Goal: Task Accomplishment & Management: Use online tool/utility

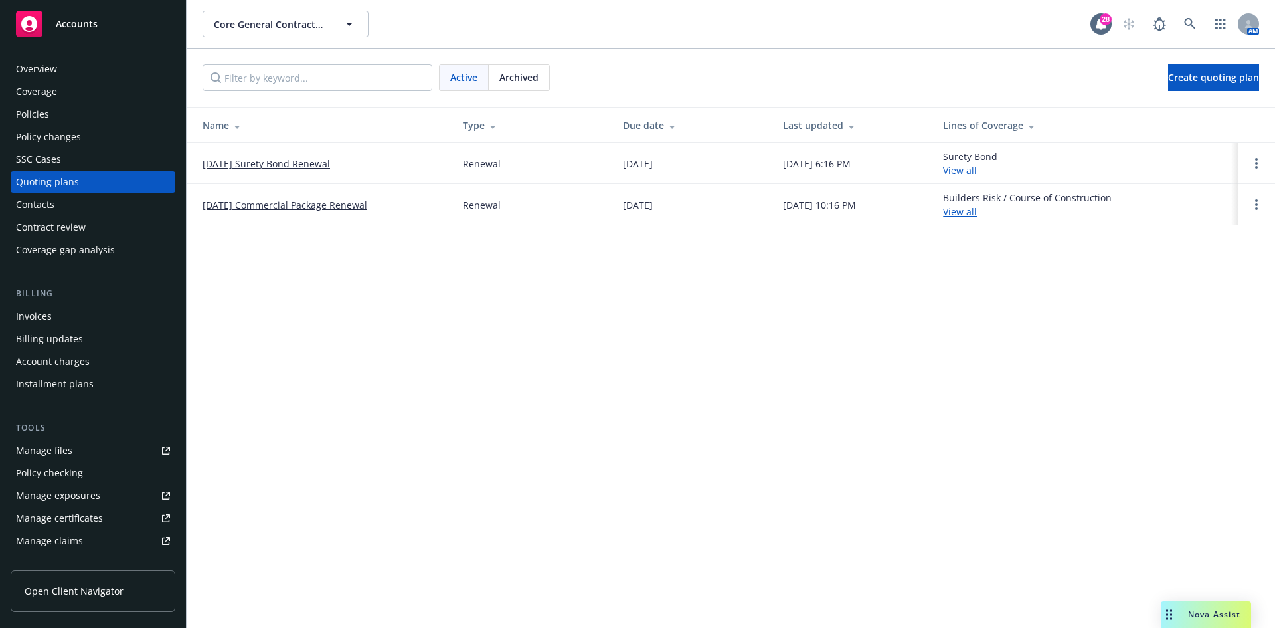
click at [126, 39] on link "Accounts" at bounding box center [93, 23] width 165 height 37
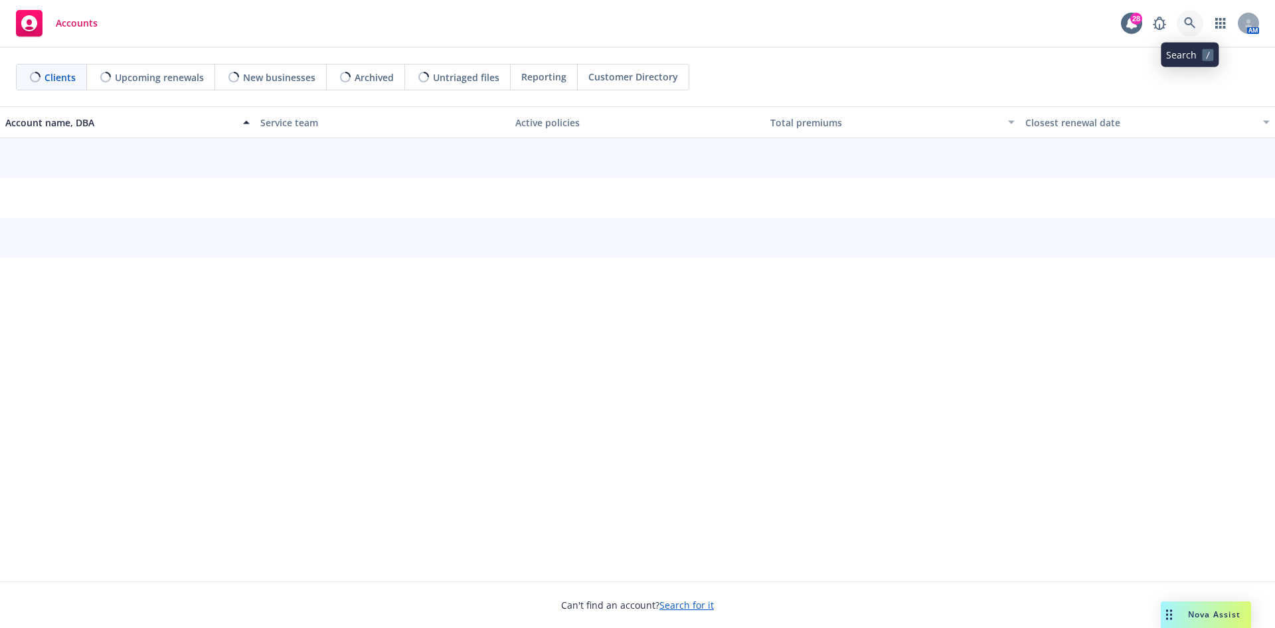
click at [1189, 23] on icon at bounding box center [1190, 23] width 12 height 12
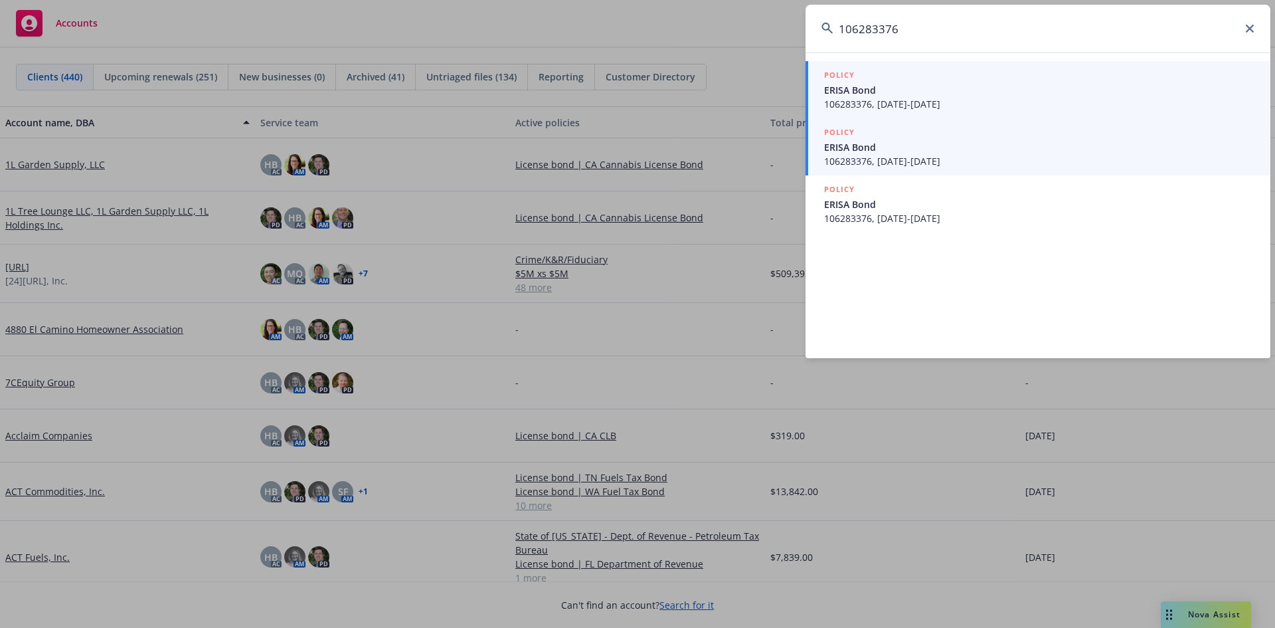
type input "106283376"
click at [908, 151] on span "ERISA Bond" at bounding box center [1039, 147] width 430 height 14
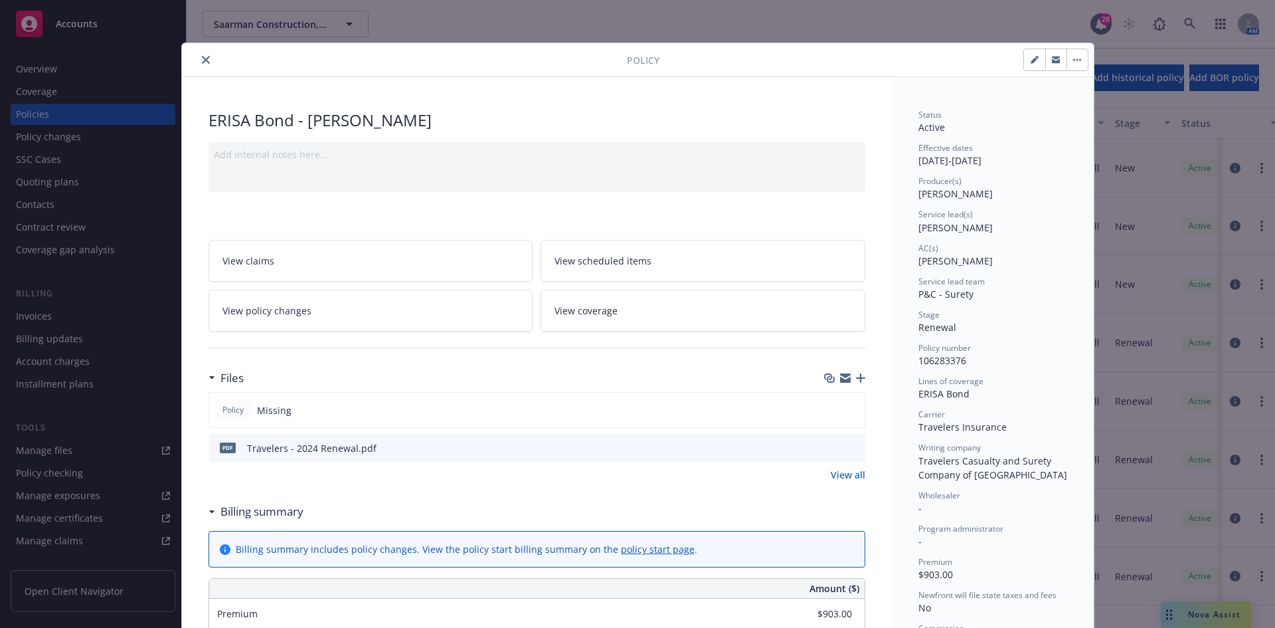
click at [856, 377] on icon "button" at bounding box center [860, 377] width 9 height 9
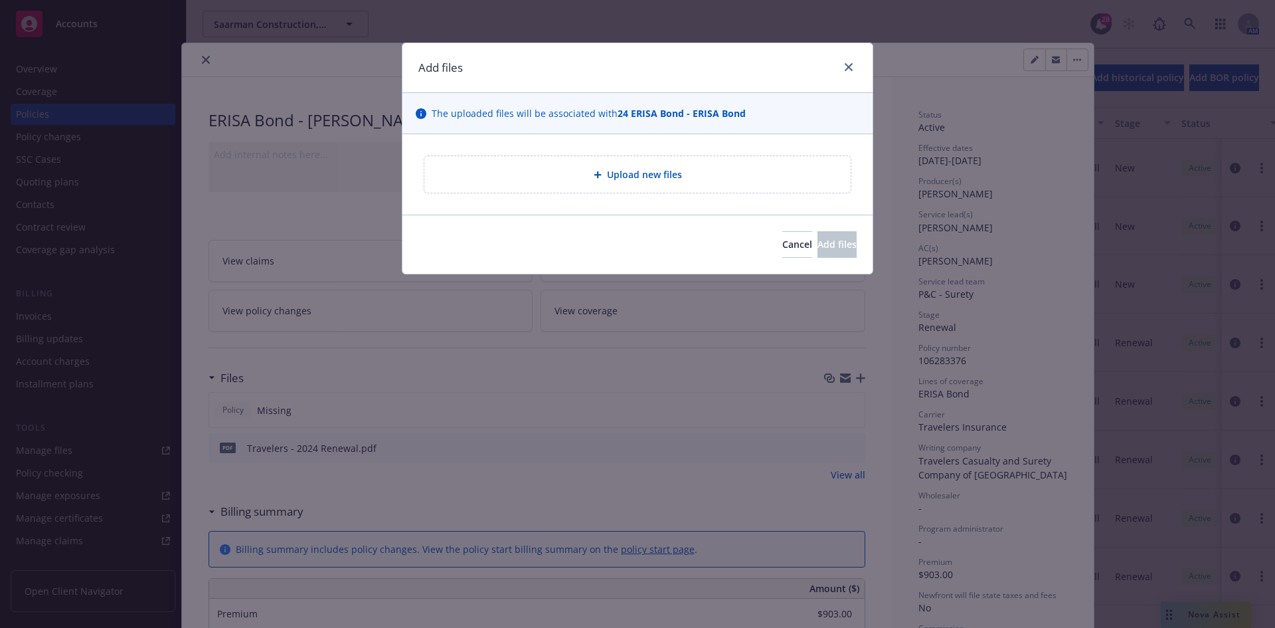
click at [572, 184] on div "Upload new files" at bounding box center [637, 174] width 426 height 37
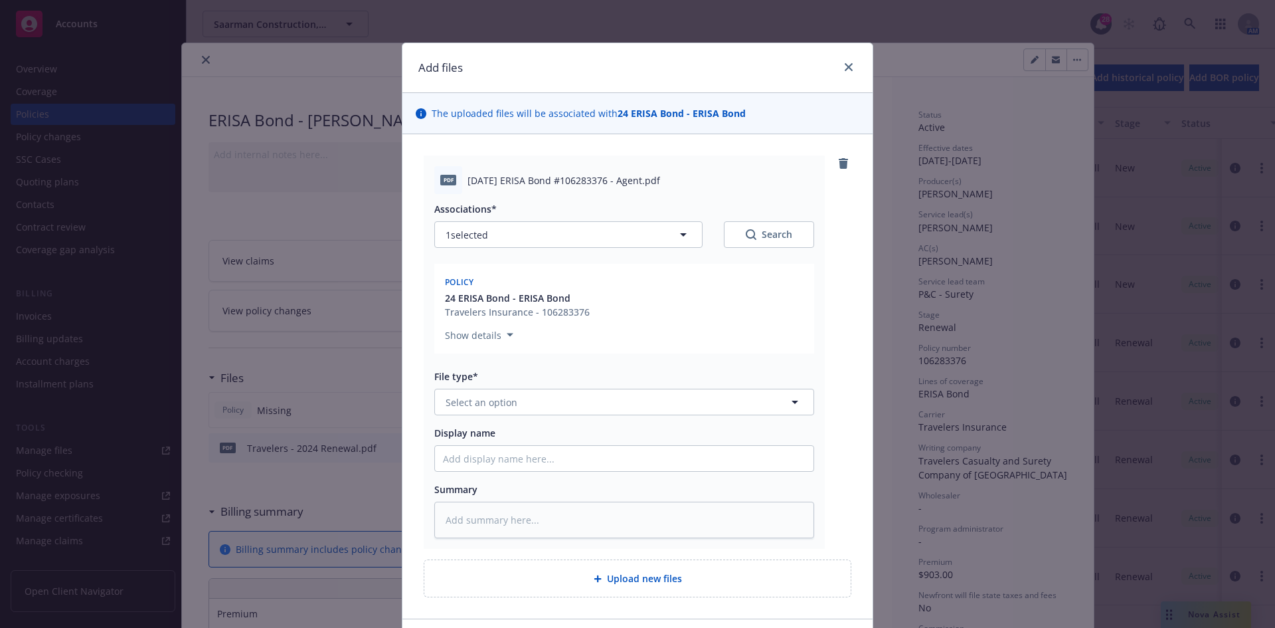
click at [564, 182] on span "2018 06 26 ERISA Bond #106283376 - Agent.pdf" at bounding box center [563, 180] width 193 height 14
drag, startPoint x: 564, startPoint y: 182, endPoint x: 837, endPoint y: 74, distance: 293.0
click at [837, 74] on div at bounding box center [845, 67] width 21 height 17
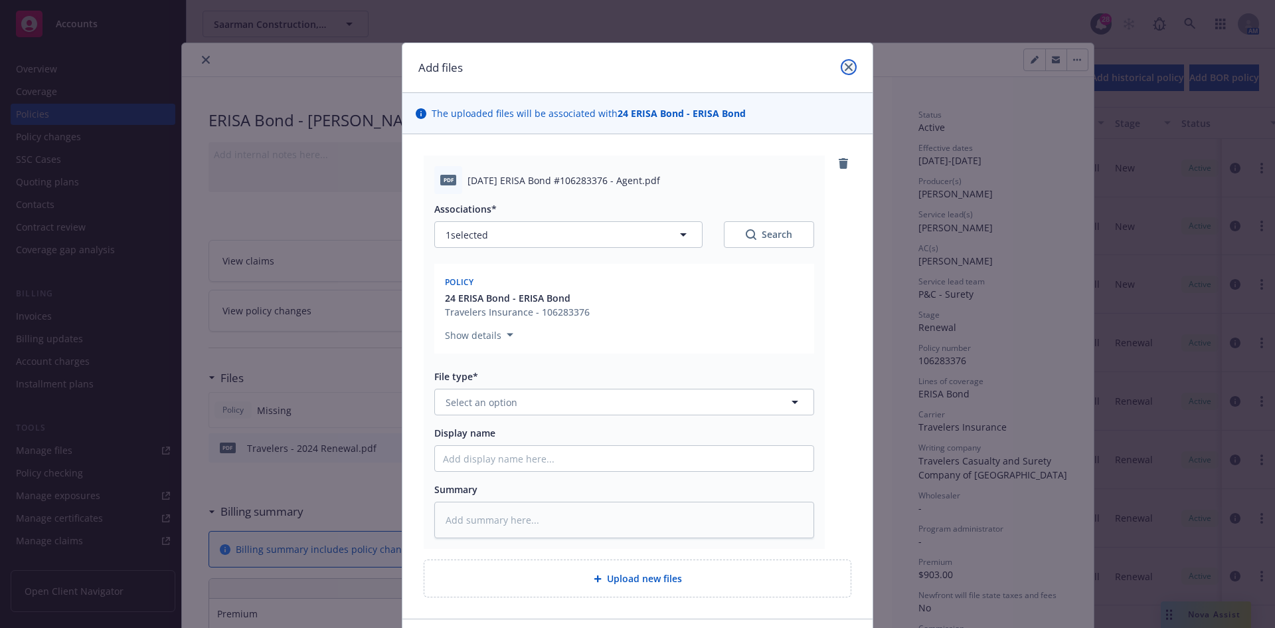
click at [845, 67] on icon "close" at bounding box center [849, 67] width 8 height 8
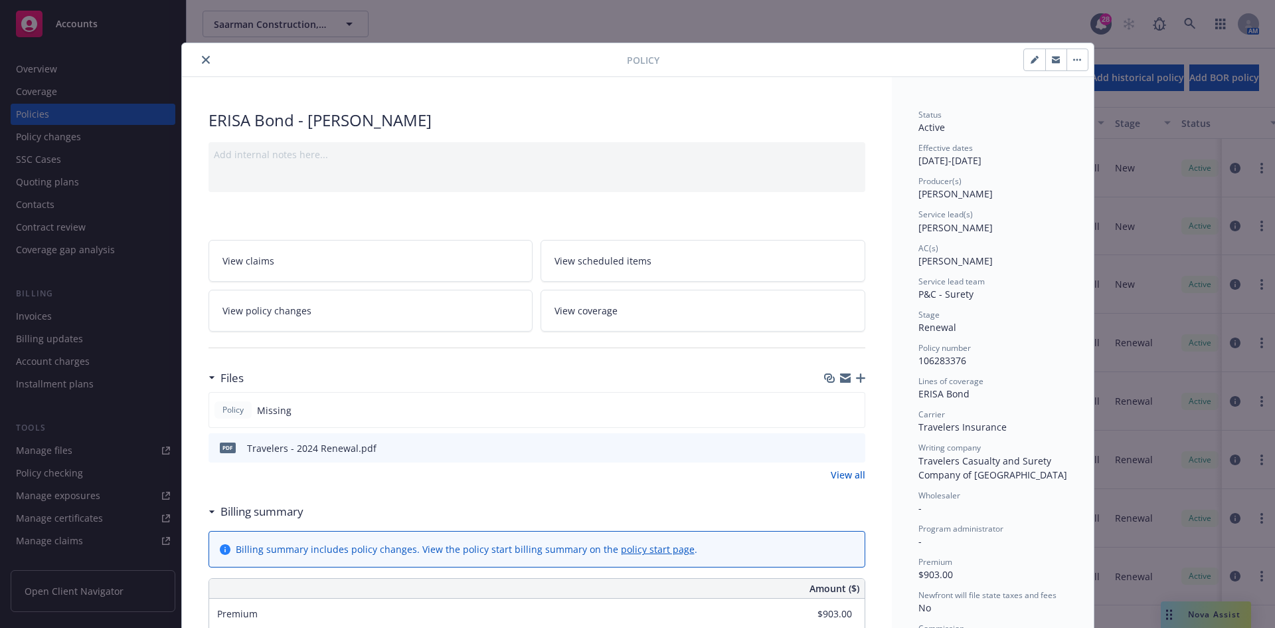
click at [856, 376] on icon "button" at bounding box center [860, 377] width 9 height 9
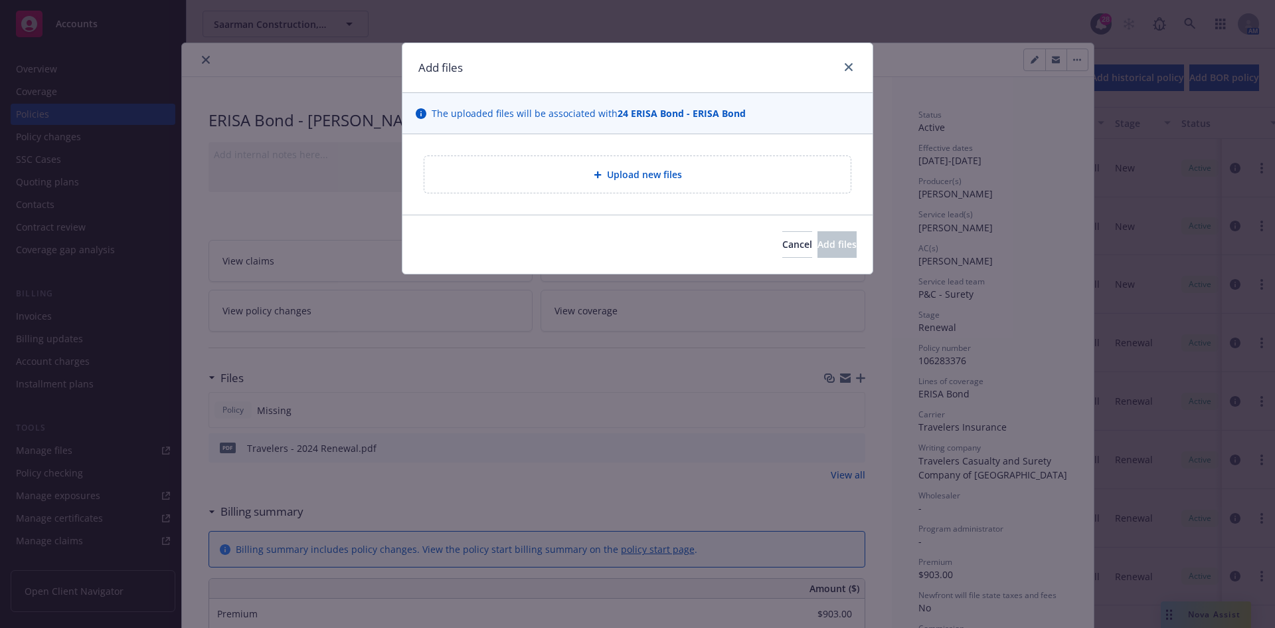
type textarea "x"
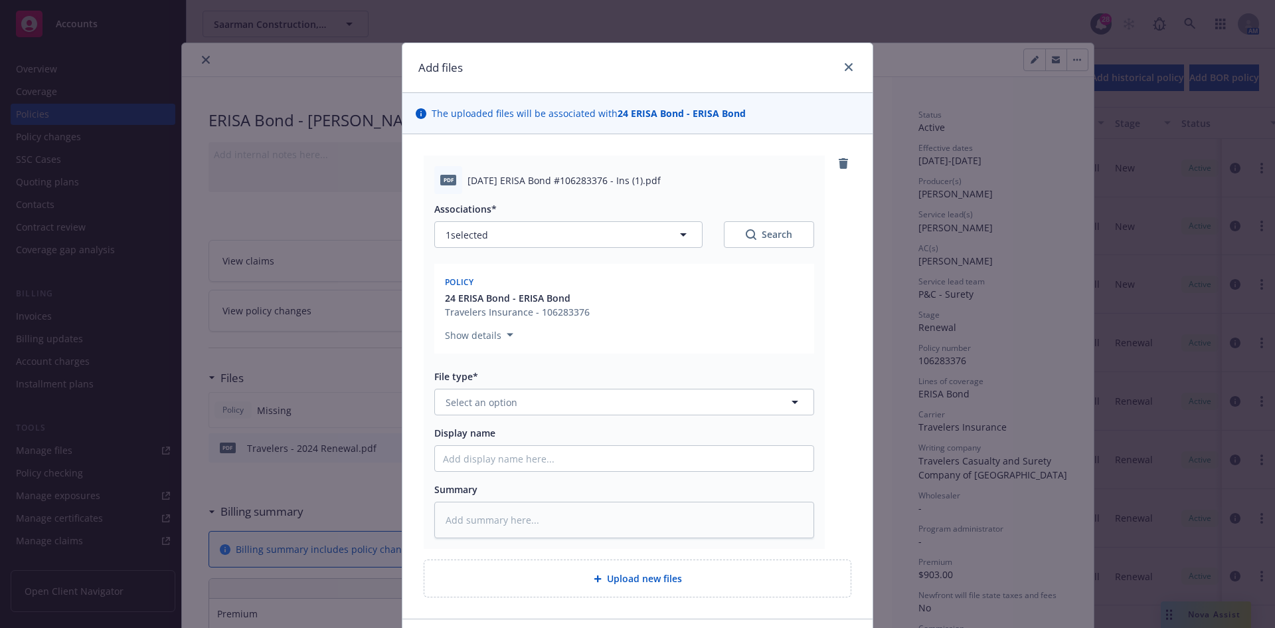
click at [543, 180] on span "2018 06 26 ERISA Bond #106283376 - Ins (1).pdf" at bounding box center [563, 180] width 193 height 14
copy span "2018 06 26 ERISA Bond #106283376 - Ins (1).pdf"
click at [510, 396] on span "Select an option" at bounding box center [482, 402] width 72 height 14
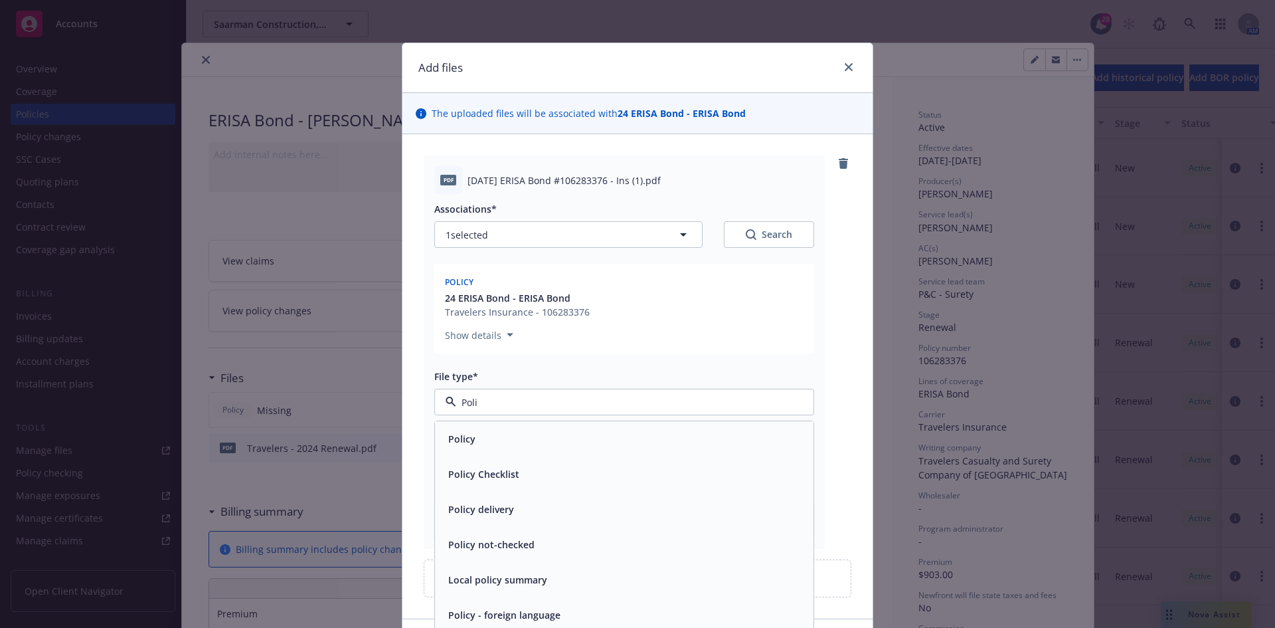
type input "Polic"
click at [496, 440] on div "Policy" at bounding box center [624, 438] width 363 height 19
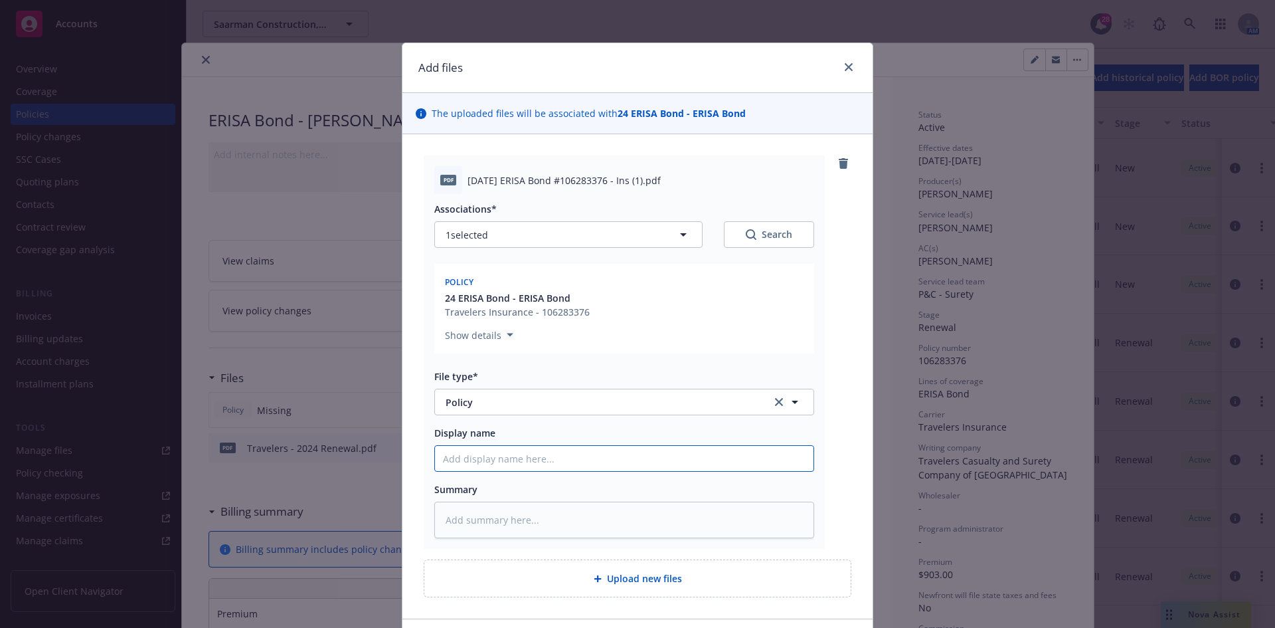
click at [496, 451] on input "Display name" at bounding box center [624, 458] width 378 height 25
paste input "2018 06 26 ERISA Bond #106283376 - Ins (1).pdf"
type textarea "x"
type input "2018 06 26 ERISA Bond #106283376 - Ins (1).pdf"
type textarea "x"
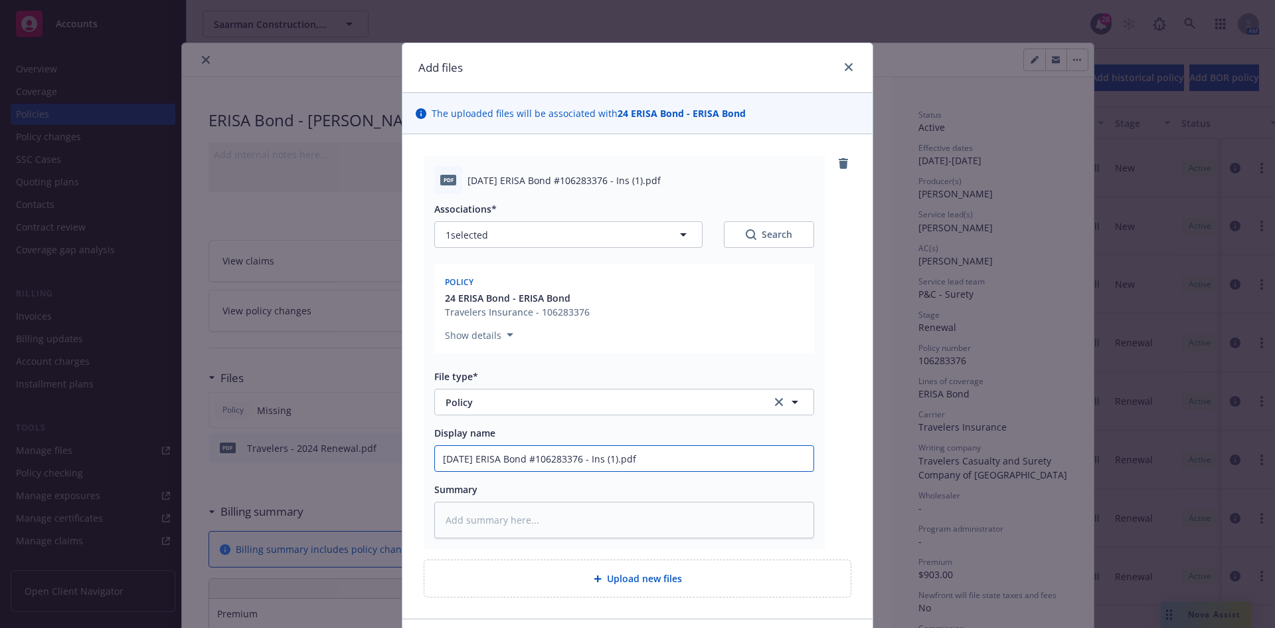
type input "2018 06 26 ERISA Bond #106283376 - Ins (1).pd"
type textarea "x"
type input "2018 06 26 ERISA Bond #106283376 - Ins (1).p"
type textarea "x"
type input "2018 06 26 ERISA Bond #106283376 - Ins (1)."
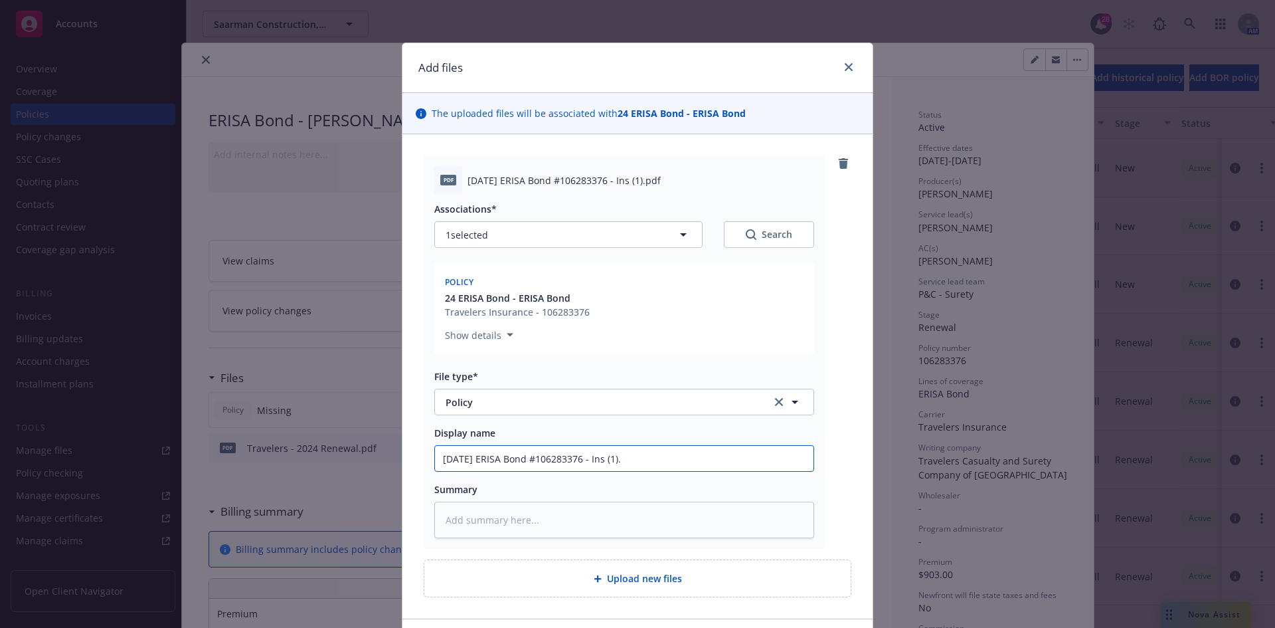
type textarea "x"
type input "2018 06 26 ERISA Bond #106283376 - Ins (1)"
type textarea "x"
type input "2018 06 26 ERISA Bond #106283376 - Ins (1"
type textarea "x"
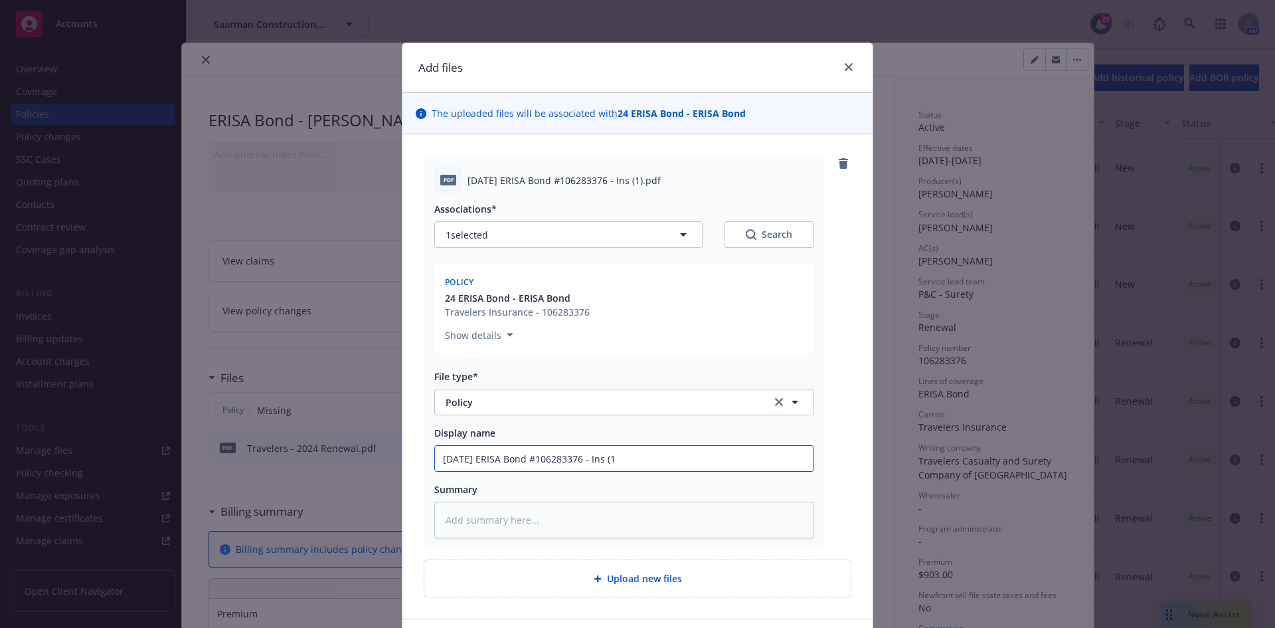
type input "2018 06 26 ERISA Bond #106283376 - Ins ("
type textarea "x"
type input "2018 06 26 ERISA Bond #106283376 - Ins"
type textarea "x"
type input "2018 06 26 ERISA Bond #106283376 - Ins"
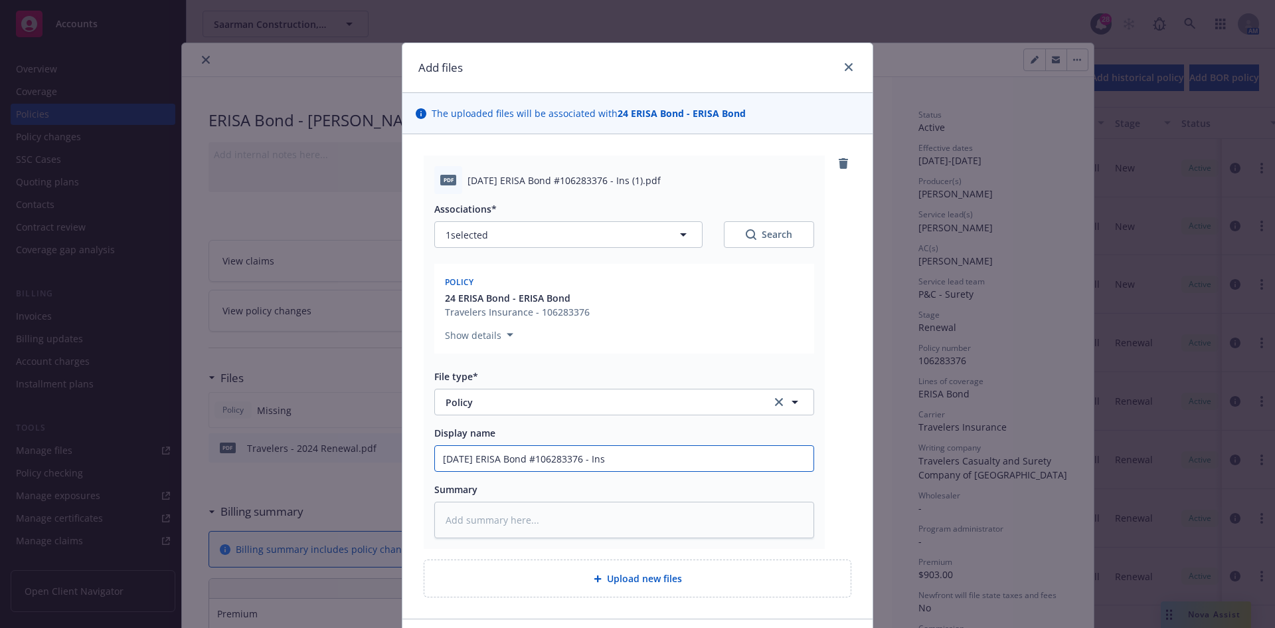
type textarea "x"
type input "2018 06 26 ERISA Bond #106283376 - In"
type textarea "x"
type input "2018 06 26 ERISA Bond #106283376 - I"
type textarea "x"
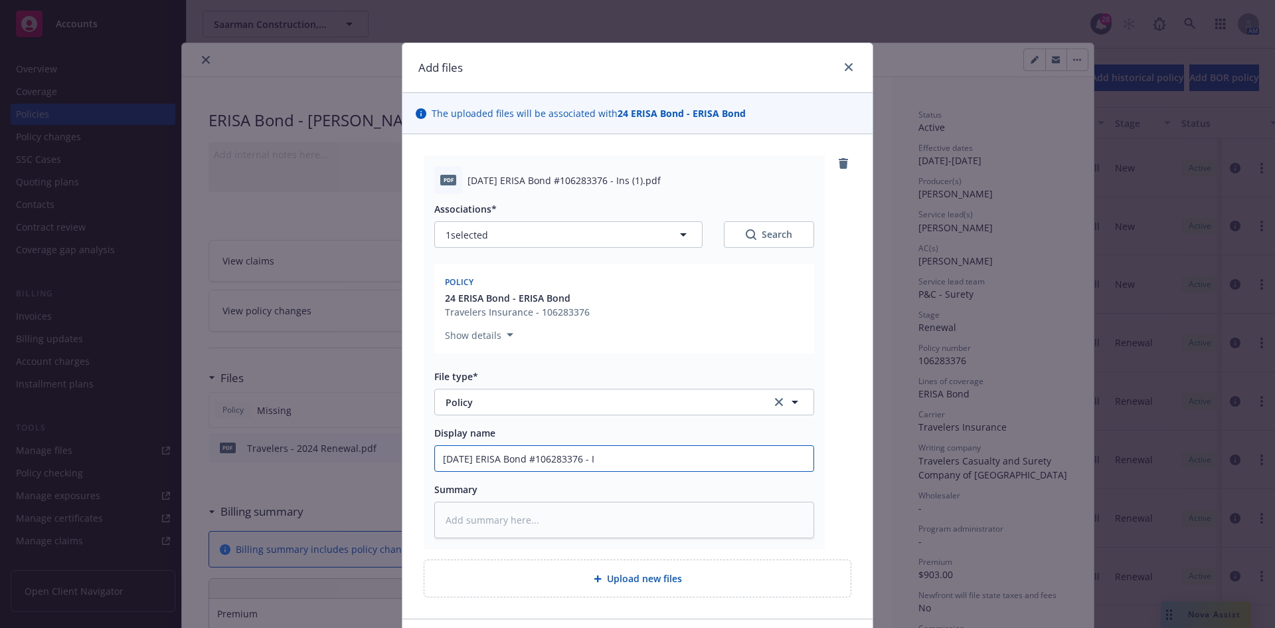
type input "2018 06 26 ERISA Bond #106283376 -"
type textarea "x"
type input "2018 06 26 ERISA Bond #106283376 -"
type textarea "x"
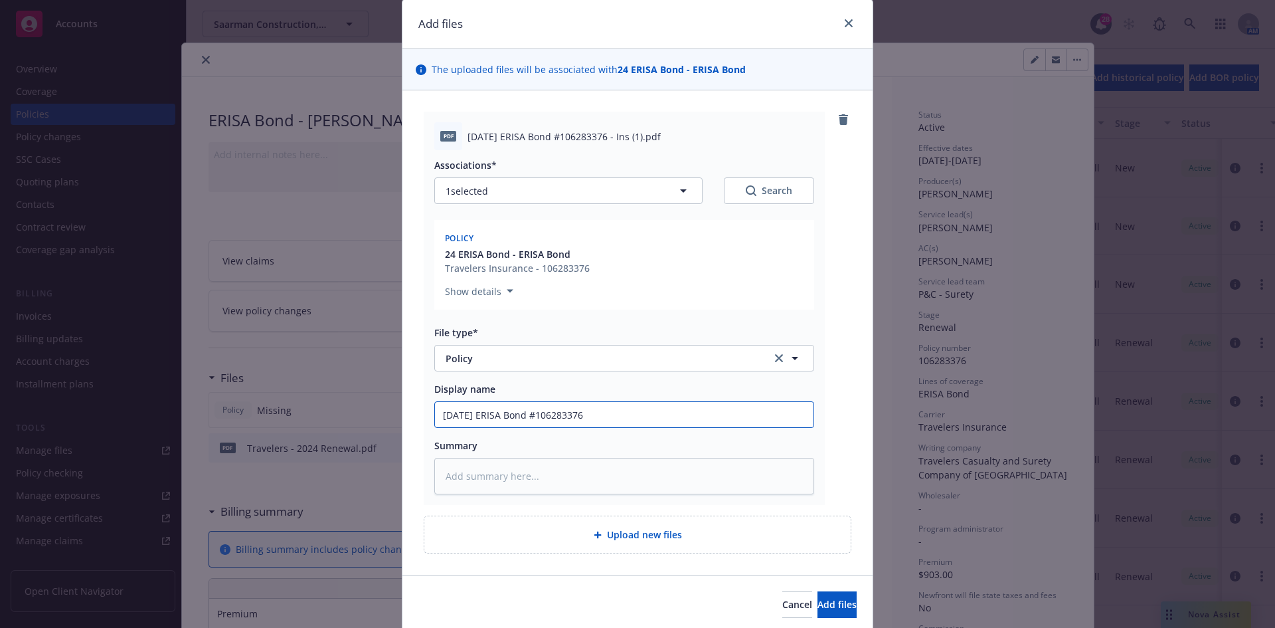
scroll to position [93, 0]
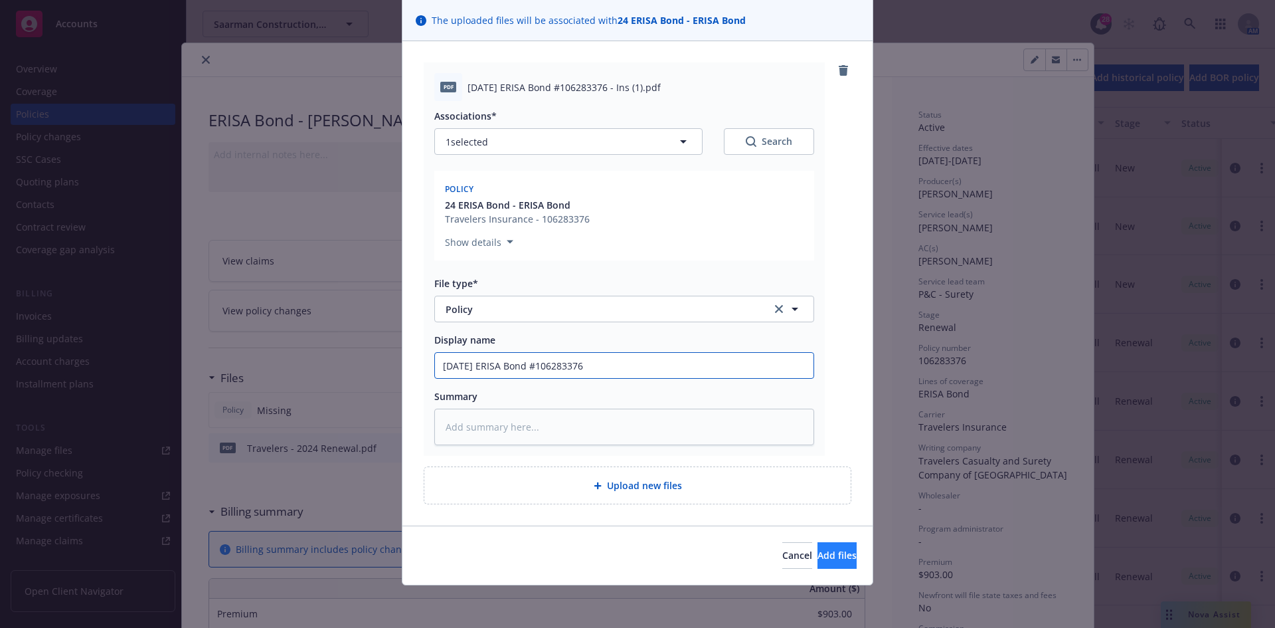
type input "2018 06 26 ERISA Bond #106283376"
click at [818, 558] on span "Add files" at bounding box center [836, 554] width 39 height 13
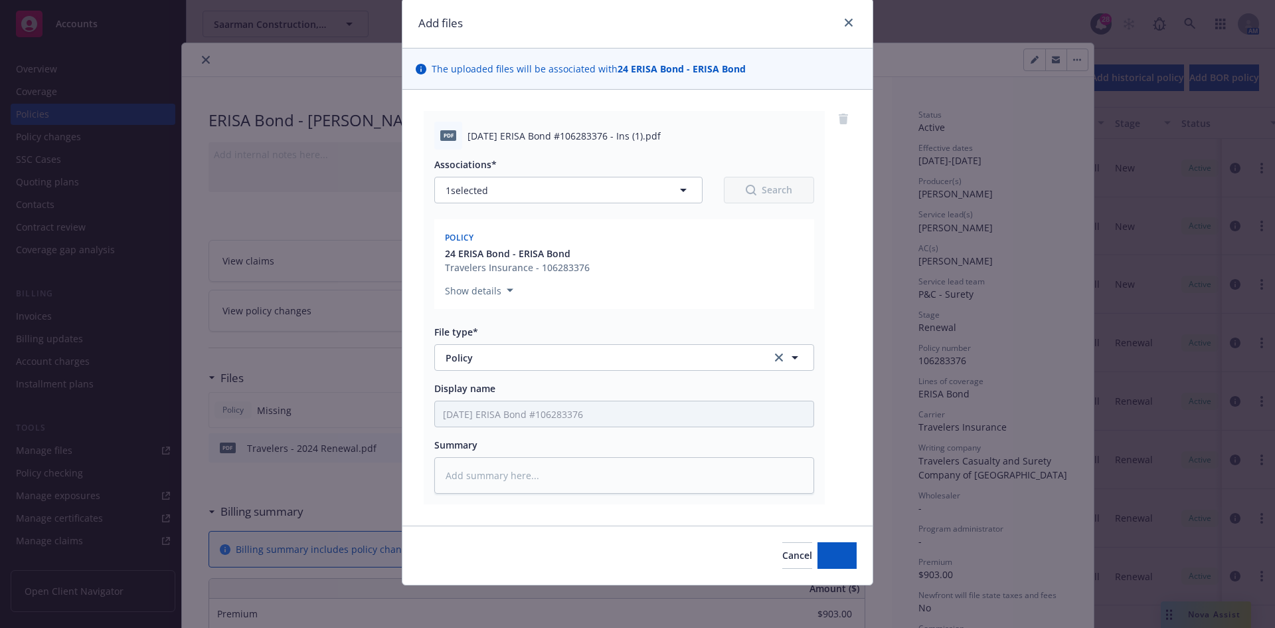
scroll to position [44, 0]
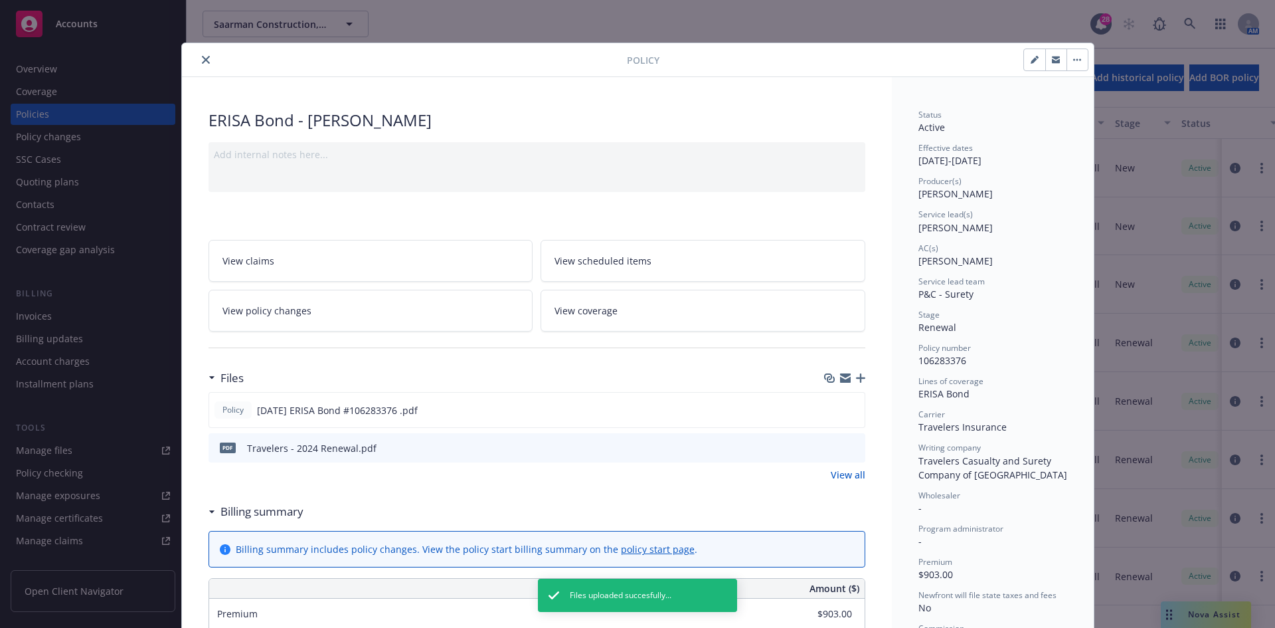
click at [856, 381] on icon "button" at bounding box center [860, 377] width 9 height 9
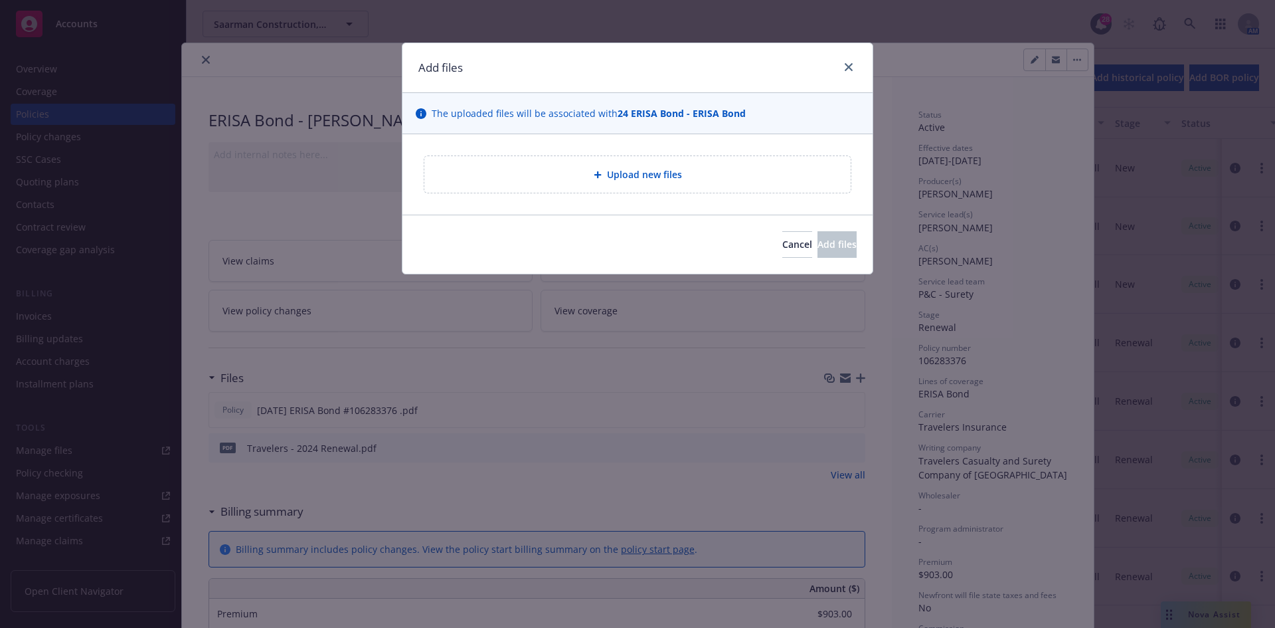
type textarea "x"
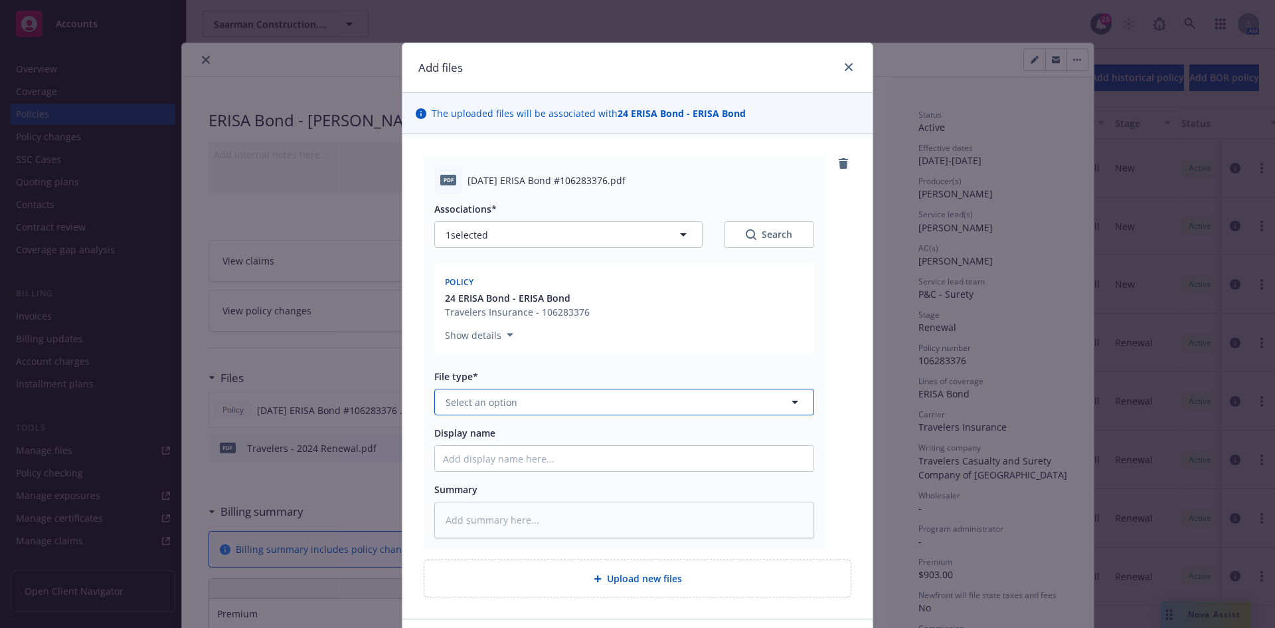
click at [500, 402] on span "Select an option" at bounding box center [482, 402] width 72 height 14
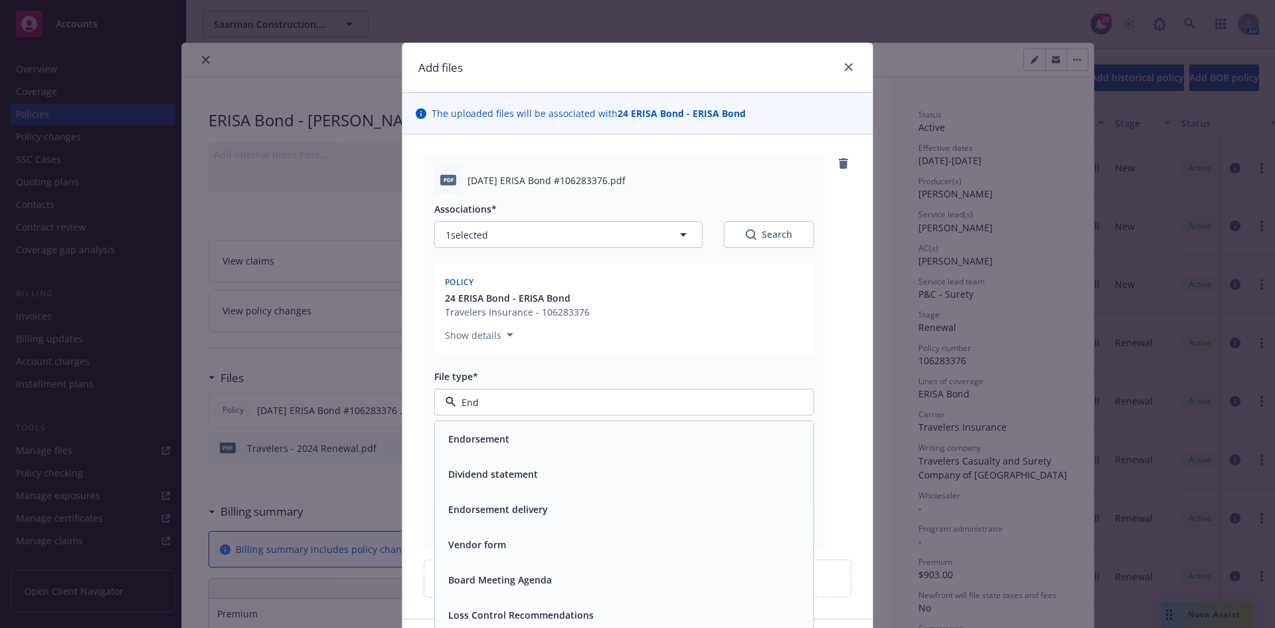
type input "Endo"
click at [494, 428] on div "Endorsement" at bounding box center [624, 438] width 378 height 35
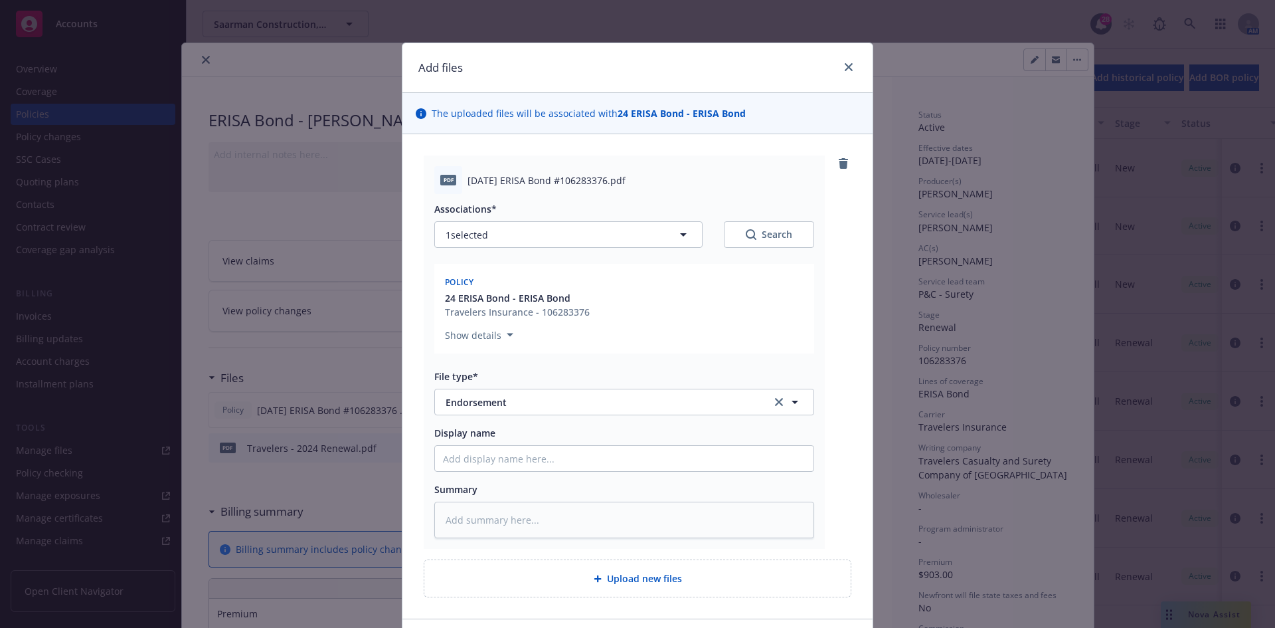
click at [529, 179] on span "2024 06 26 ERISA Bond #106283376.pdf" at bounding box center [546, 180] width 158 height 14
copy span "2024 06 26 ERISA Bond #106283376.pdf"
click at [487, 453] on input "Display name" at bounding box center [624, 458] width 378 height 25
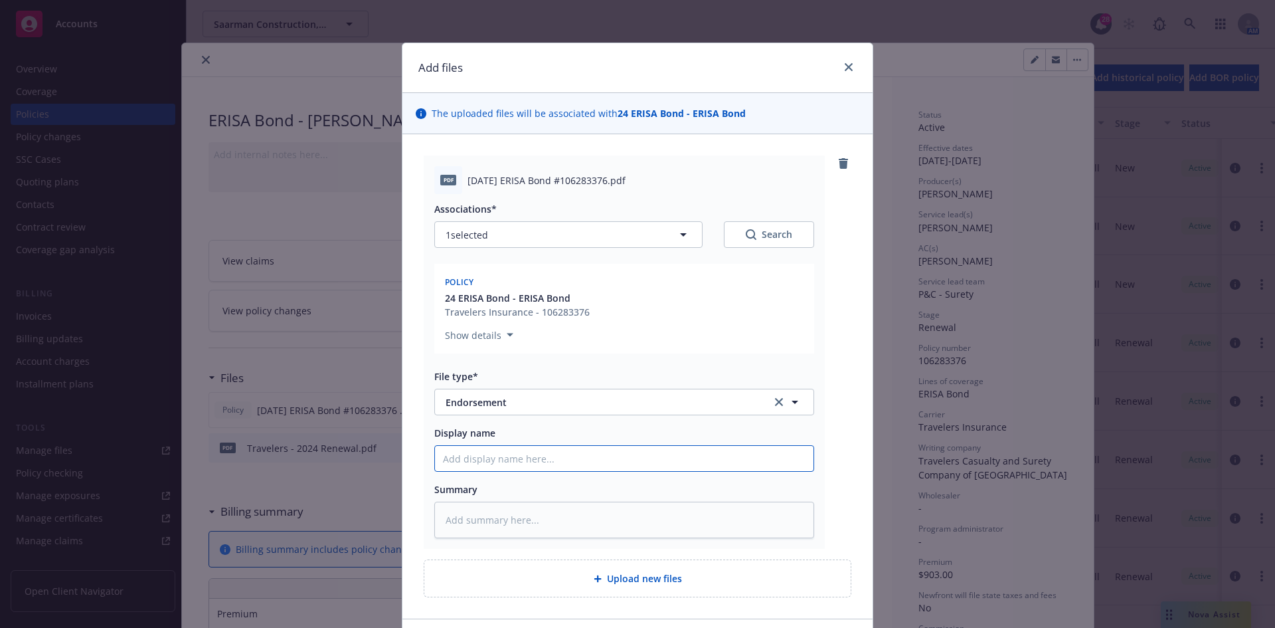
paste input "2024 06 26 ERISA Bond #106283376.pdf"
type textarea "x"
type input "2024 06 26 ERISA Bond #106283376.pdf"
type textarea "x"
type input "2024 06 26 ERISA Bond #106283376.pd"
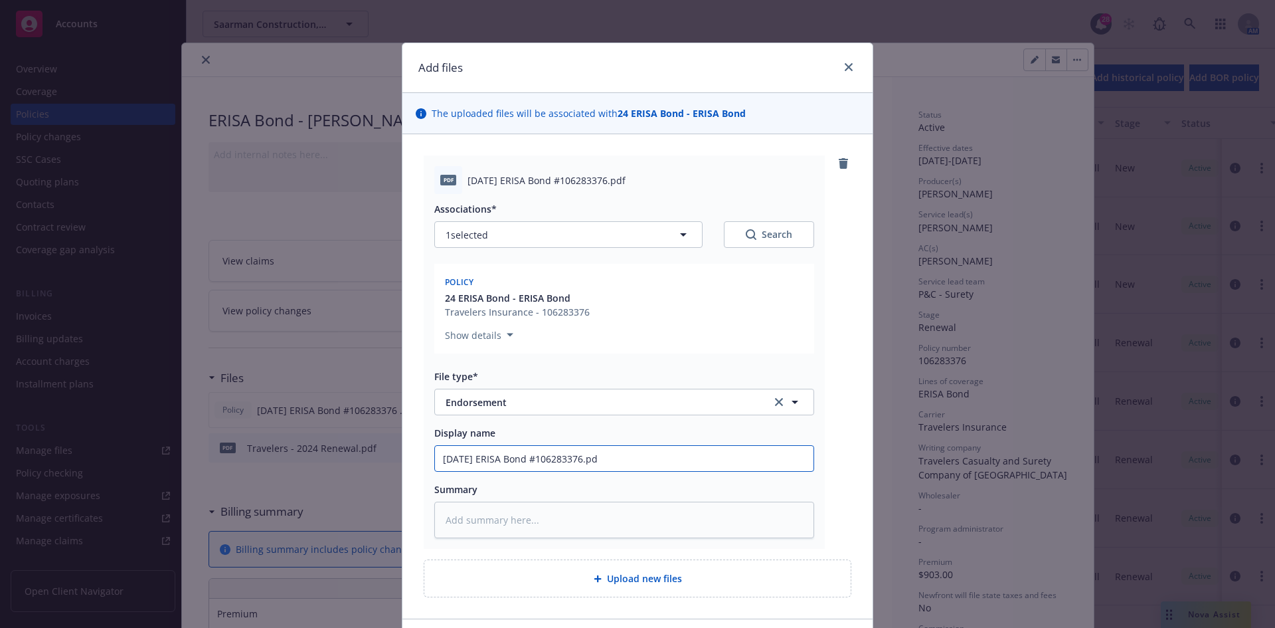
type textarea "x"
type input "2024 06 26 ERISA Bond #106283376.p"
type textarea "x"
type input "2024 06 26 ERISA Bond #106283376."
type textarea "x"
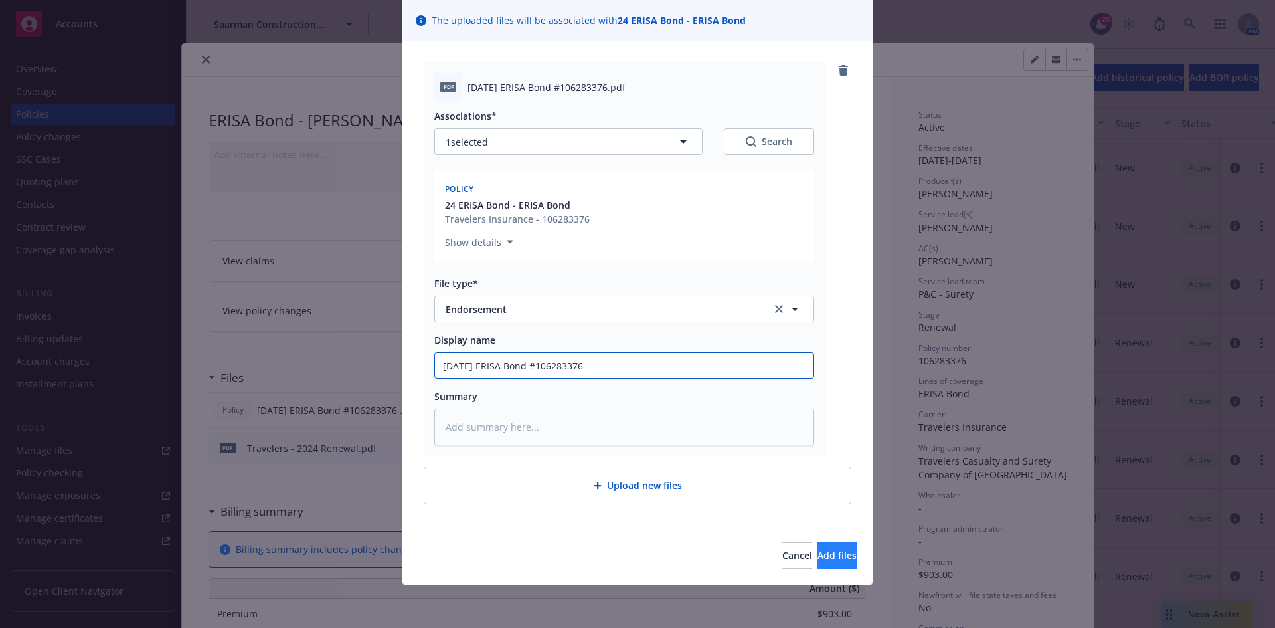
type input "2024 06 26 ERISA Bond #106283376"
click at [817, 556] on span "Add files" at bounding box center [836, 554] width 39 height 13
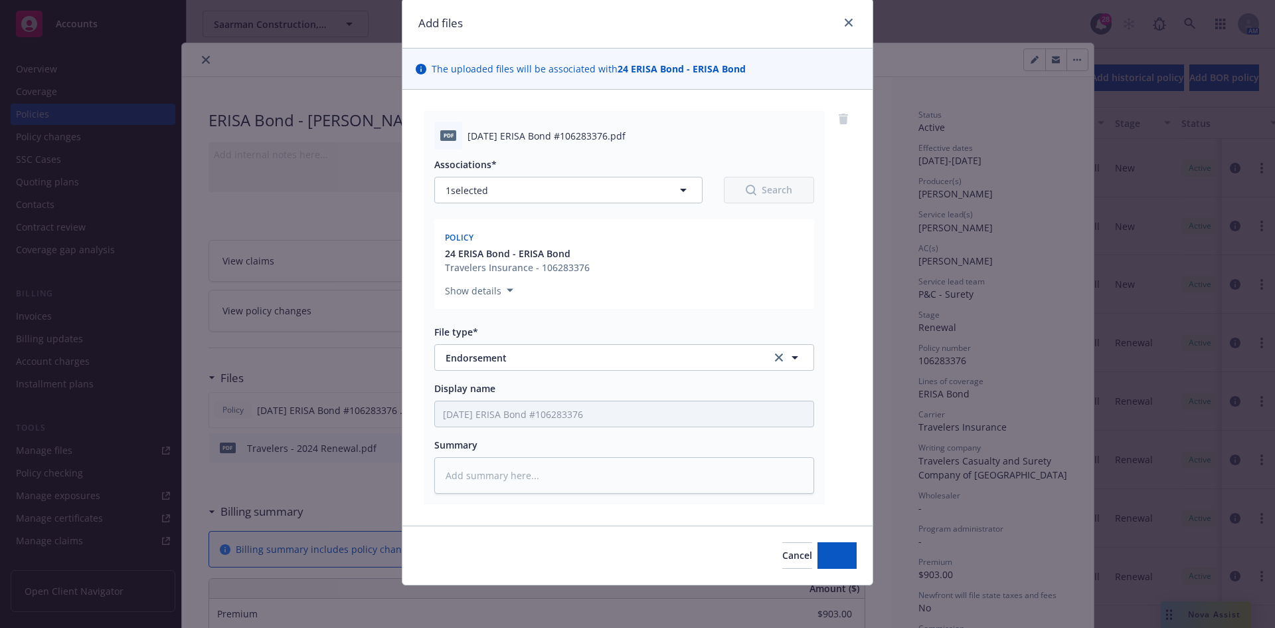
type textarea "x"
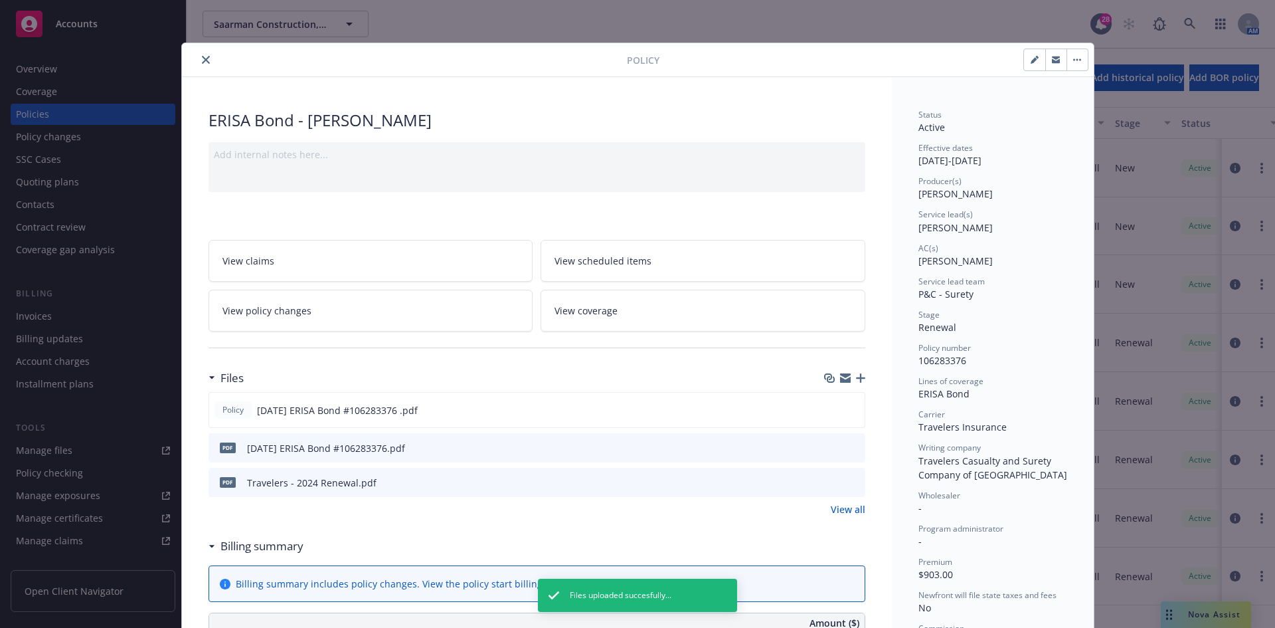
click at [202, 62] on icon "close" at bounding box center [206, 60] width 8 height 8
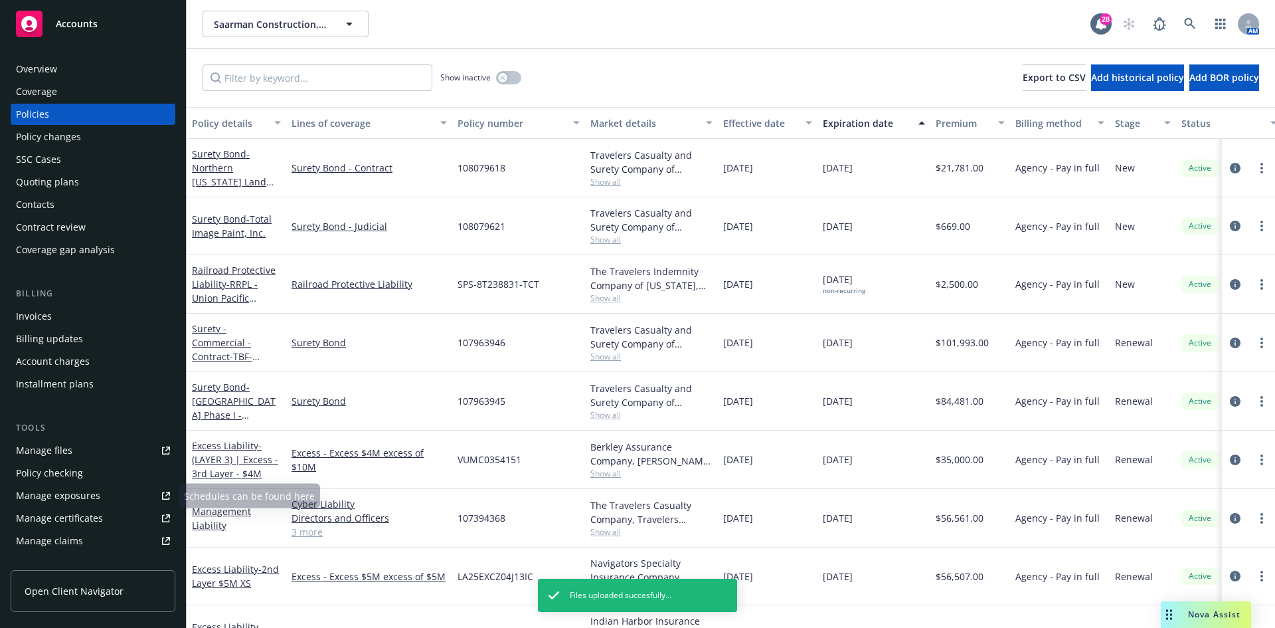
click at [70, 457] on div "Manage files" at bounding box center [44, 450] width 56 height 21
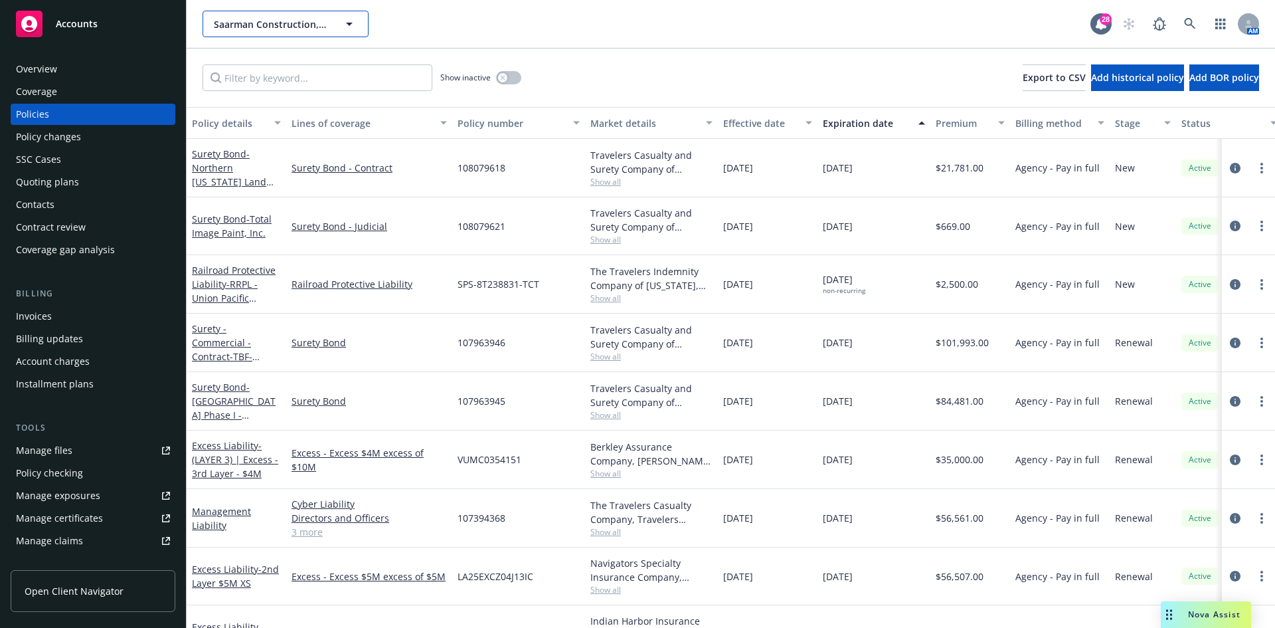
click at [283, 34] on button "Saarman Construction, Ltd." at bounding box center [286, 24] width 166 height 27
type input "New Era Agro"
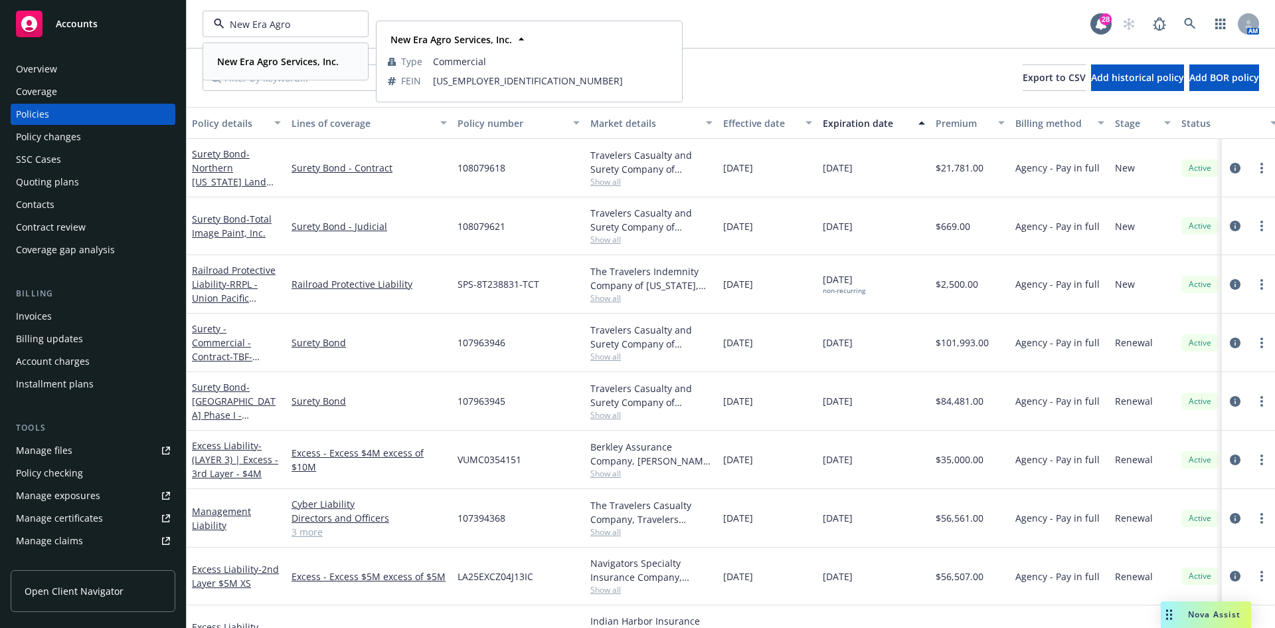
click at [301, 55] on strong "New Era Agro Services, Inc." at bounding box center [278, 61] width 122 height 13
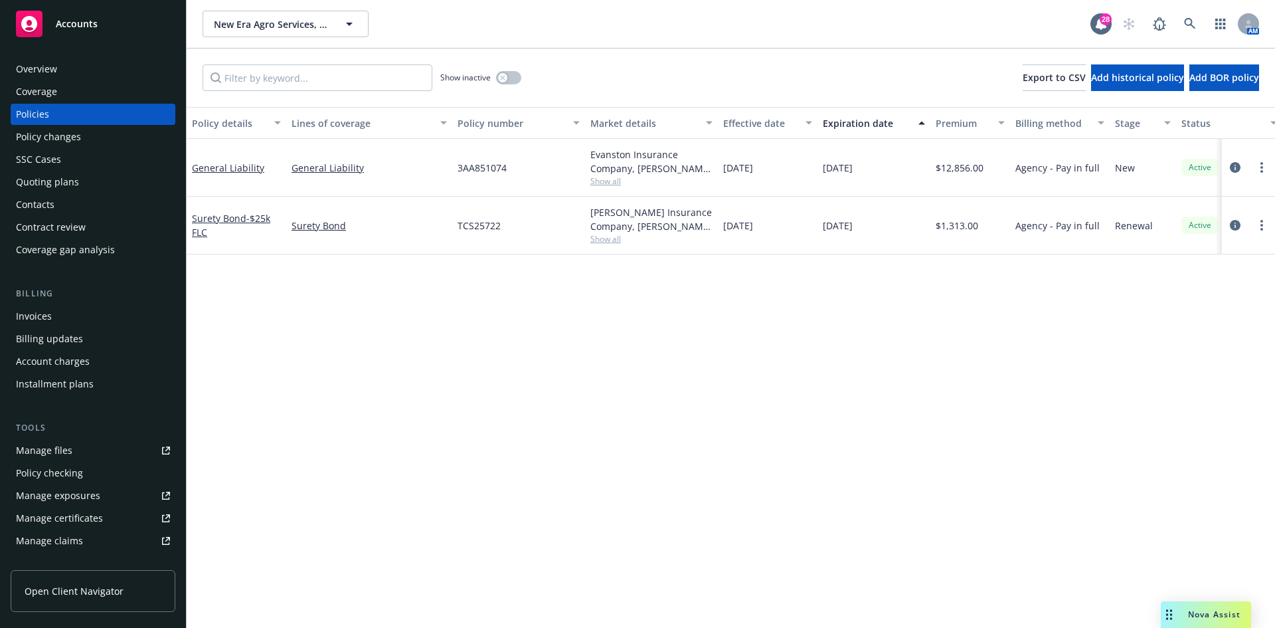
click at [55, 317] on div "Invoices" at bounding box center [93, 315] width 154 height 21
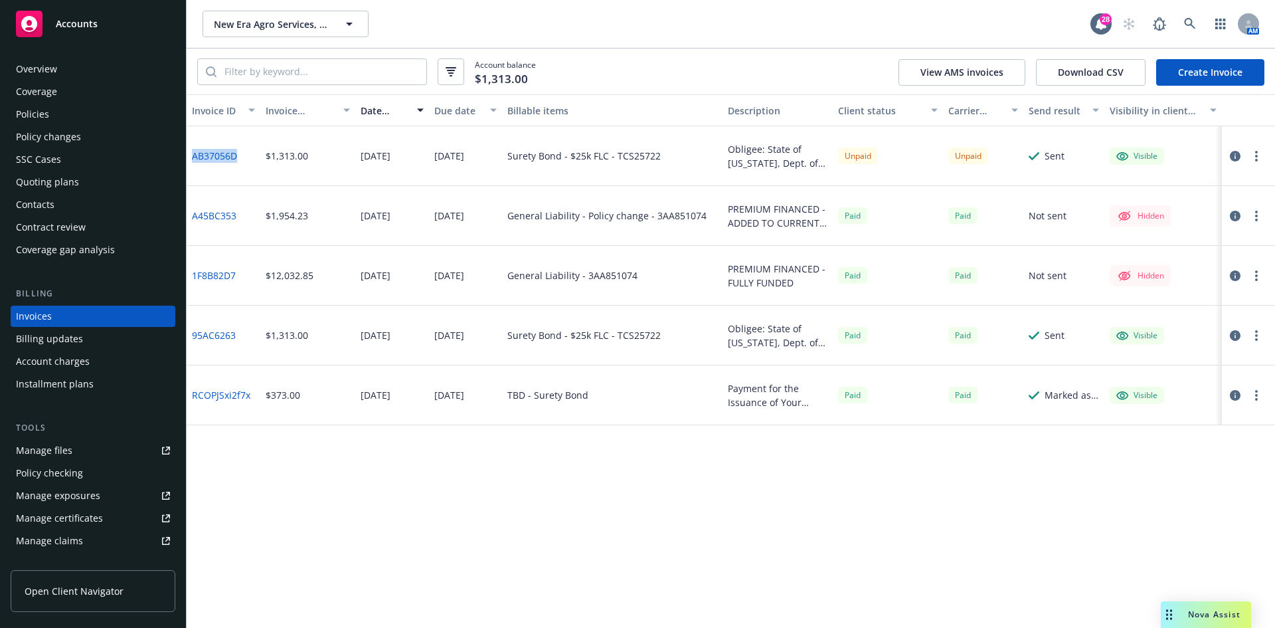
drag, startPoint x: 241, startPoint y: 157, endPoint x: 193, endPoint y: 160, distance: 47.9
click at [193, 160] on div "AB37056D" at bounding box center [224, 156] width 74 height 60
copy link "AB37056D"
click at [272, 27] on span "New Era Agro Services, Inc." at bounding box center [271, 24] width 115 height 14
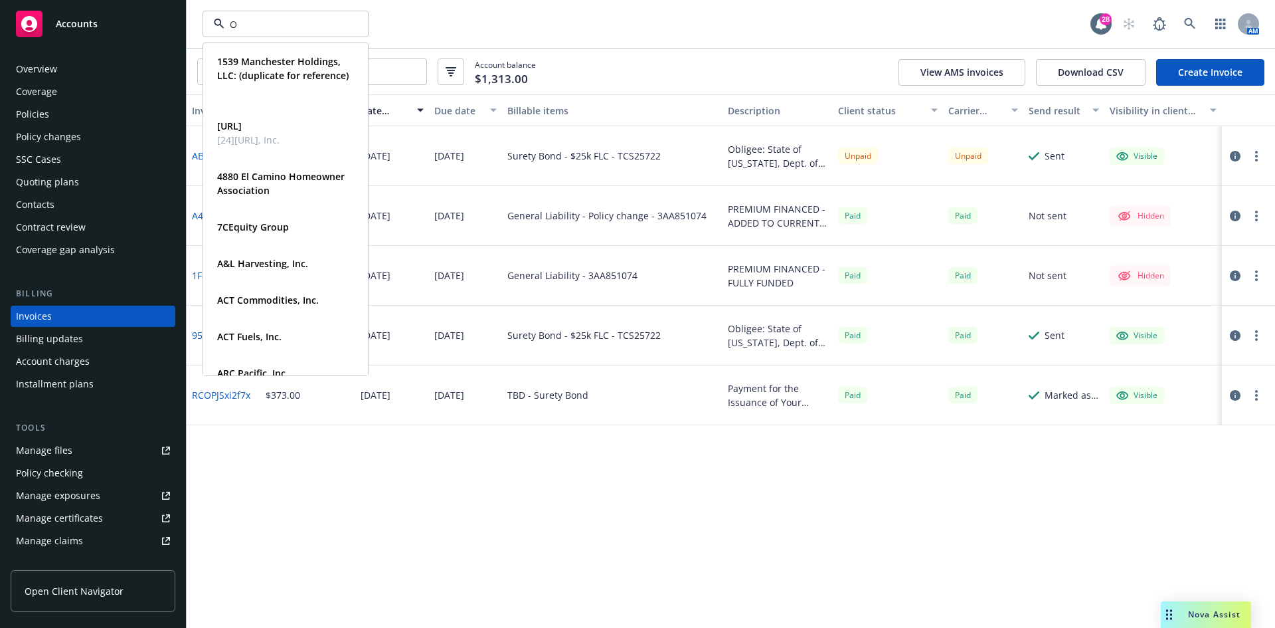
type input "O2"
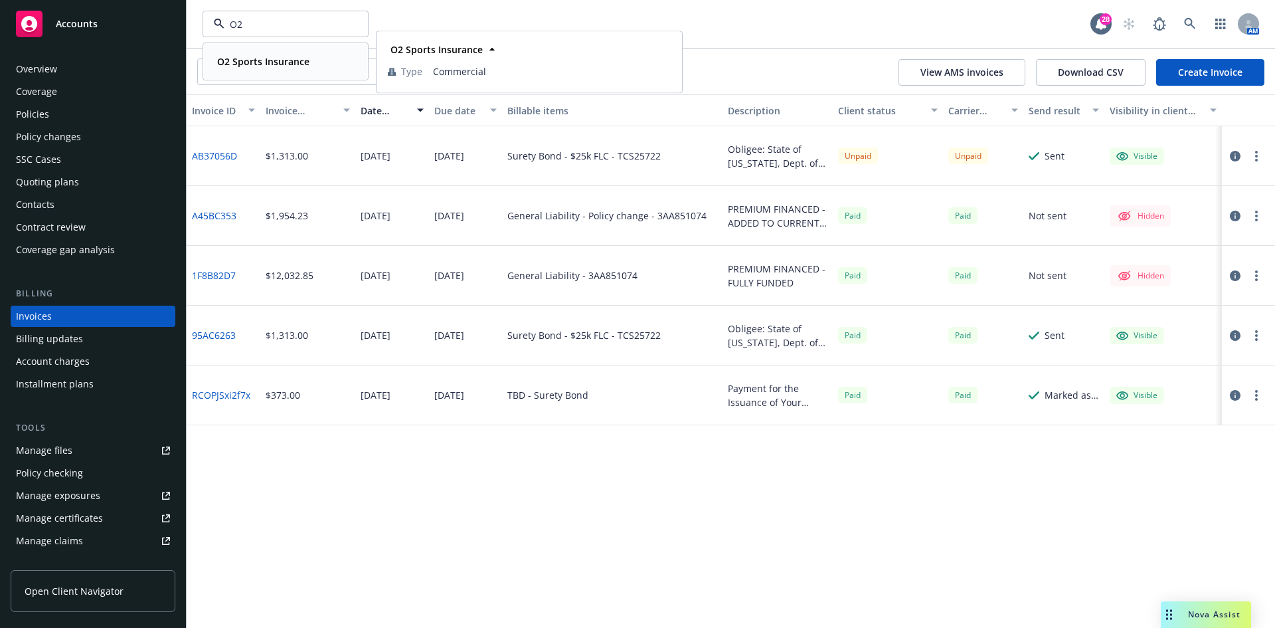
click at [275, 61] on strong "O2 Sports Insurance" at bounding box center [263, 61] width 92 height 13
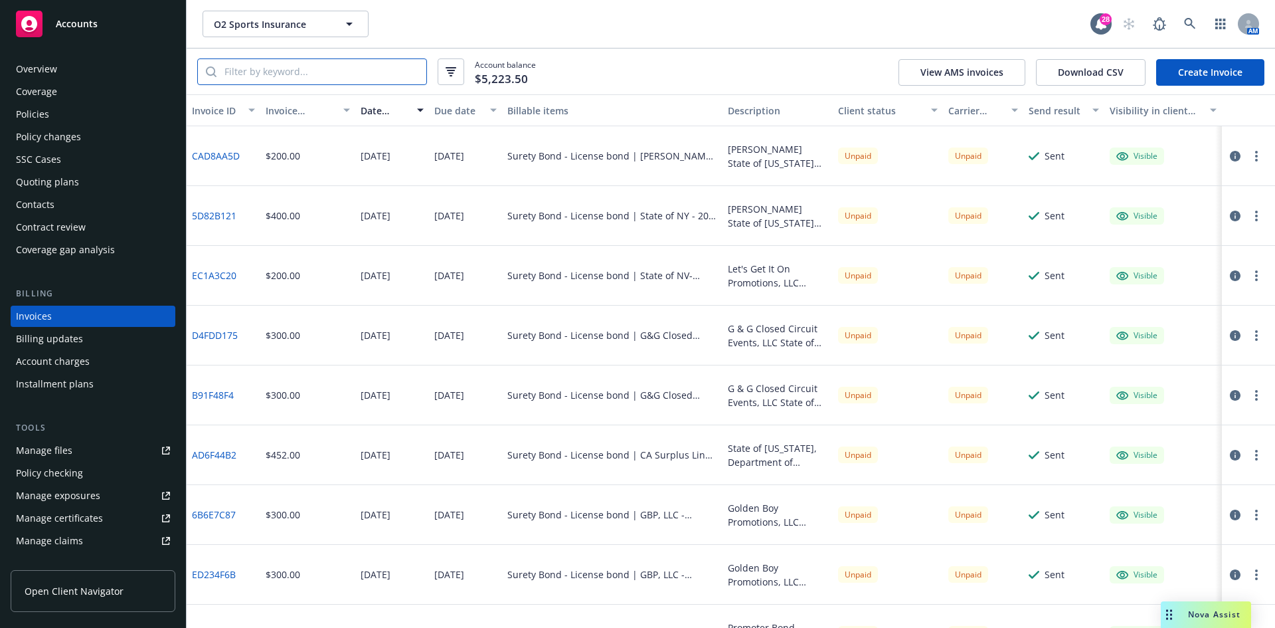
click at [402, 73] on input "search" at bounding box center [321, 71] width 210 height 25
click at [450, 67] on icon "button" at bounding box center [451, 71] width 11 height 9
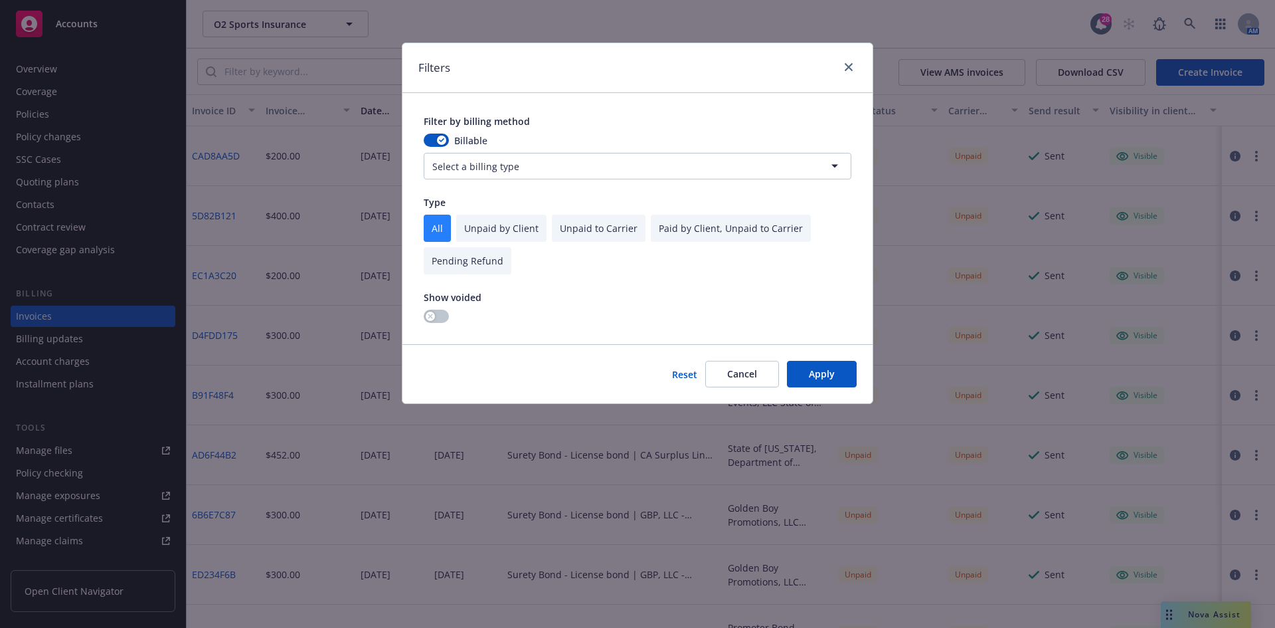
click at [497, 229] on input "checkbox" at bounding box center [501, 227] width 90 height 27
checkbox input "true"
checkbox input "false"
click at [830, 368] on button "Apply" at bounding box center [822, 374] width 70 height 27
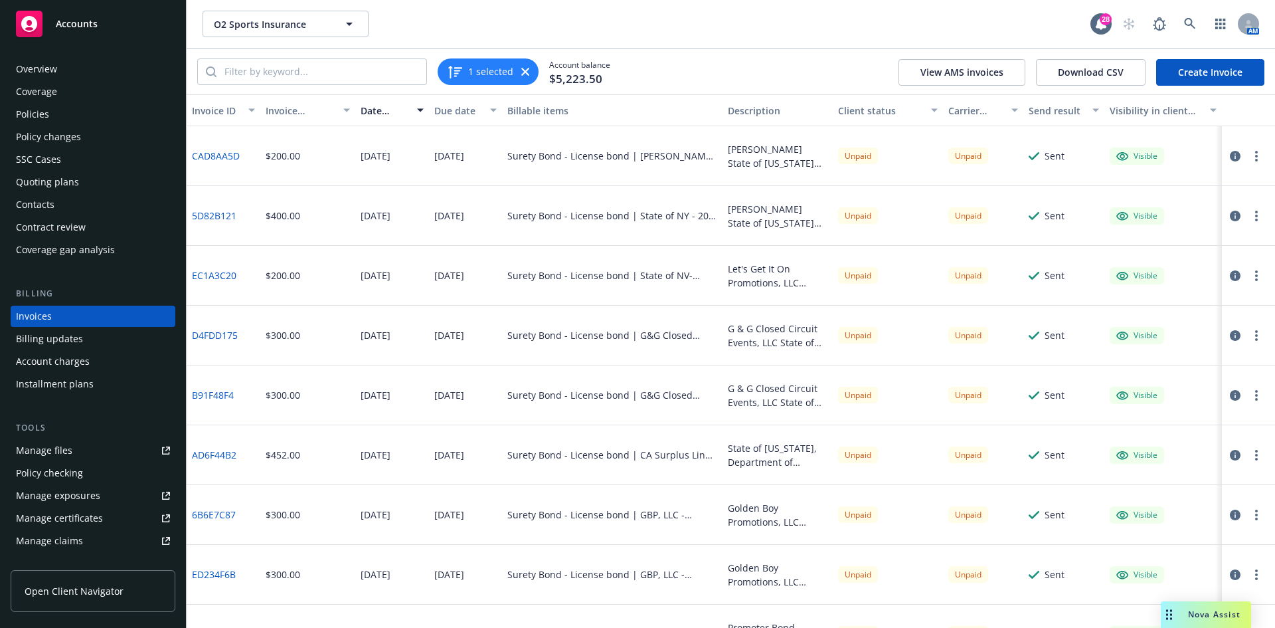
click at [1255, 161] on circle "button" at bounding box center [1256, 160] width 3 height 3
click at [1170, 314] on link "Download invoice PDF" at bounding box center [1168, 316] width 169 height 27
click at [1248, 217] on button "button" at bounding box center [1256, 216] width 16 height 16
click at [1154, 377] on link "Download invoice PDF" at bounding box center [1168, 376] width 169 height 27
click at [1240, 116] on button "button" at bounding box center [1248, 110] width 53 height 32
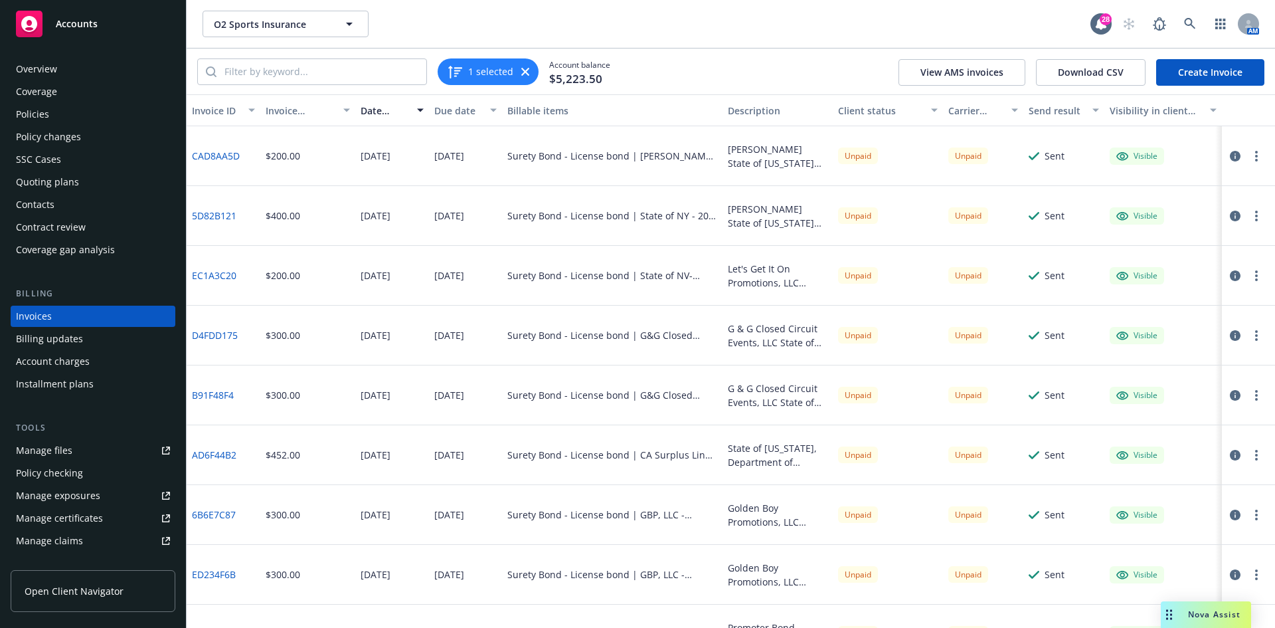
click at [1250, 273] on button "button" at bounding box center [1256, 276] width 16 height 16
click at [1175, 429] on link "Download invoice PDF" at bounding box center [1168, 435] width 169 height 27
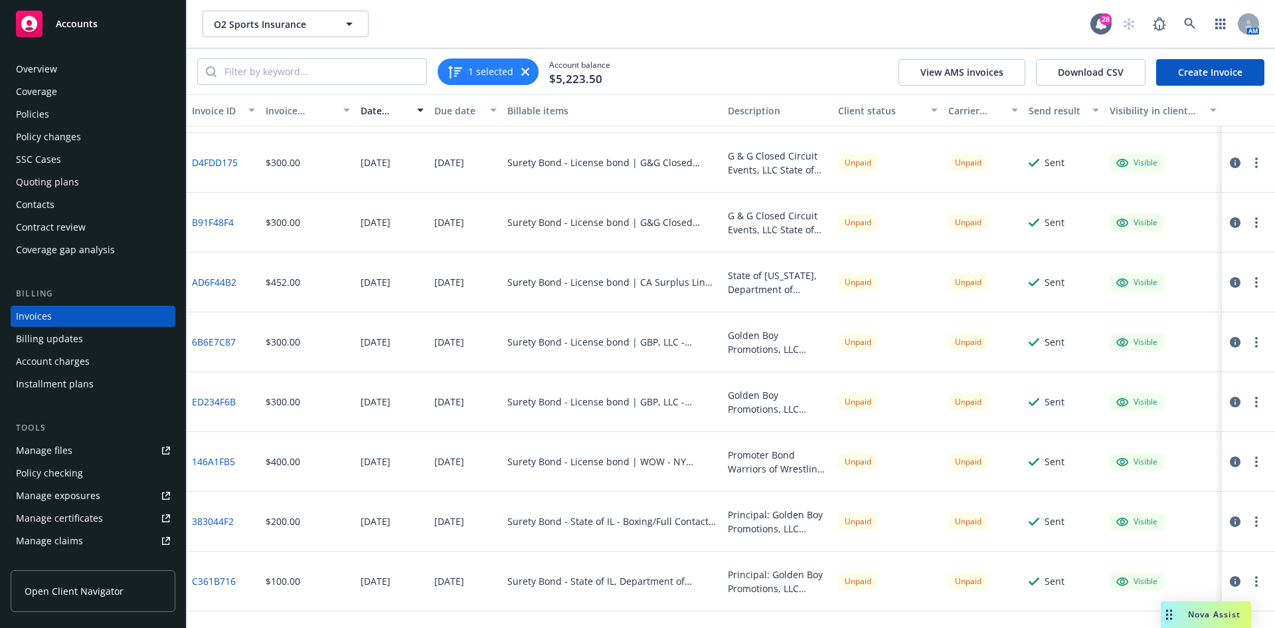
scroll to position [186, 0]
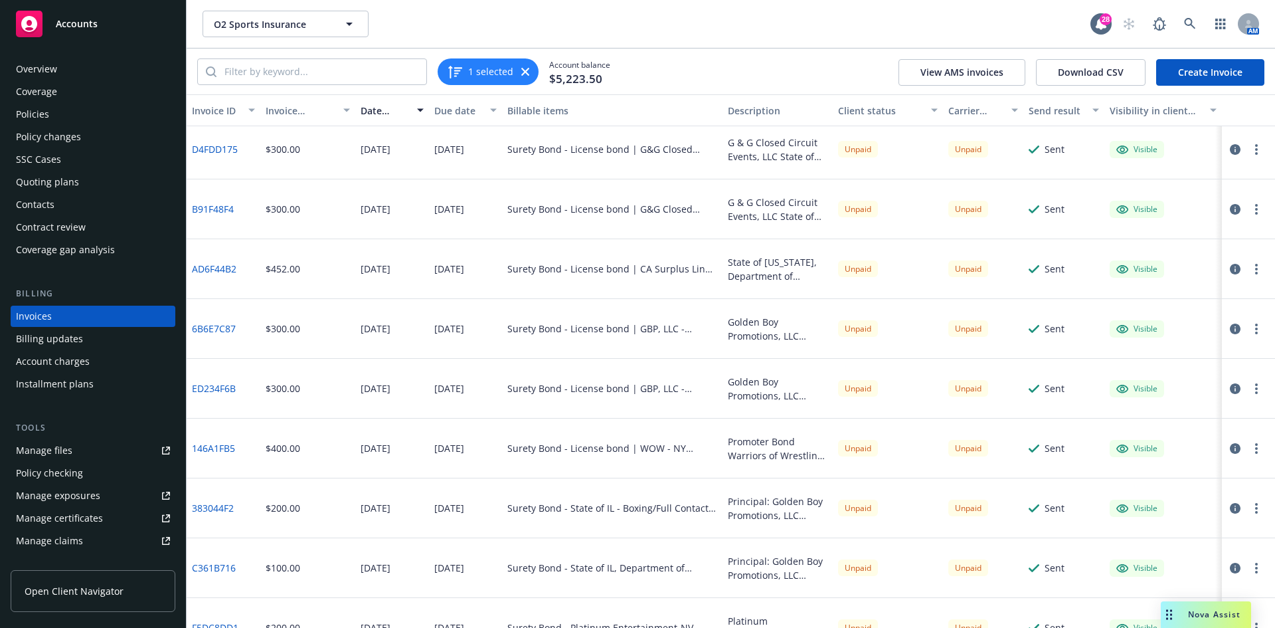
click at [1248, 152] on button "button" at bounding box center [1256, 149] width 16 height 16
click at [1134, 310] on link "Download invoice PDF" at bounding box center [1168, 309] width 169 height 27
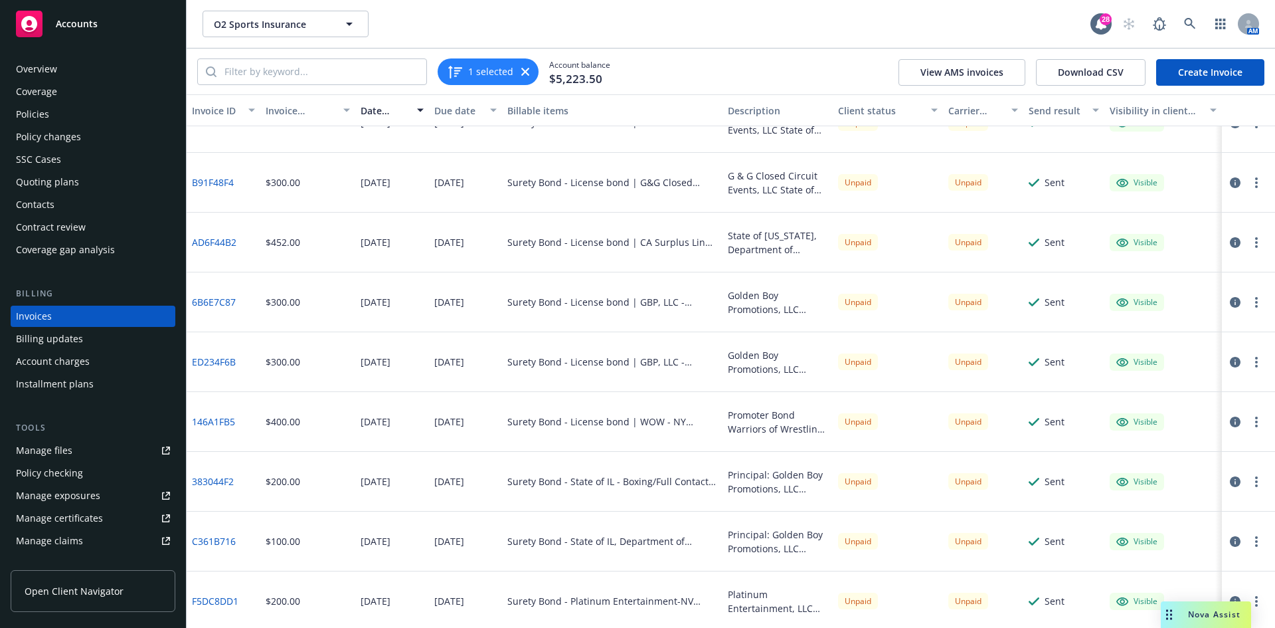
scroll to position [239, 0]
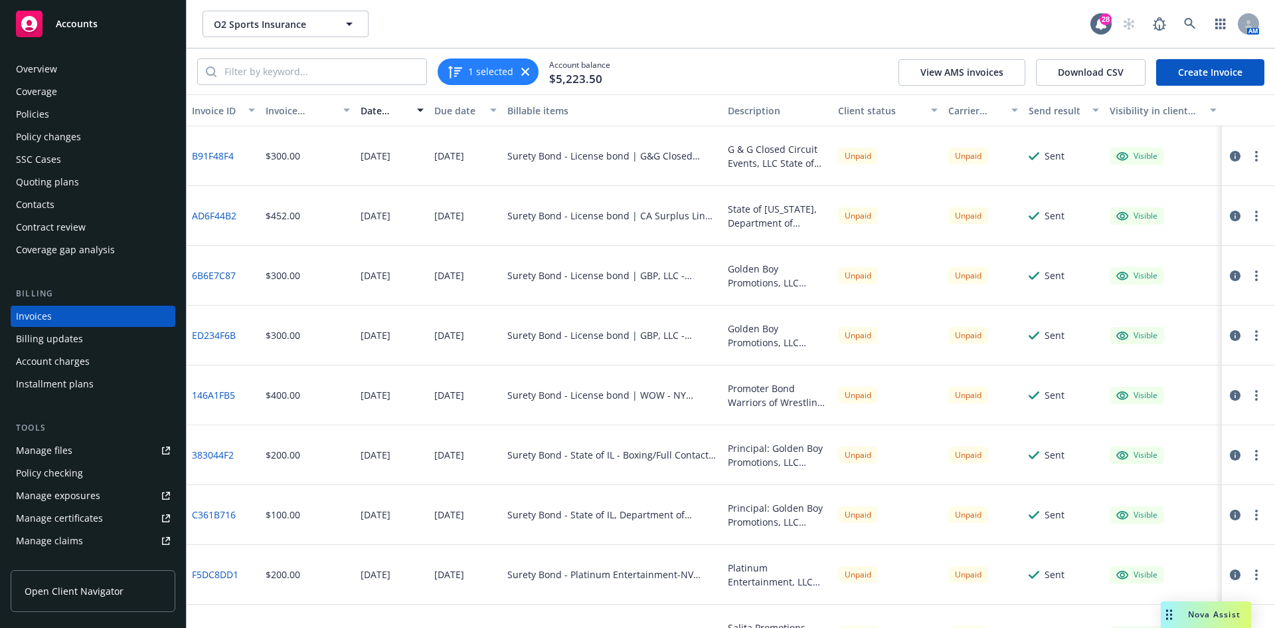
click at [1255, 160] on circle "button" at bounding box center [1256, 160] width 3 height 3
click at [1142, 316] on link "Download invoice PDF" at bounding box center [1168, 316] width 169 height 27
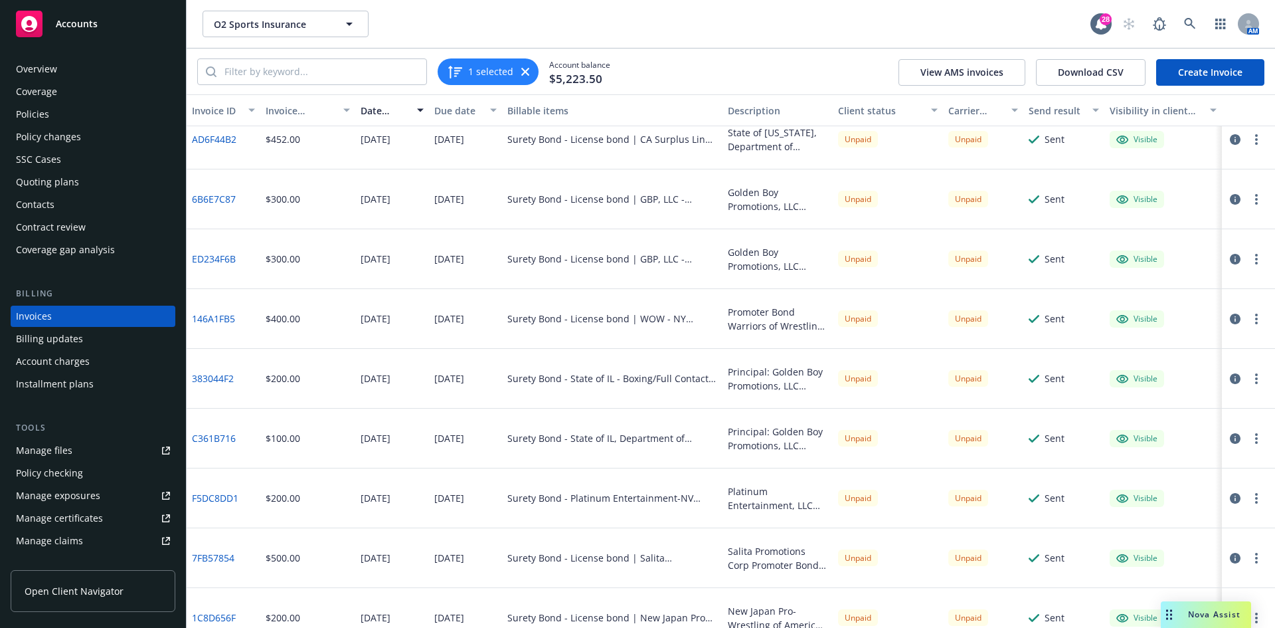
scroll to position [319, 0]
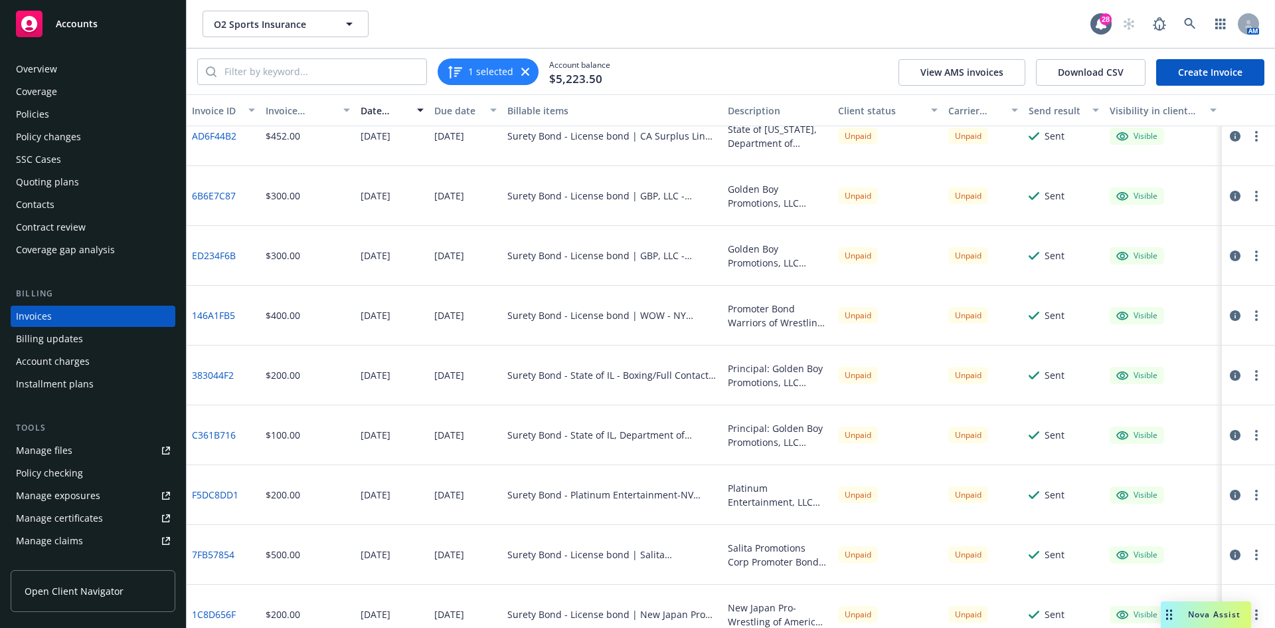
click at [1255, 136] on circle "button" at bounding box center [1256, 136] width 3 height 3
click at [1175, 289] on link "Download invoice PDF" at bounding box center [1168, 296] width 169 height 27
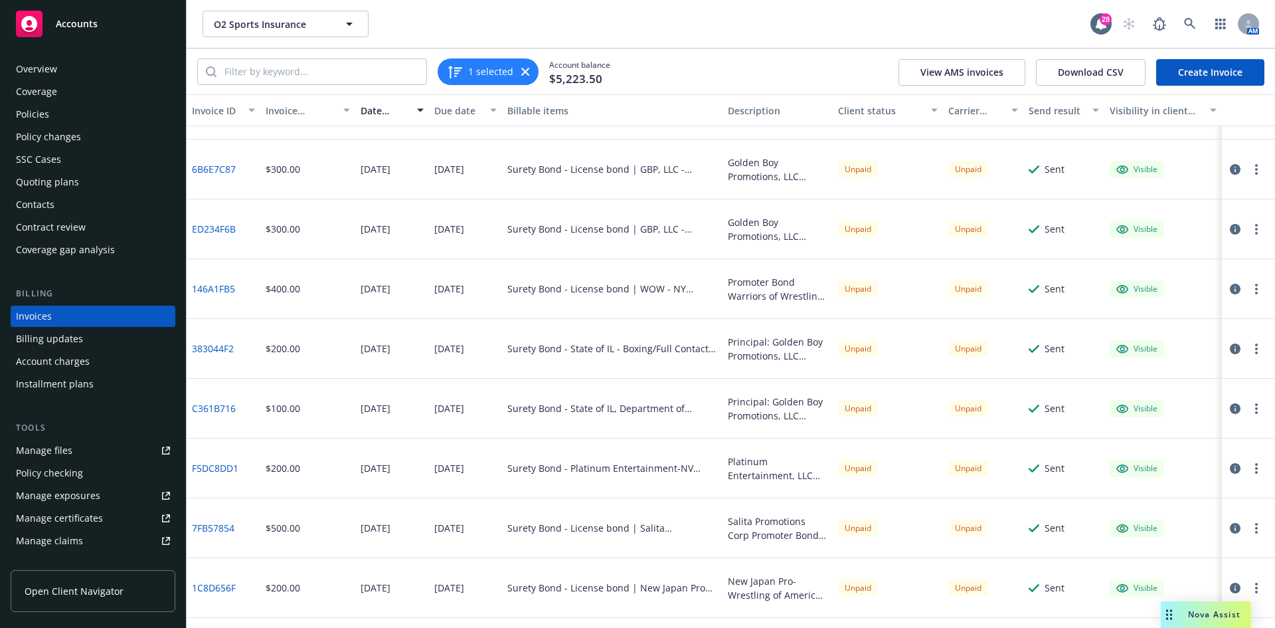
click at [1255, 167] on icon "button" at bounding box center [1256, 169] width 3 height 11
click at [1165, 331] on link "Download invoice PDF" at bounding box center [1168, 329] width 169 height 27
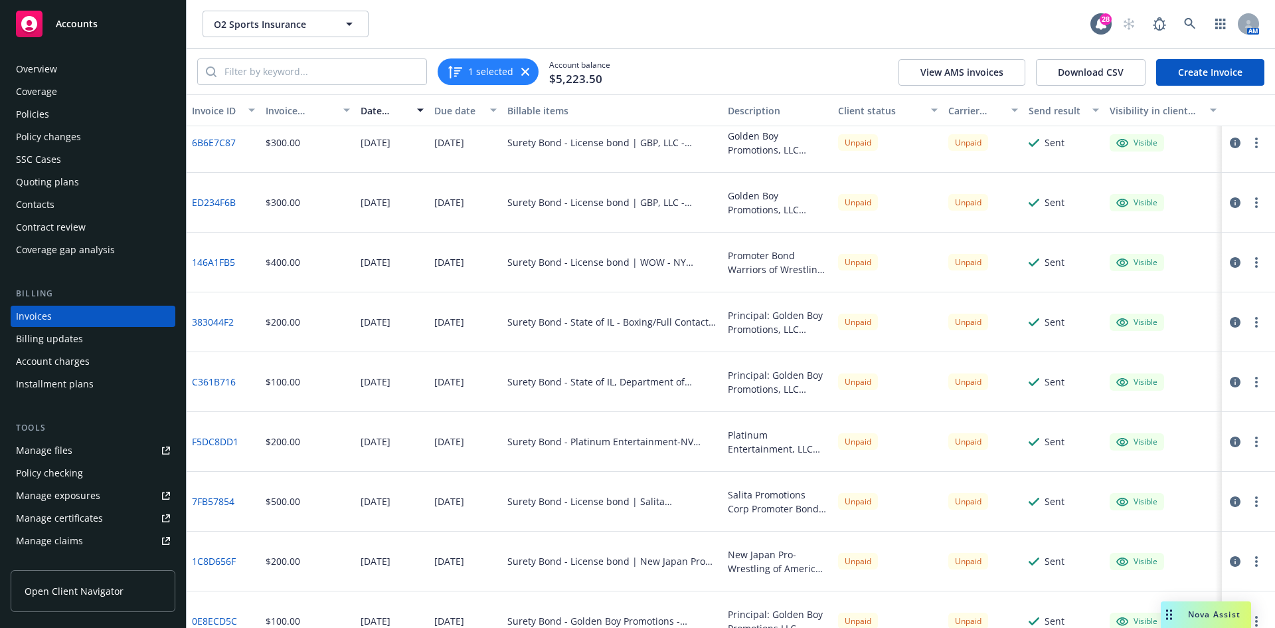
scroll to position [398, 0]
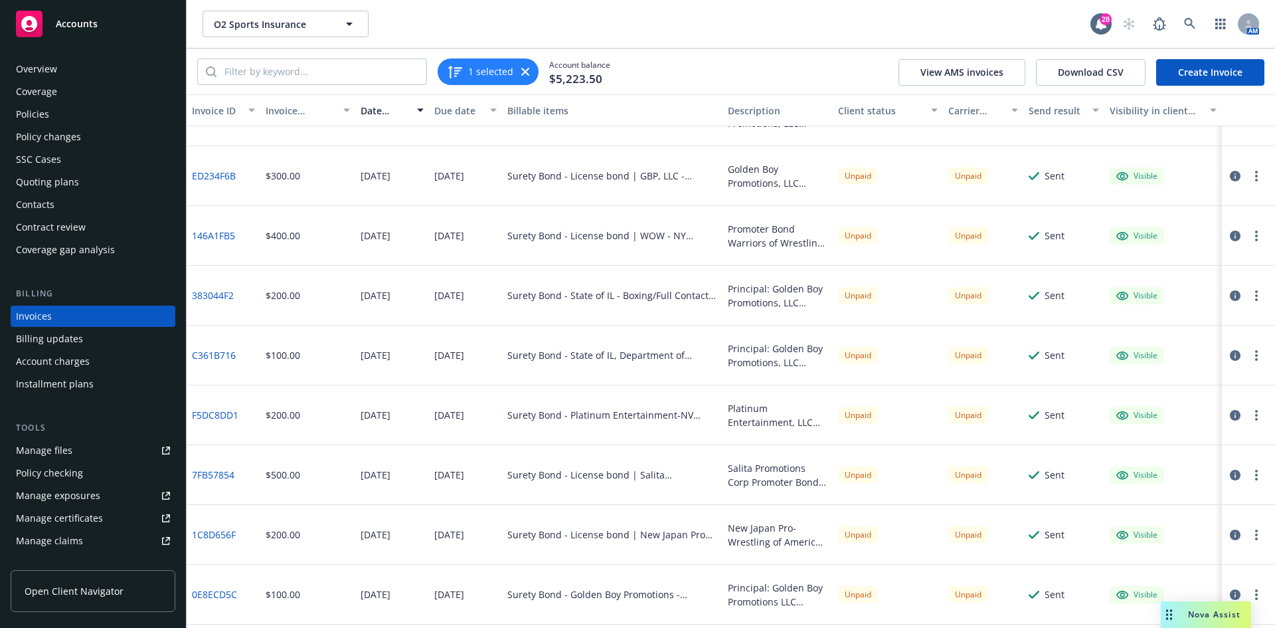
click at [1248, 177] on button "button" at bounding box center [1256, 176] width 16 height 16
click at [1173, 337] on link "Download invoice PDF" at bounding box center [1168, 336] width 169 height 27
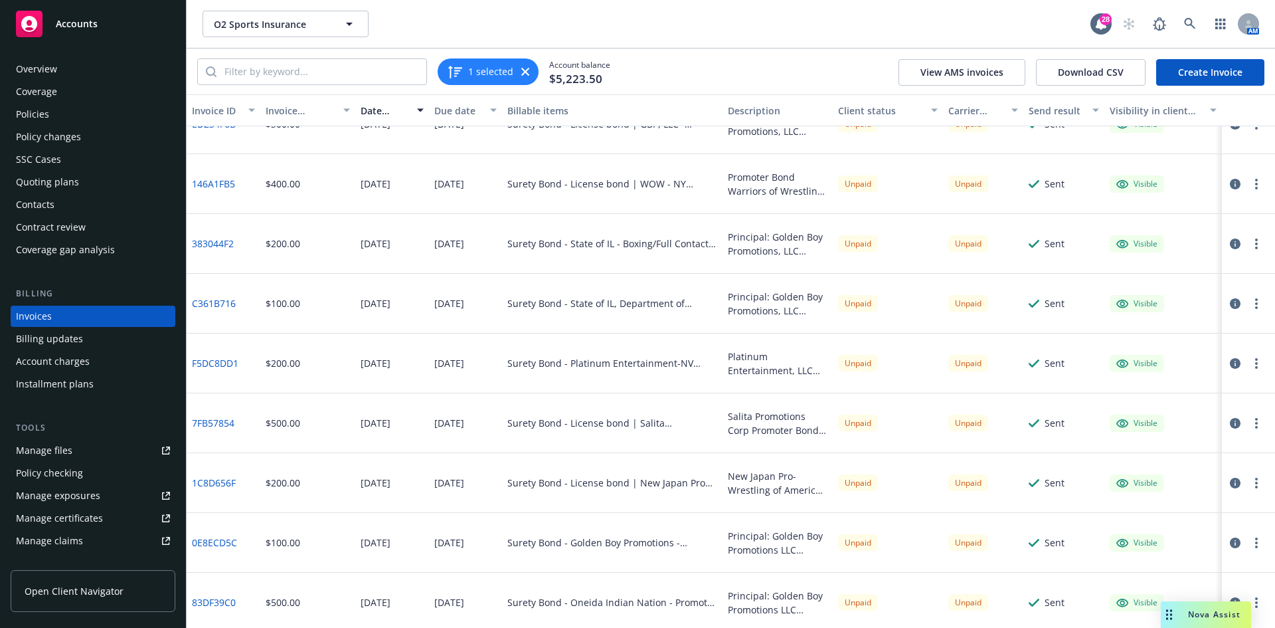
scroll to position [452, 0]
click at [1248, 178] on button "button" at bounding box center [1256, 183] width 16 height 16
click at [1156, 340] on link "Download invoice PDF" at bounding box center [1168, 342] width 169 height 27
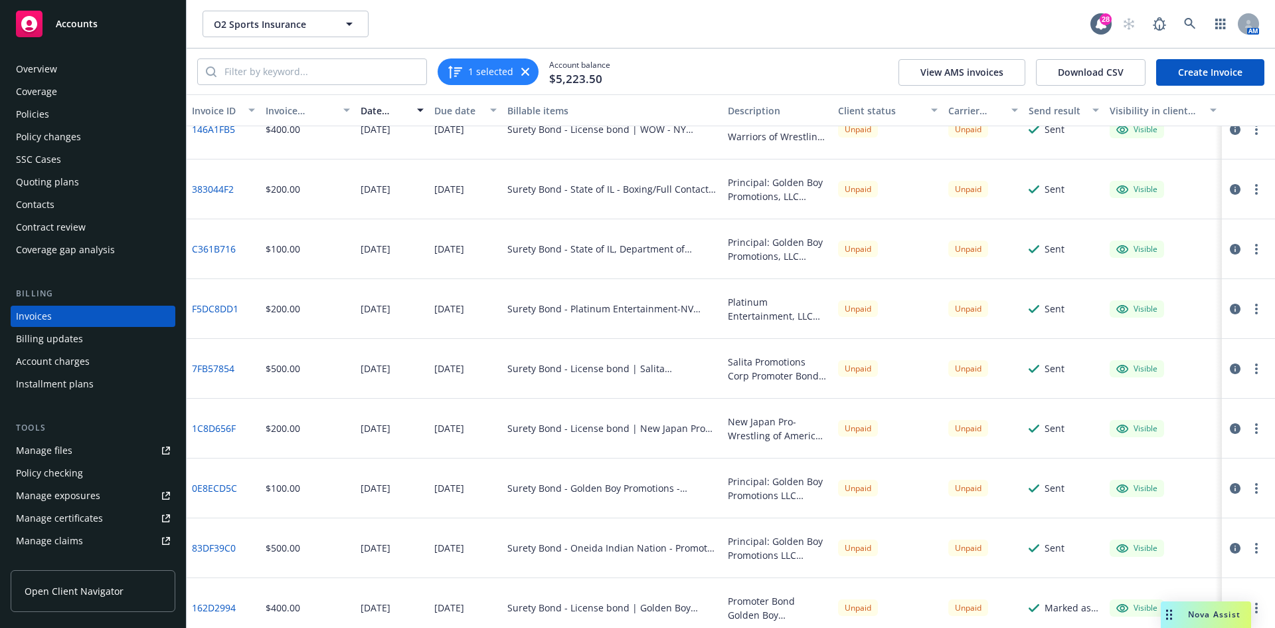
scroll to position [531, 0]
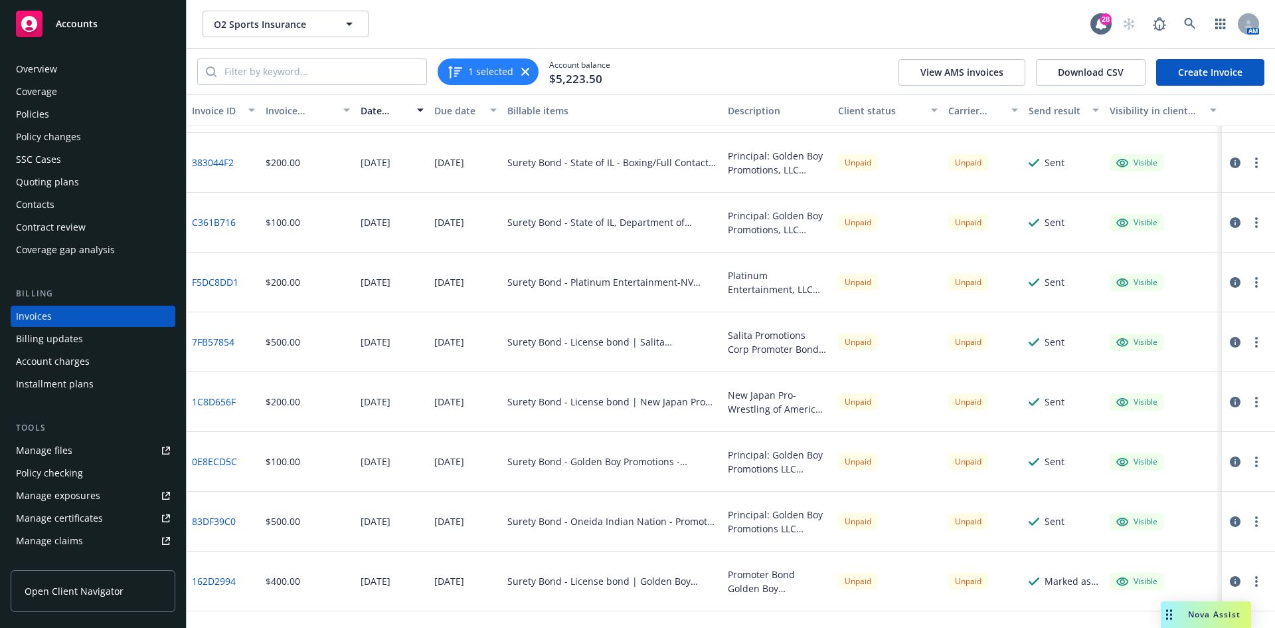
click at [1248, 166] on button "button" at bounding box center [1256, 163] width 16 height 16
click at [1169, 324] on link "Download invoice PDF" at bounding box center [1168, 322] width 169 height 27
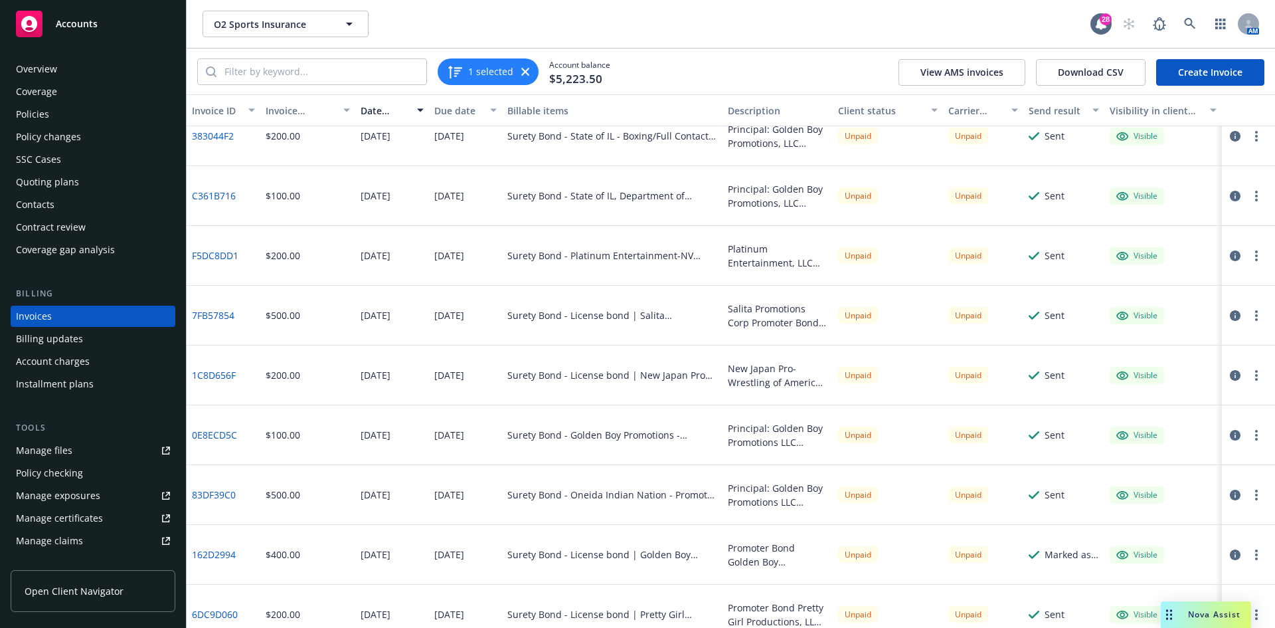
scroll to position [574, 0]
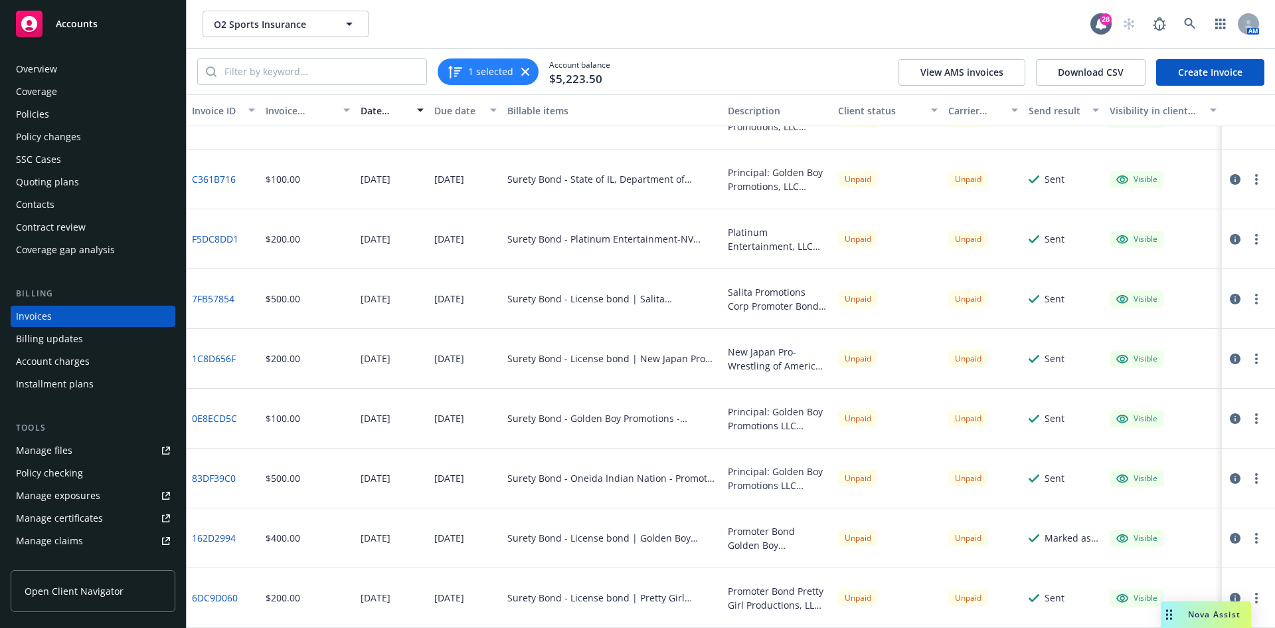
click at [1248, 181] on button "button" at bounding box center [1256, 179] width 16 height 16
click at [1139, 343] on link "Download invoice PDF" at bounding box center [1168, 339] width 169 height 27
click at [1248, 237] on button "button" at bounding box center [1256, 239] width 16 height 16
click at [1185, 396] on link "Download invoice PDF" at bounding box center [1168, 399] width 169 height 27
click at [1248, 304] on button "button" at bounding box center [1256, 299] width 16 height 16
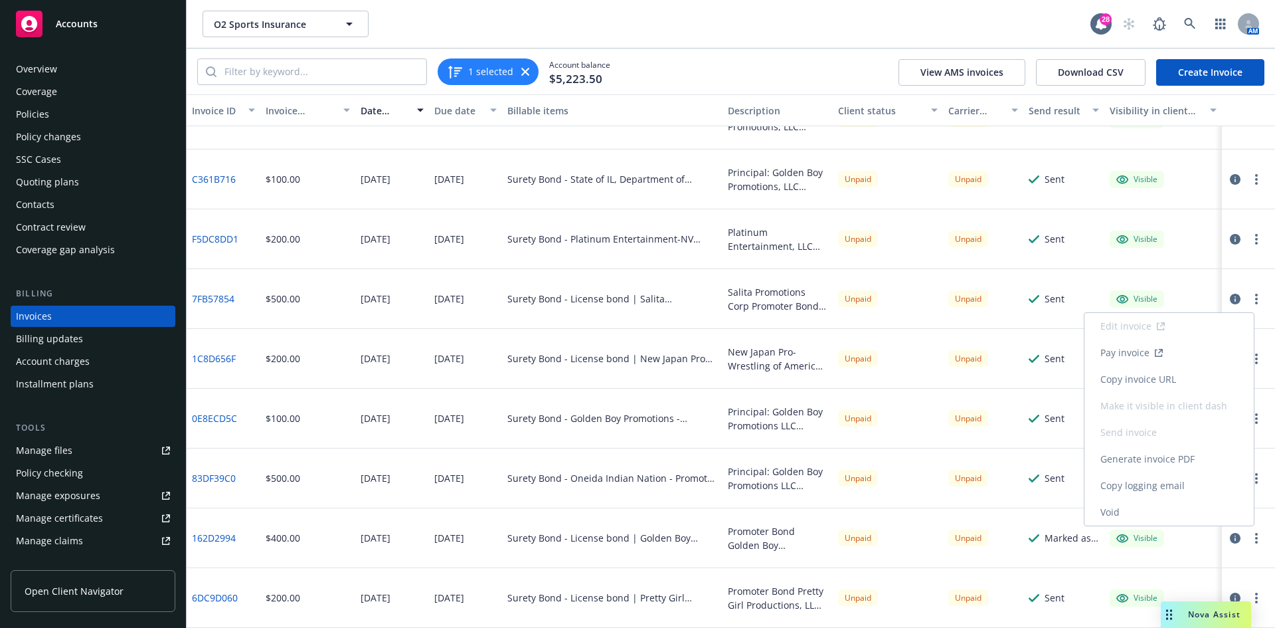
click at [1150, 454] on link "Generate invoice PDF" at bounding box center [1168, 459] width 169 height 27
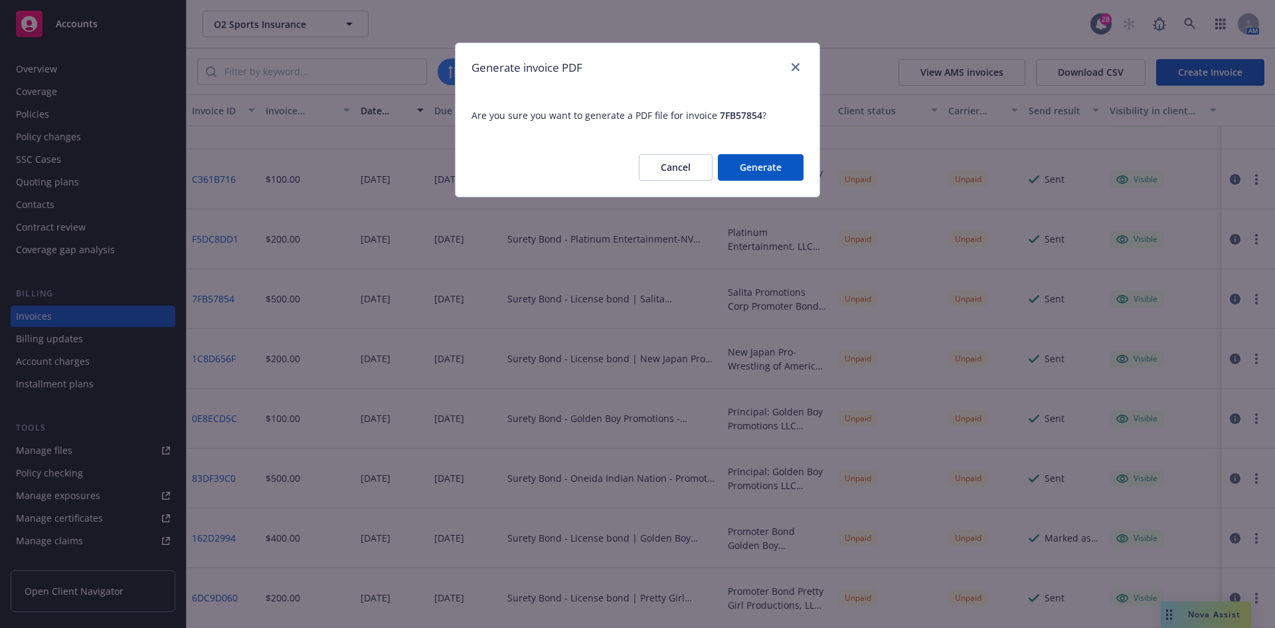
click at [767, 165] on button "Generate" at bounding box center [761, 167] width 86 height 27
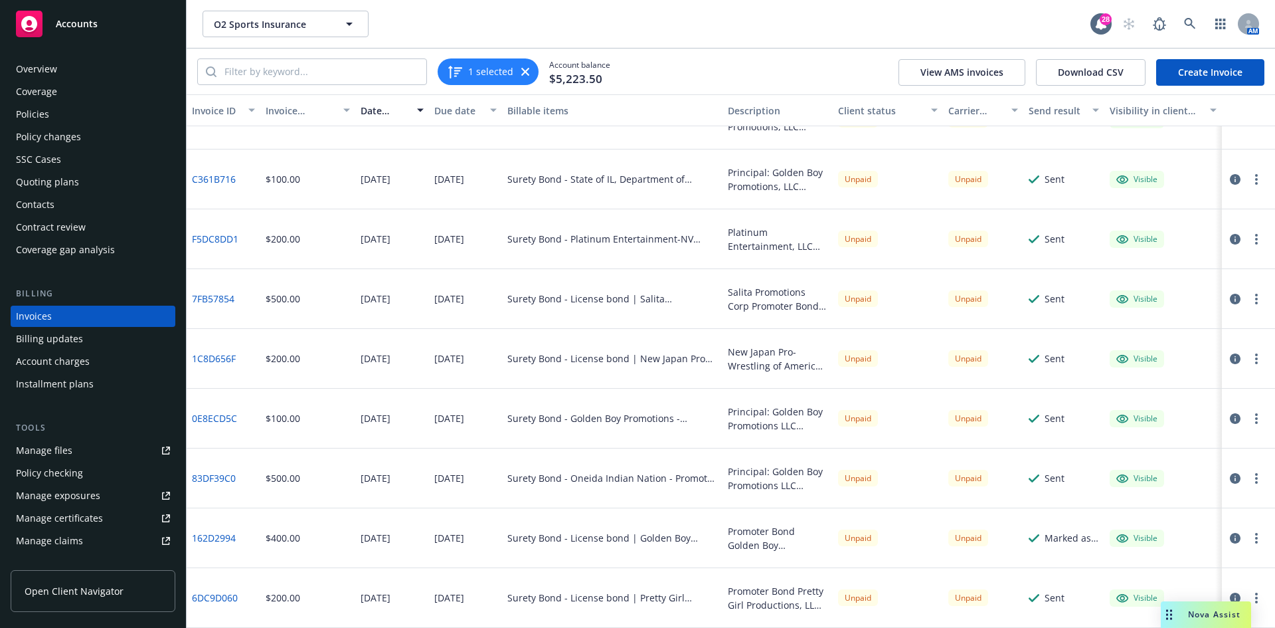
click at [1248, 301] on button "button" at bounding box center [1256, 299] width 16 height 16
click at [1173, 458] on link "Download invoice PDF" at bounding box center [1168, 459] width 169 height 27
click at [1248, 355] on button "button" at bounding box center [1256, 359] width 16 height 16
click at [1140, 525] on link "Download invoice PDF" at bounding box center [1168, 518] width 169 height 27
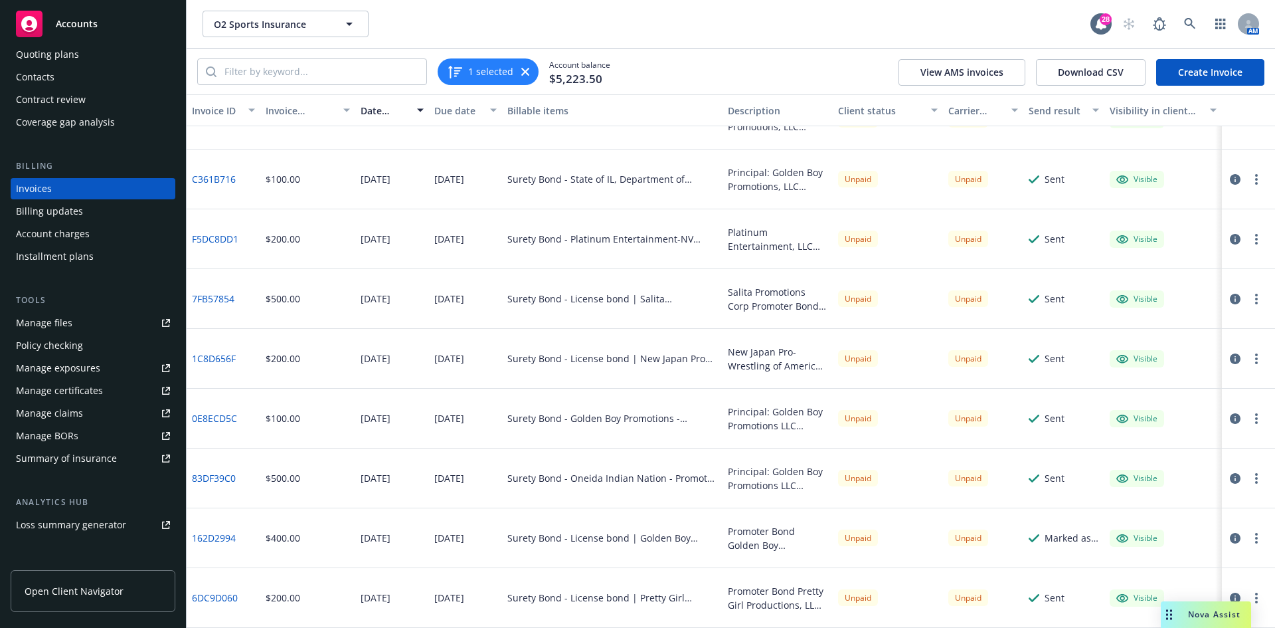
scroll to position [133, 0]
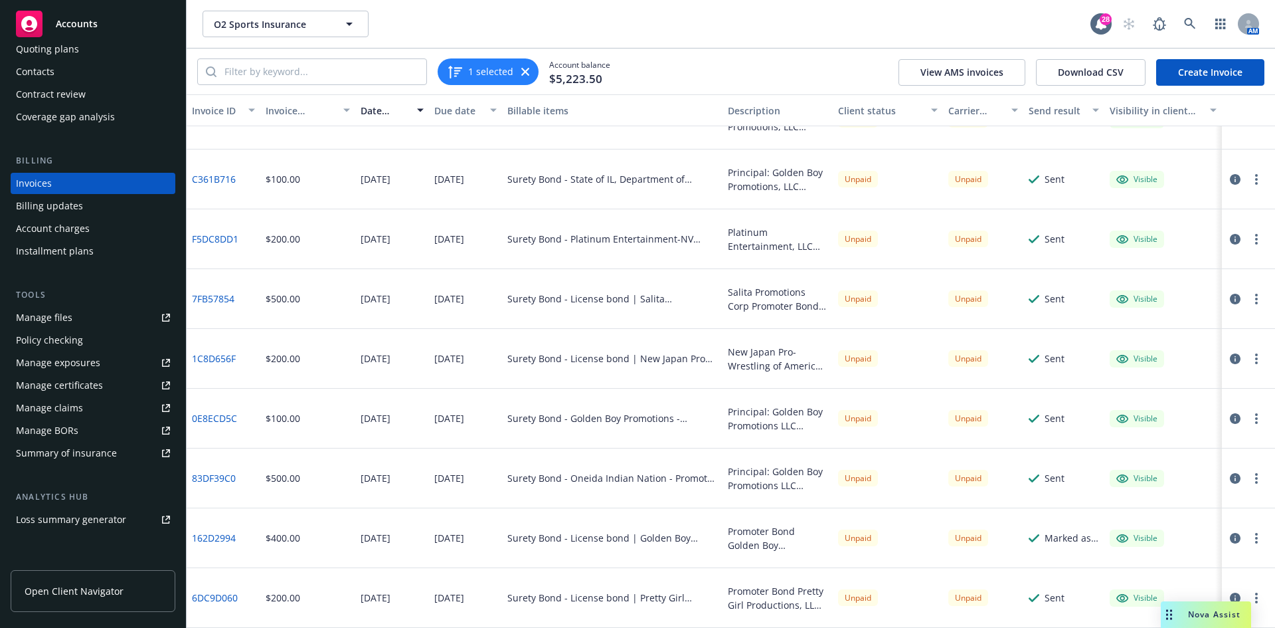
drag, startPoint x: 1247, startPoint y: 419, endPoint x: 1230, endPoint y: 426, distance: 17.9
click at [1255, 419] on circle "button" at bounding box center [1256, 418] width 3 height 3
click at [853, 33] on div "O2 Sports Insurance O2 Sports Insurance" at bounding box center [647, 24] width 888 height 27
click at [1250, 358] on button "button" at bounding box center [1256, 359] width 16 height 16
click at [1153, 517] on link "Download invoice PDF" at bounding box center [1168, 518] width 169 height 27
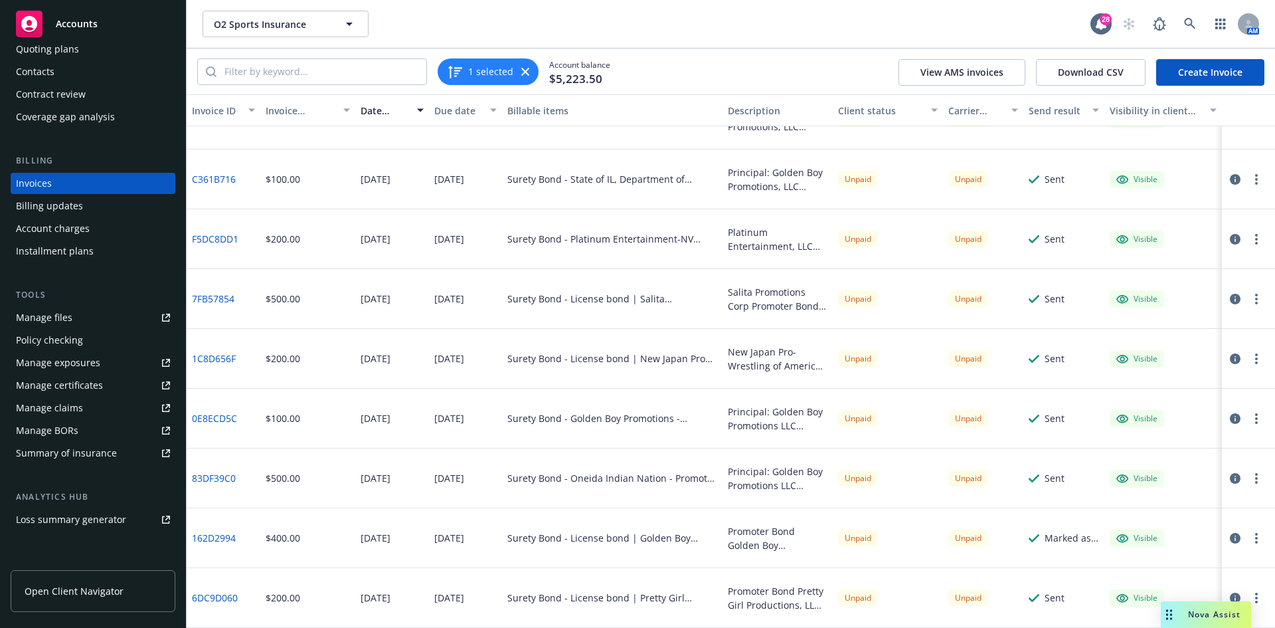
click at [1248, 419] on button "button" at bounding box center [1256, 418] width 16 height 16
click at [1154, 332] on link "Download invoice PDF" at bounding box center [1168, 338] width 169 height 27
click at [1248, 481] on button "button" at bounding box center [1256, 478] width 16 height 16
click at [1185, 408] on link "Download invoice PDF" at bounding box center [1178, 407] width 169 height 27
click at [1255, 537] on circle "button" at bounding box center [1256, 538] width 3 height 3
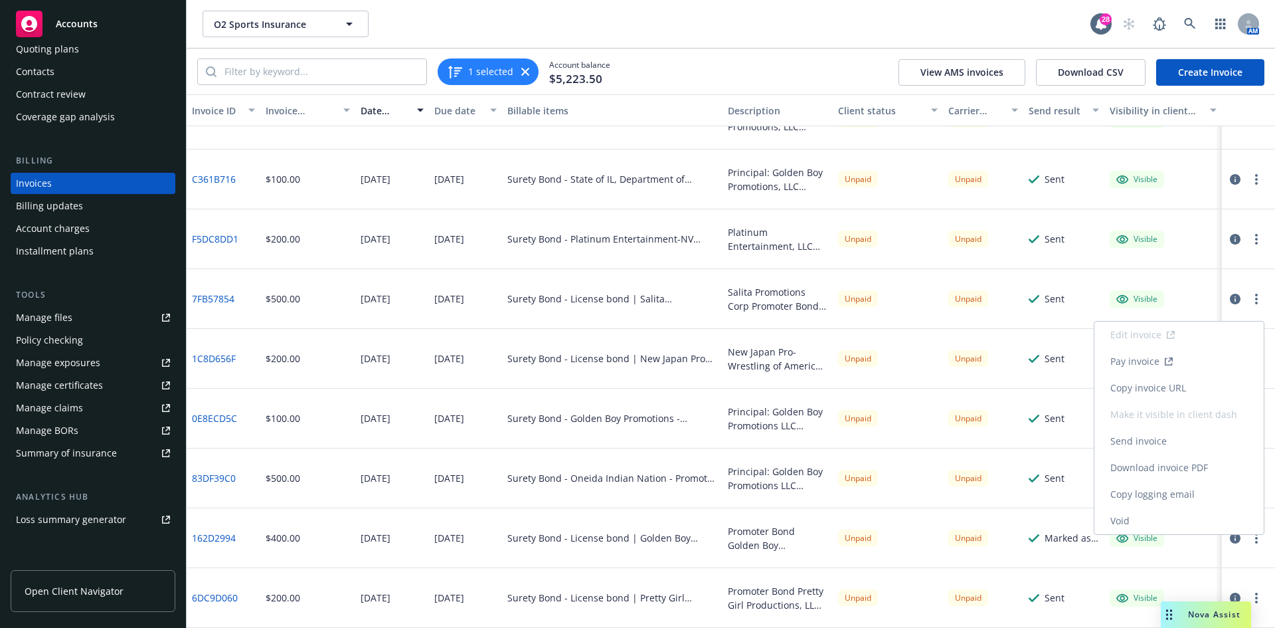
click at [1183, 465] on link "Download invoice PDF" at bounding box center [1178, 467] width 169 height 27
click at [1248, 594] on button "button" at bounding box center [1256, 598] width 16 height 16
click at [1179, 521] on link "Download invoice PDF" at bounding box center [1178, 527] width 169 height 27
click at [687, 44] on div "O2 Sports Insurance O2 Sports Insurance 28 AM" at bounding box center [731, 24] width 1088 height 48
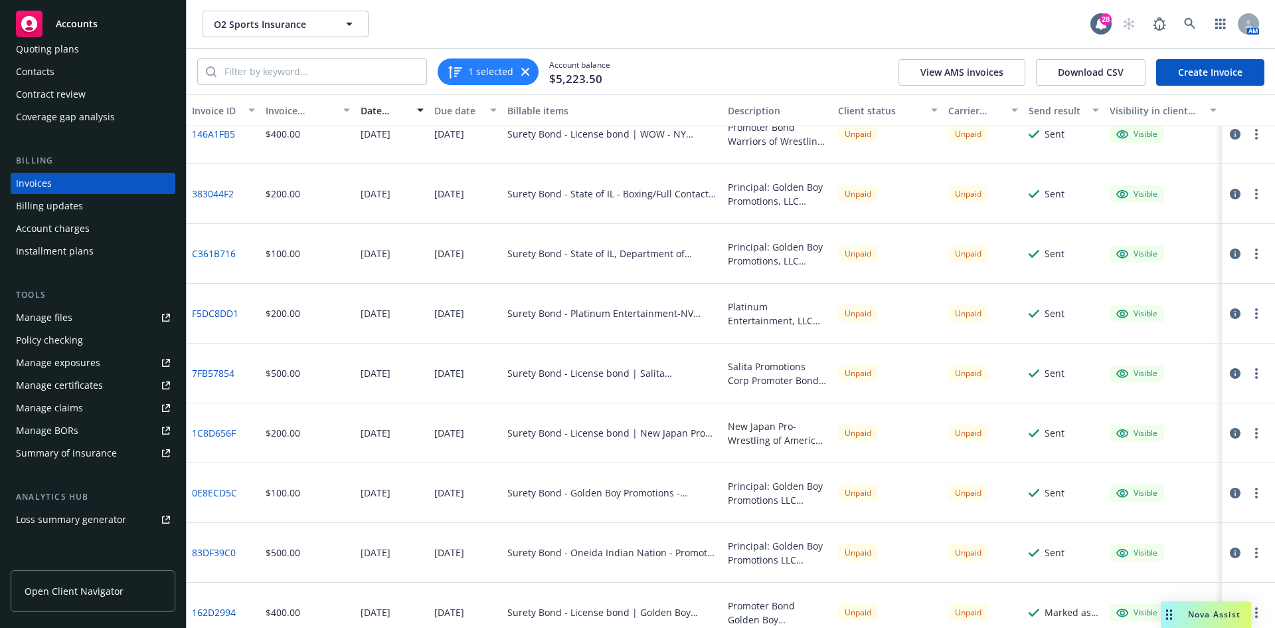
scroll to position [309, 0]
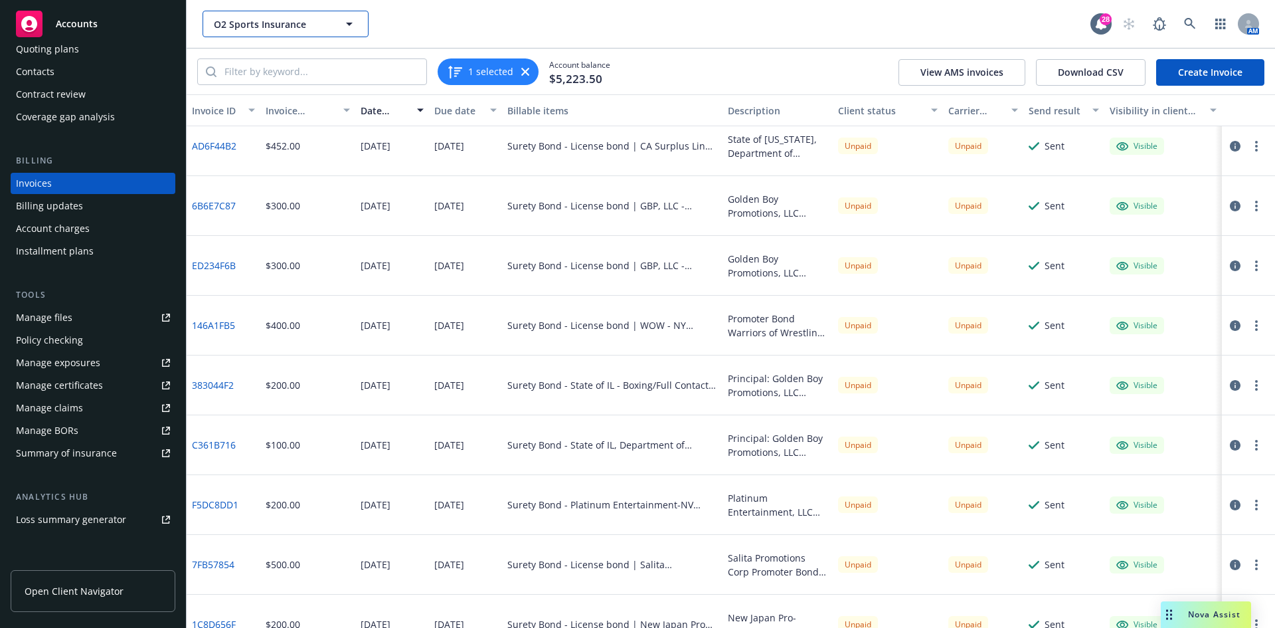
click at [244, 17] on span "O2 Sports Insurance" at bounding box center [271, 24] width 115 height 14
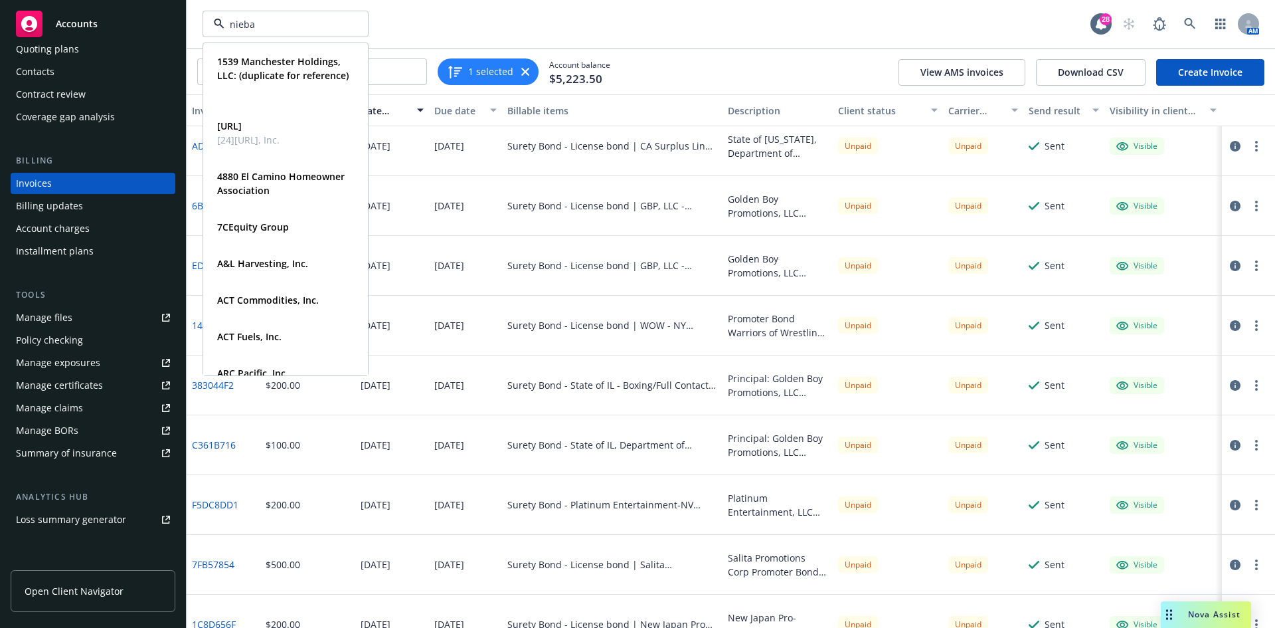
type input "niebau"
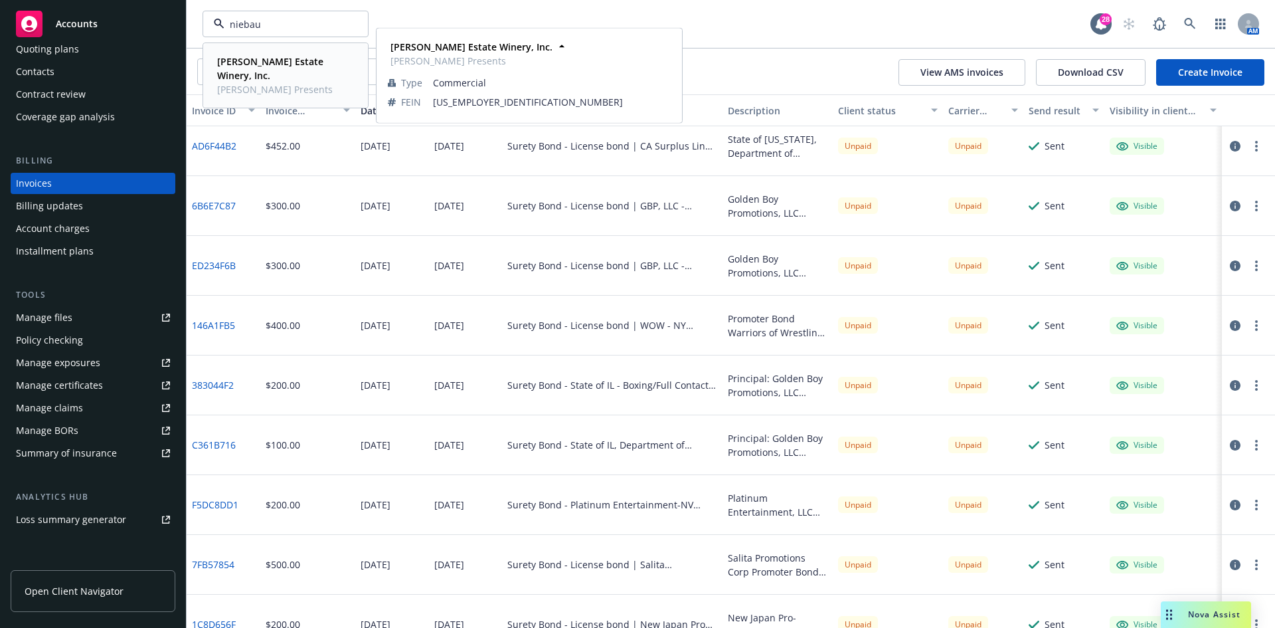
click at [273, 56] on strong "Niebaum-Coppola Estate Winery, Inc." at bounding box center [270, 68] width 106 height 27
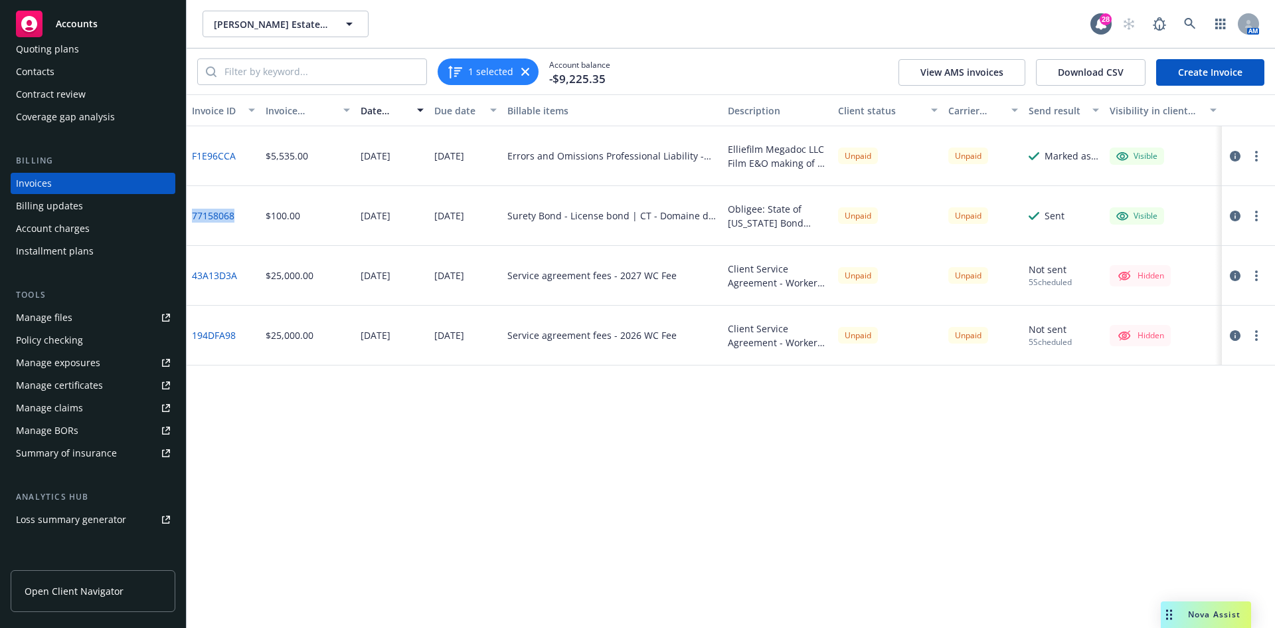
drag, startPoint x: 239, startPoint y: 217, endPoint x: 192, endPoint y: 219, distance: 47.2
click at [192, 219] on div "77158068" at bounding box center [224, 216] width 74 height 60
copy link "77158068"
click at [98, 17] on div "Accounts" at bounding box center [93, 24] width 154 height 27
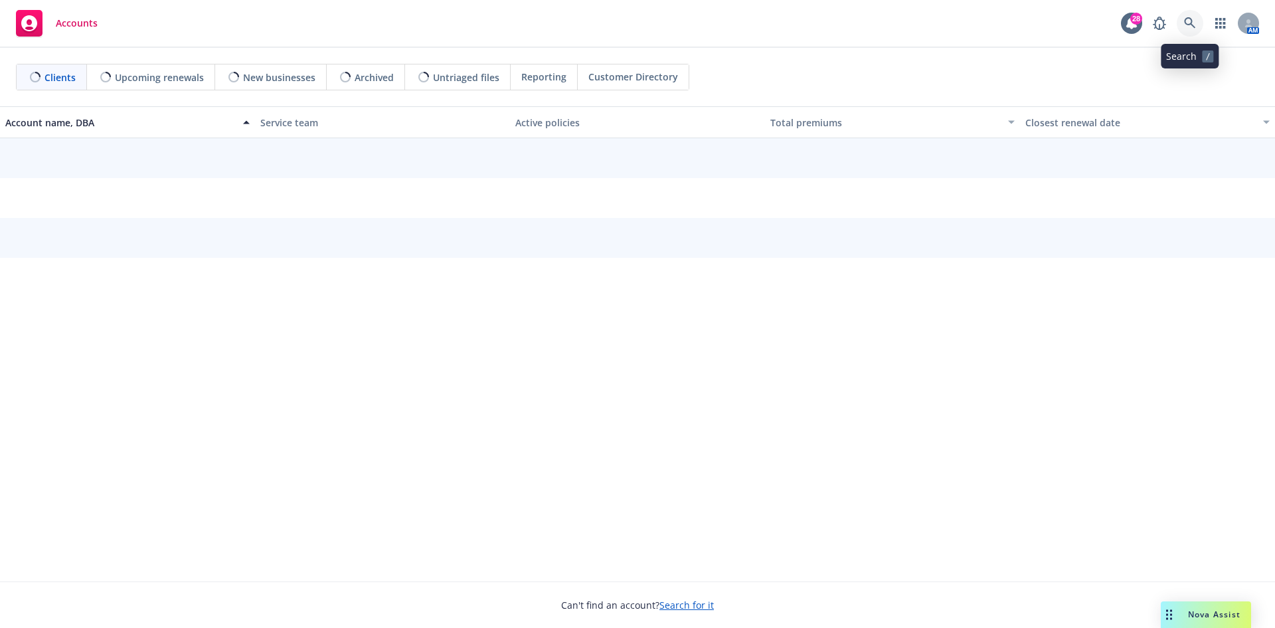
click at [1190, 19] on icon at bounding box center [1190, 23] width 12 height 12
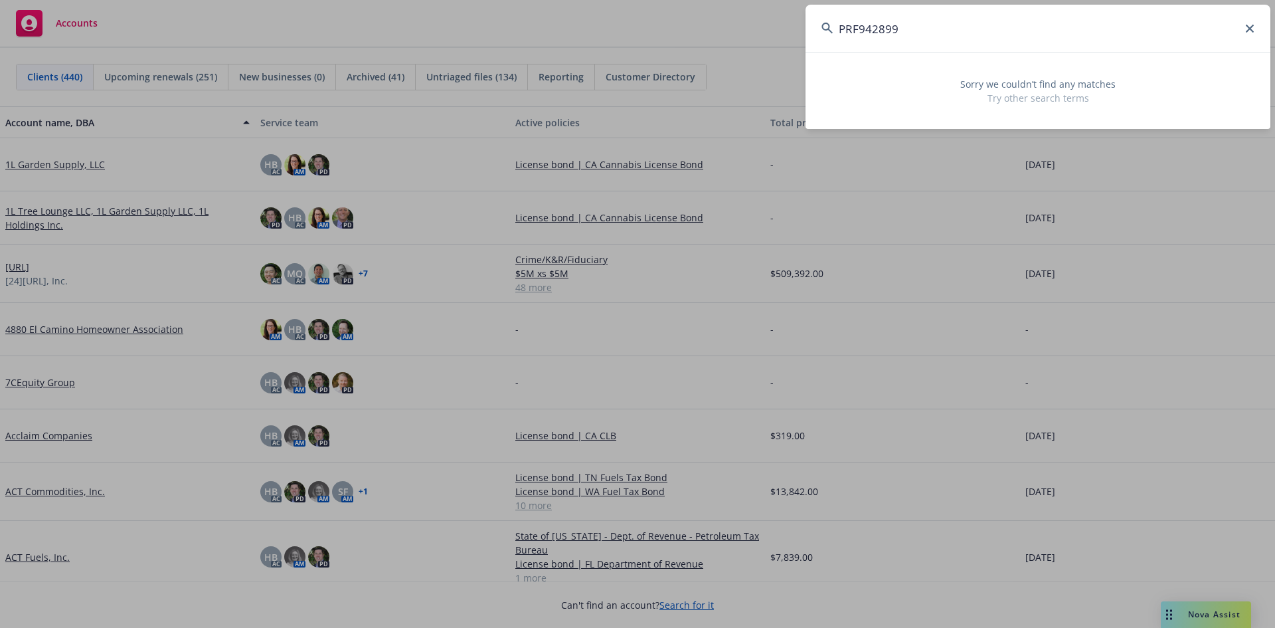
click at [873, 31] on input "PRF942899" at bounding box center [1037, 29] width 465 height 48
click at [940, 39] on input "PRF9425899" at bounding box center [1037, 29] width 465 height 48
type input "P"
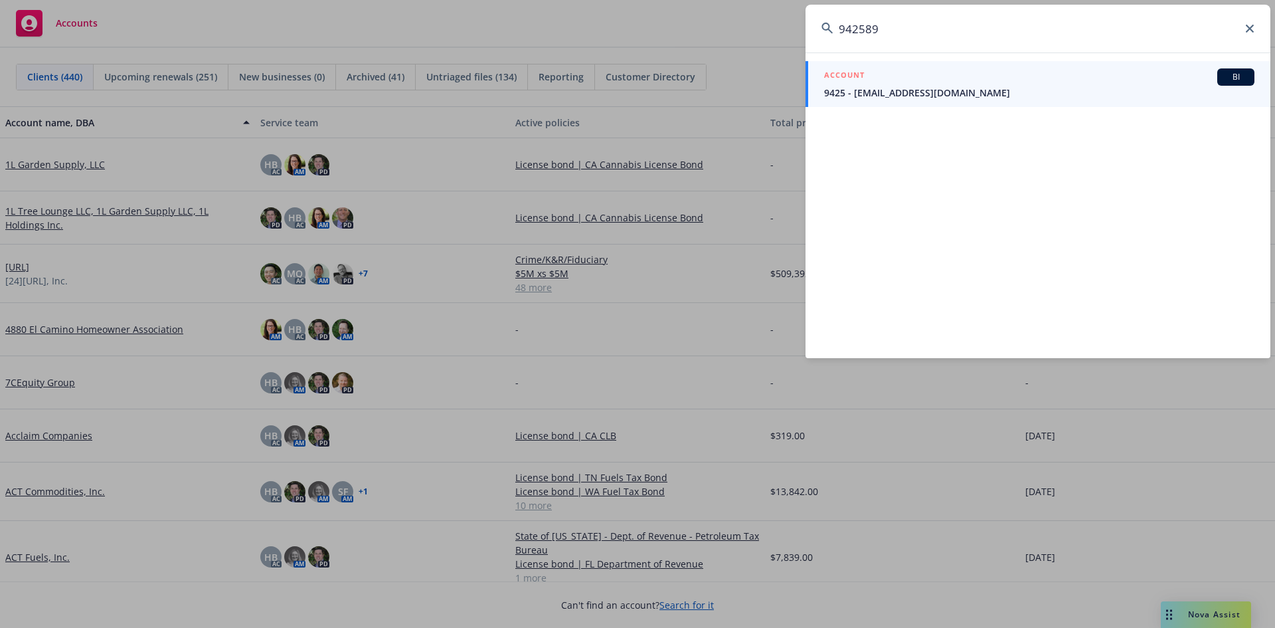
type input "9425899"
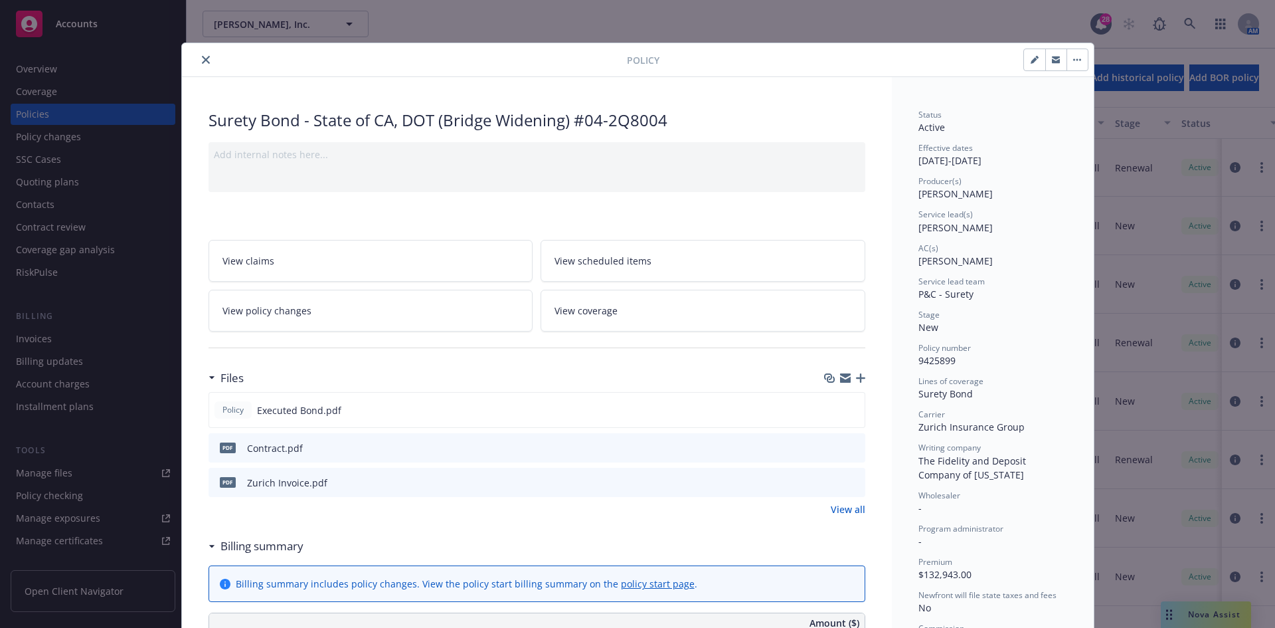
click at [192, 62] on div at bounding box center [407, 60] width 440 height 16
click at [198, 60] on button "close" at bounding box center [206, 60] width 16 height 16
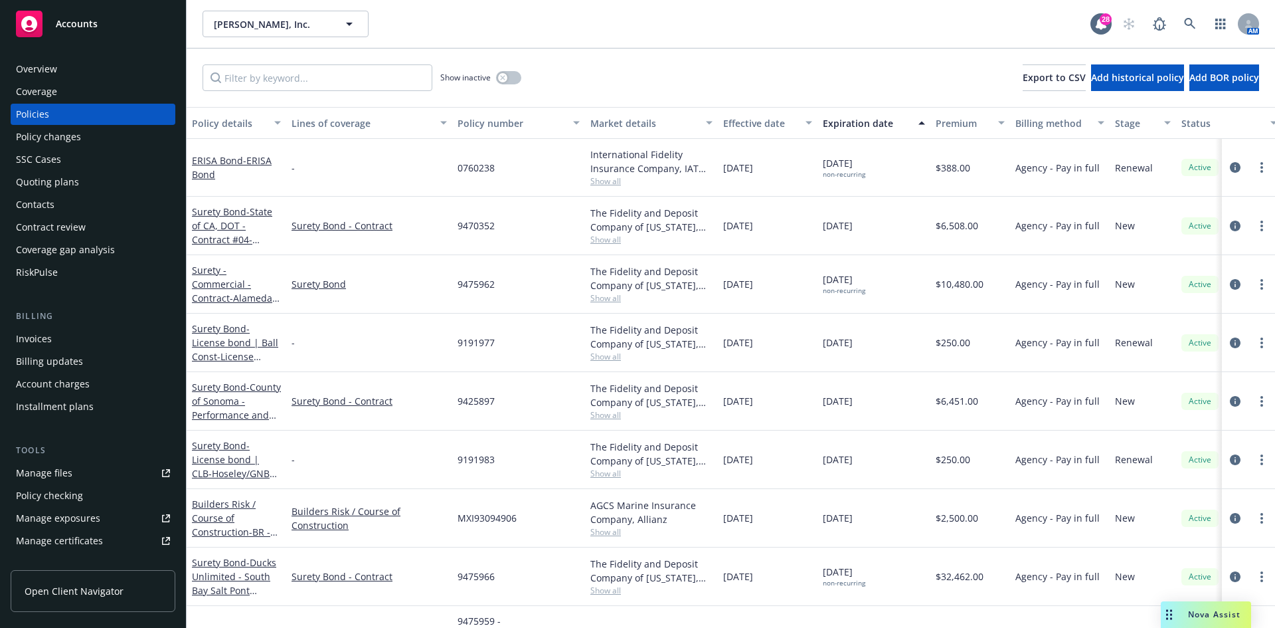
click at [70, 62] on div "Overview" at bounding box center [93, 68] width 154 height 21
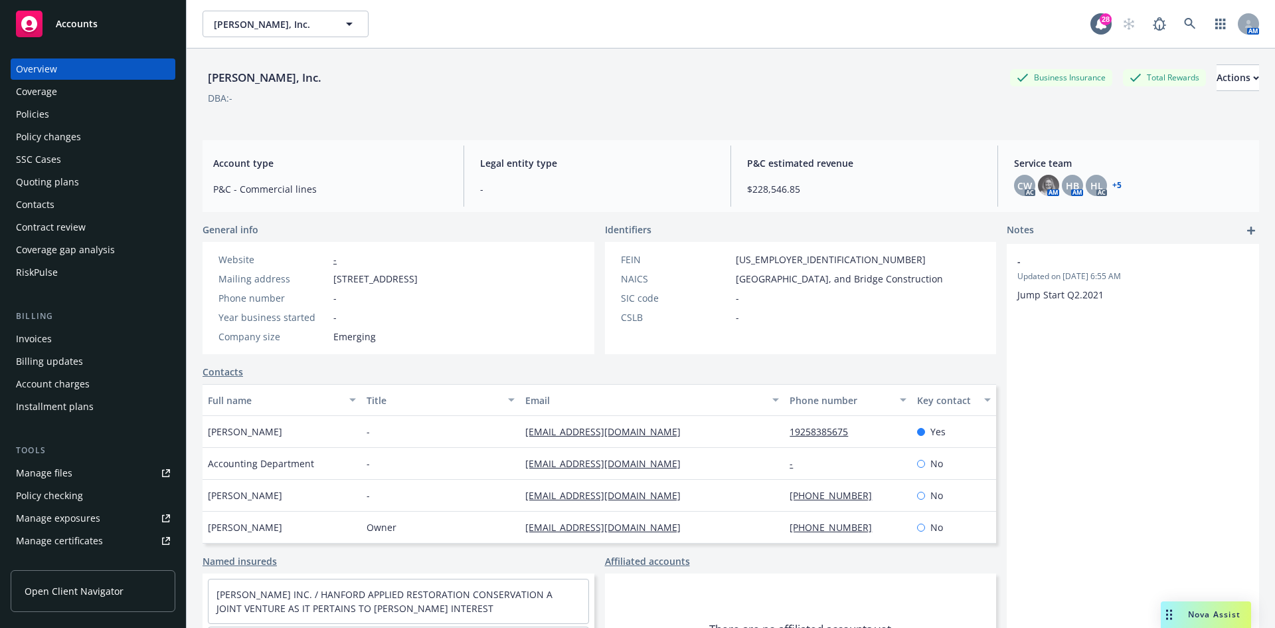
click at [143, 27] on div "Accounts" at bounding box center [93, 24] width 154 height 27
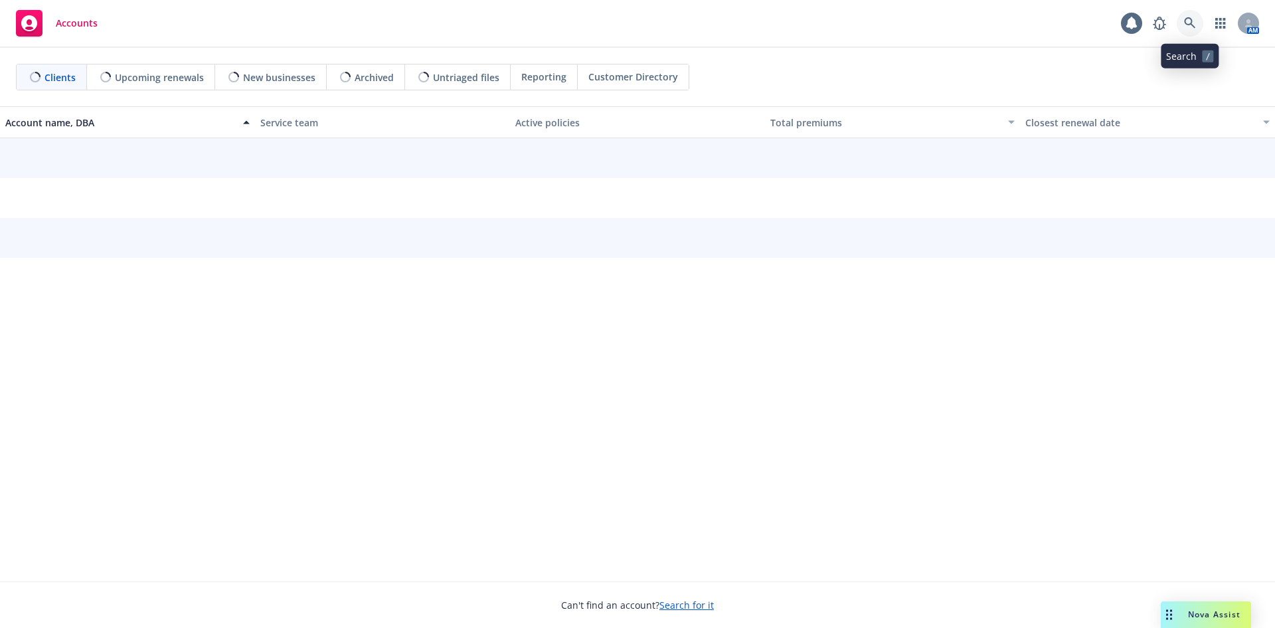
click at [1193, 31] on link at bounding box center [1190, 23] width 27 height 27
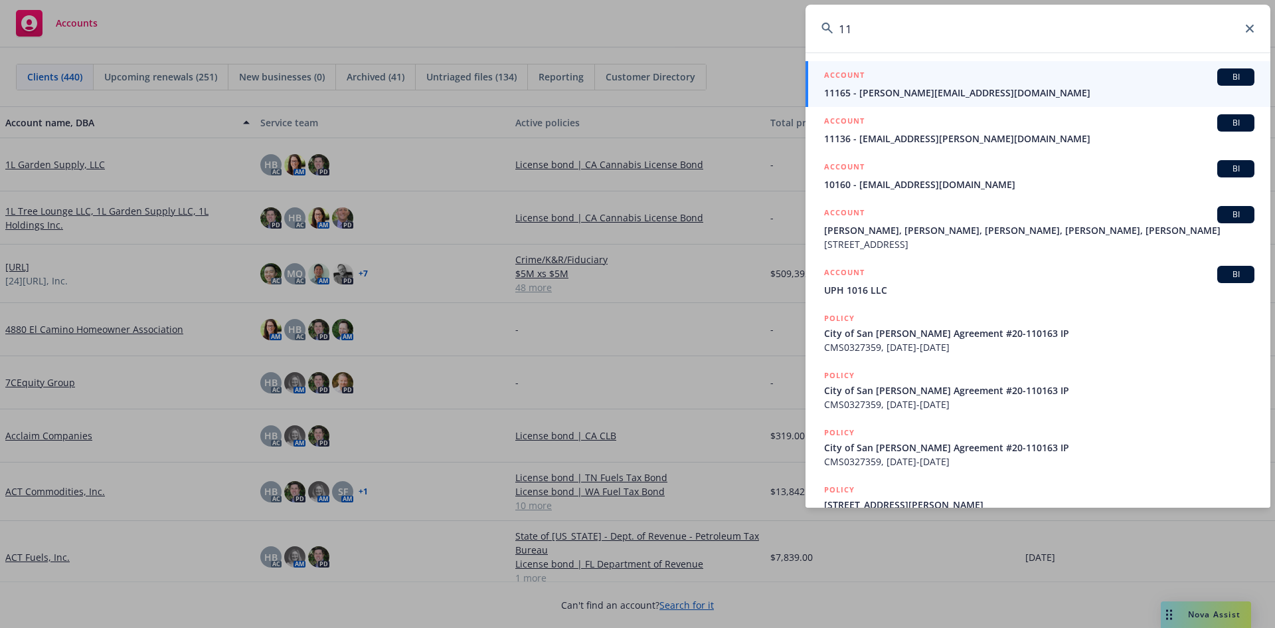
type input "1"
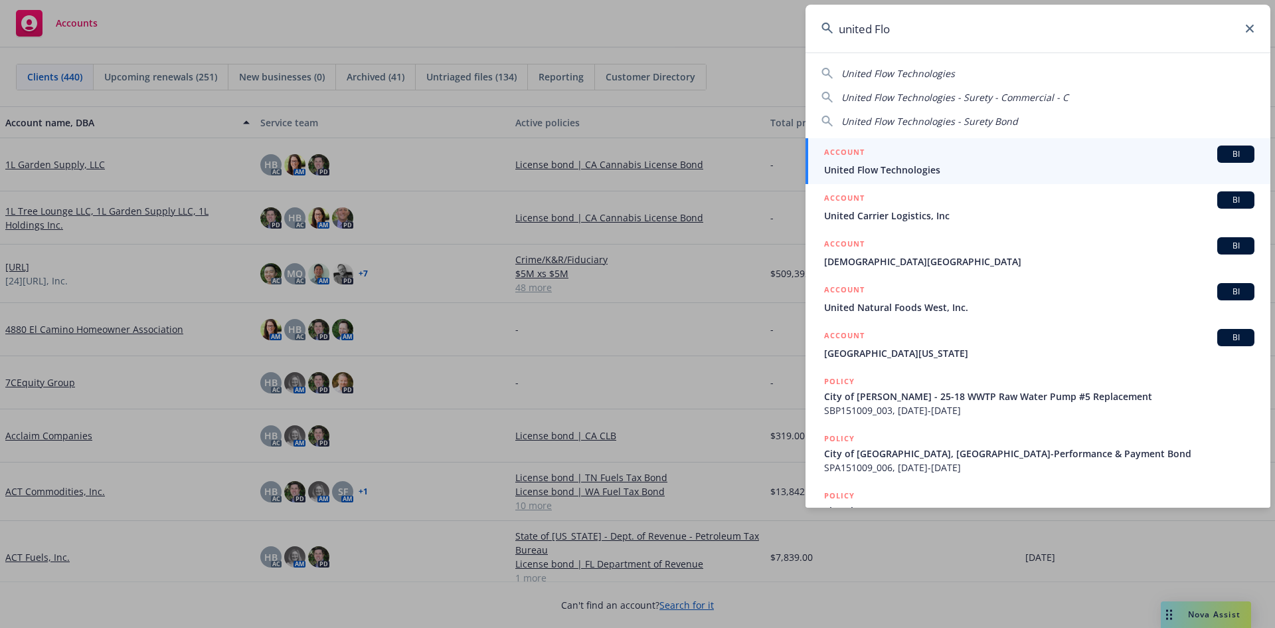
type input "united Flo"
click at [924, 179] on link "ACCOUNT BI United Flow Technologies" at bounding box center [1037, 161] width 465 height 46
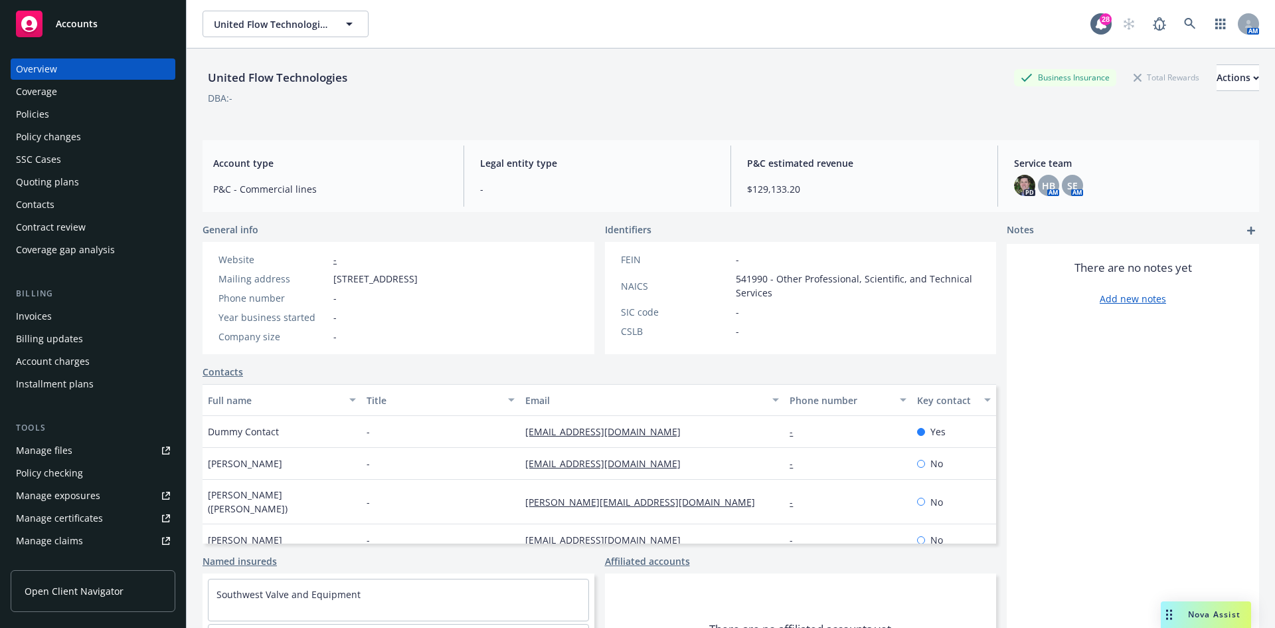
click at [56, 313] on div "Invoices" at bounding box center [93, 315] width 154 height 21
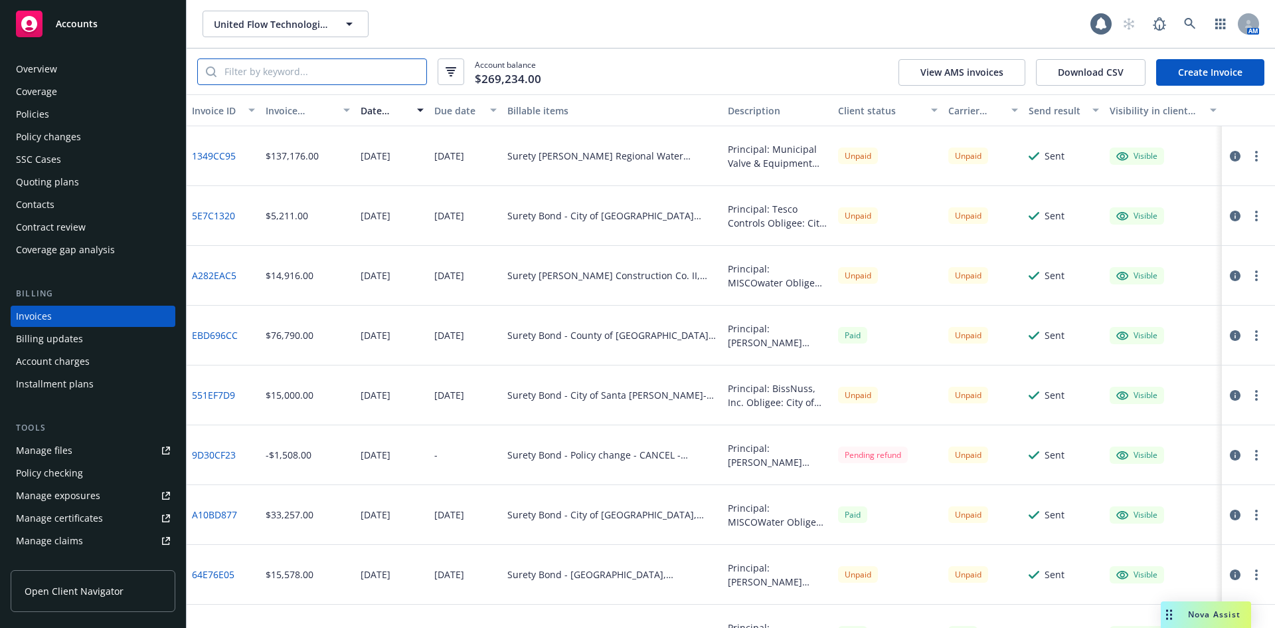
click at [322, 78] on input "search" at bounding box center [321, 71] width 210 height 25
click at [443, 72] on button "button" at bounding box center [451, 71] width 27 height 27
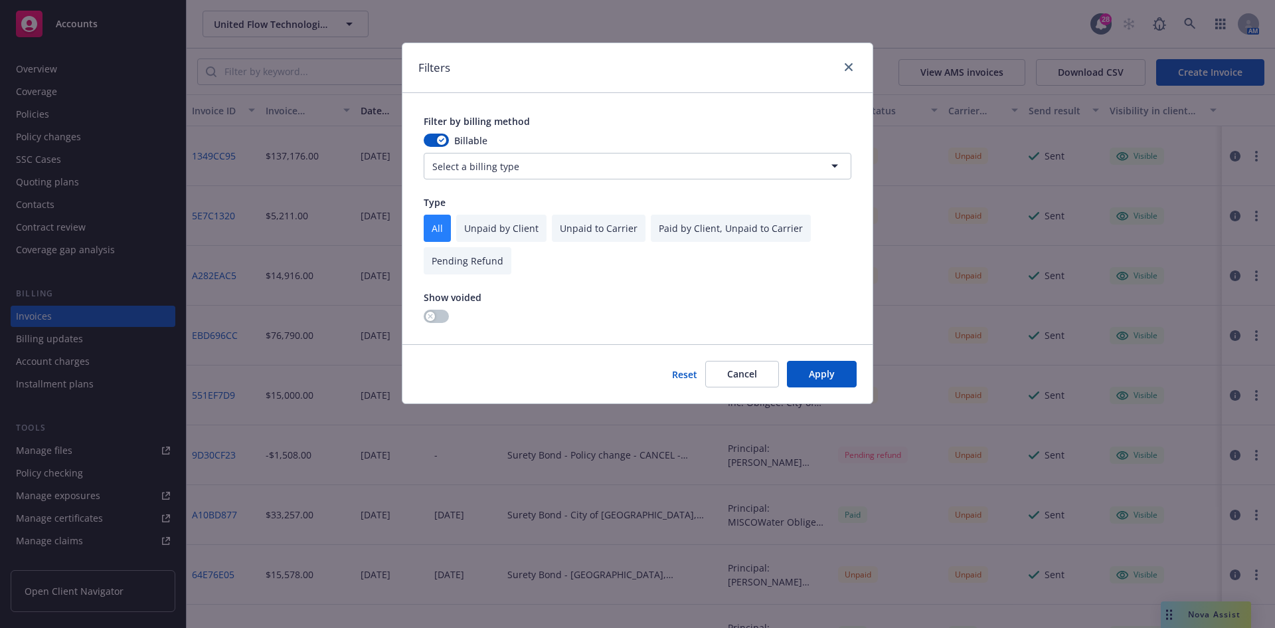
click at [490, 240] on input "checkbox" at bounding box center [501, 227] width 90 height 27
checkbox input "true"
checkbox input "false"
click at [827, 379] on button "Apply" at bounding box center [822, 374] width 70 height 27
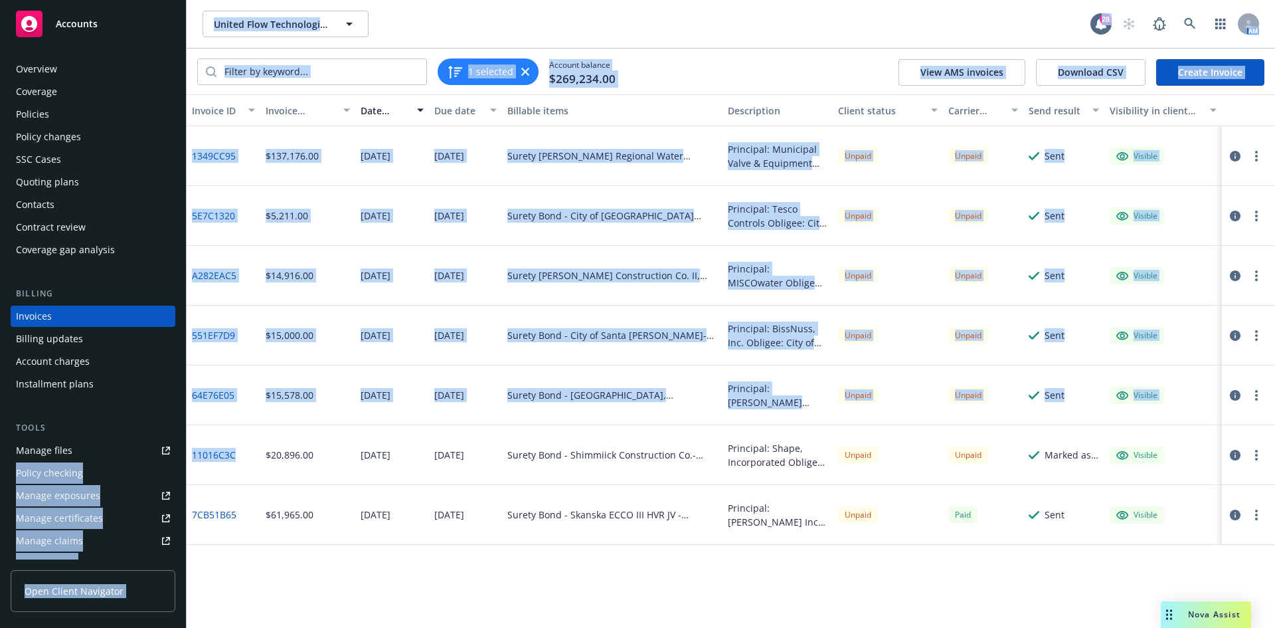
drag, startPoint x: 239, startPoint y: 458, endPoint x: 212, endPoint y: 467, distance: 27.9
click at [198, 462] on div "11016C3C" at bounding box center [224, 455] width 74 height 60
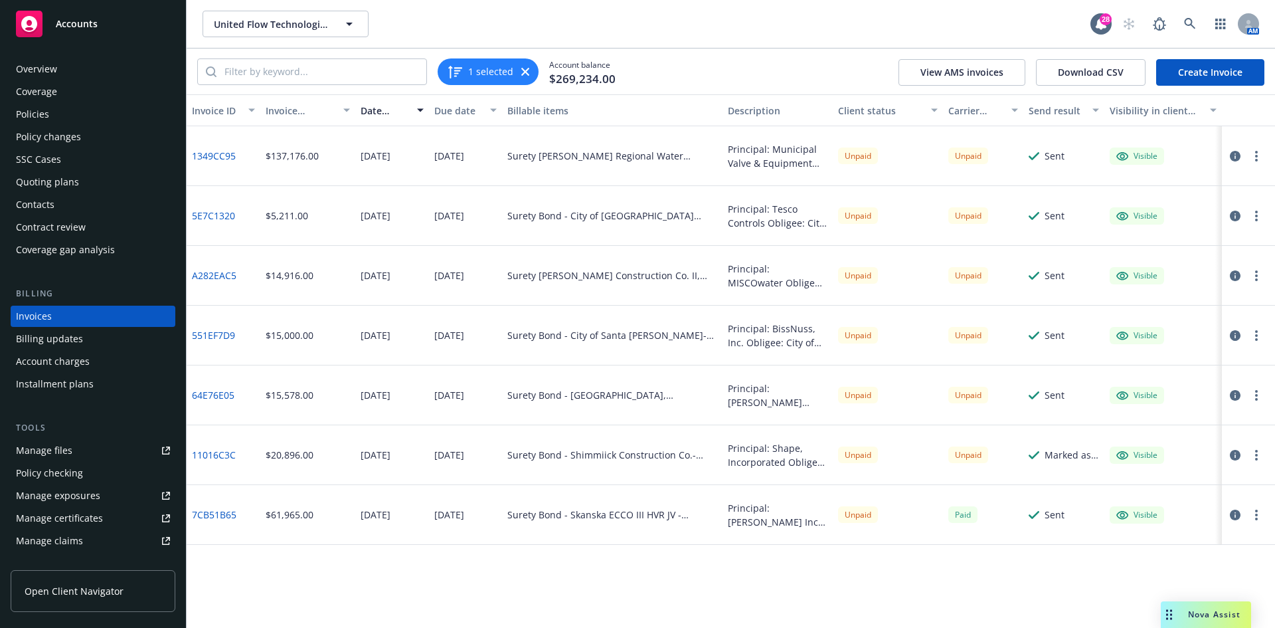
drag, startPoint x: 268, startPoint y: 479, endPoint x: 251, endPoint y: 470, distance: 18.7
click at [267, 478] on div "$20,896.00" at bounding box center [308, 455] width 96 height 60
drag, startPoint x: 246, startPoint y: 460, endPoint x: 194, endPoint y: 458, distance: 51.9
click at [194, 458] on div "11016C3C" at bounding box center [224, 455] width 74 height 60
copy link "11016C3C"
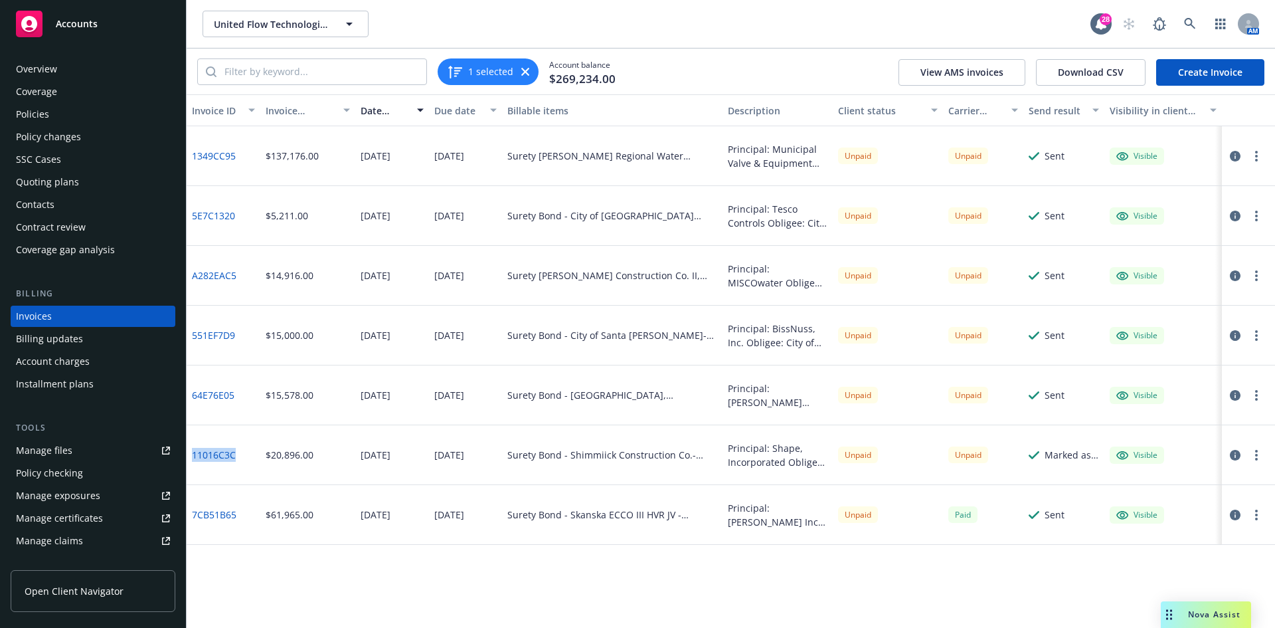
click at [1256, 452] on icon "button" at bounding box center [1256, 455] width 3 height 11
click at [1189, 384] on link "Download invoice PDF" at bounding box center [1188, 384] width 169 height 27
click at [1258, 457] on button "button" at bounding box center [1256, 455] width 16 height 16
click at [1232, 458] on icon "button" at bounding box center [1235, 455] width 11 height 11
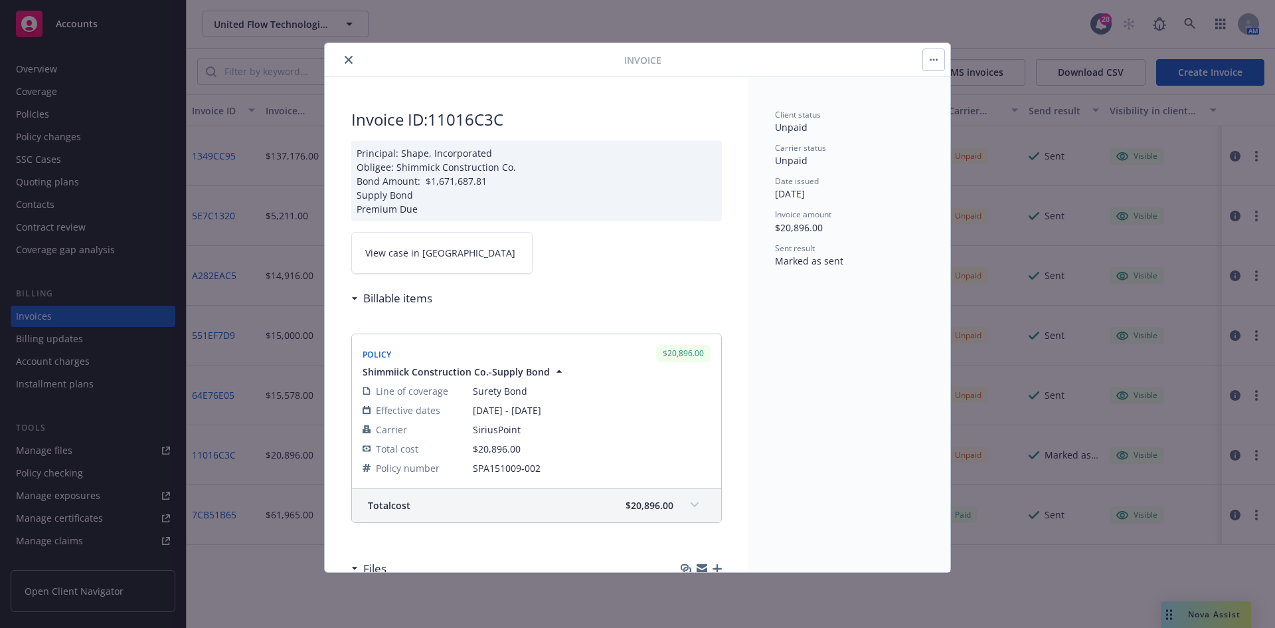
scroll to position [91, 0]
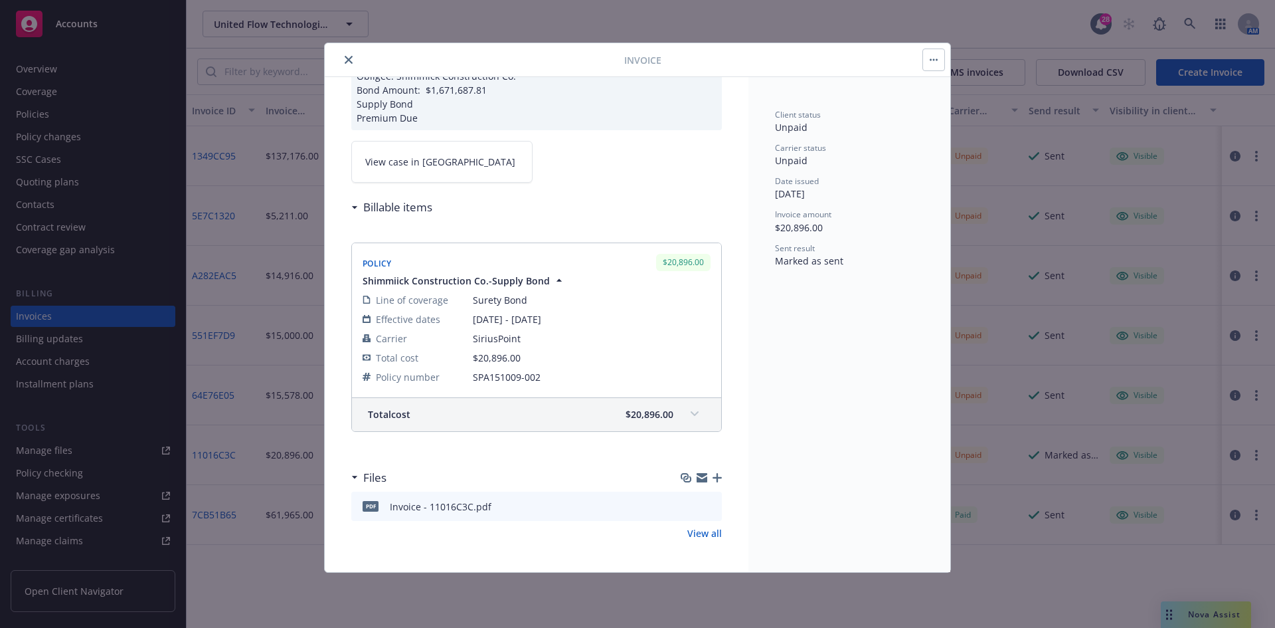
click at [683, 505] on icon "download file" at bounding box center [687, 504] width 9 height 8
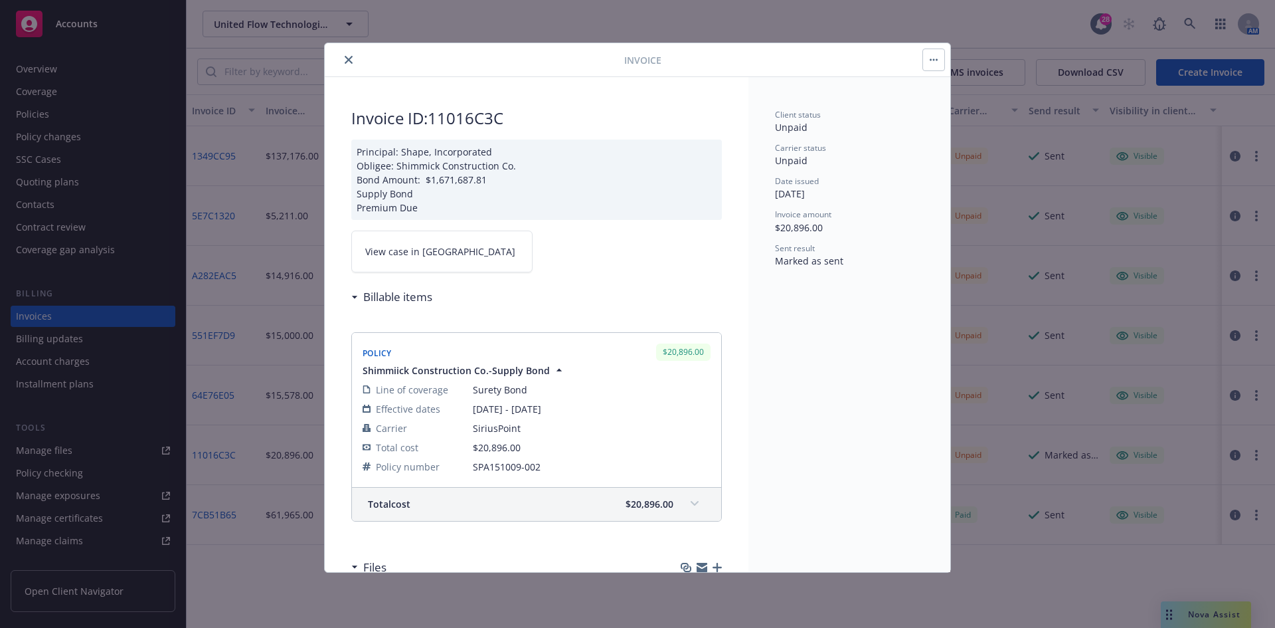
scroll to position [0, 0]
click at [463, 122] on h2 "Invoice ID: 11016C3C" at bounding box center [536, 119] width 371 height 21
copy h2 "11016C3C"
click at [351, 60] on icon "close" at bounding box center [349, 60] width 8 height 8
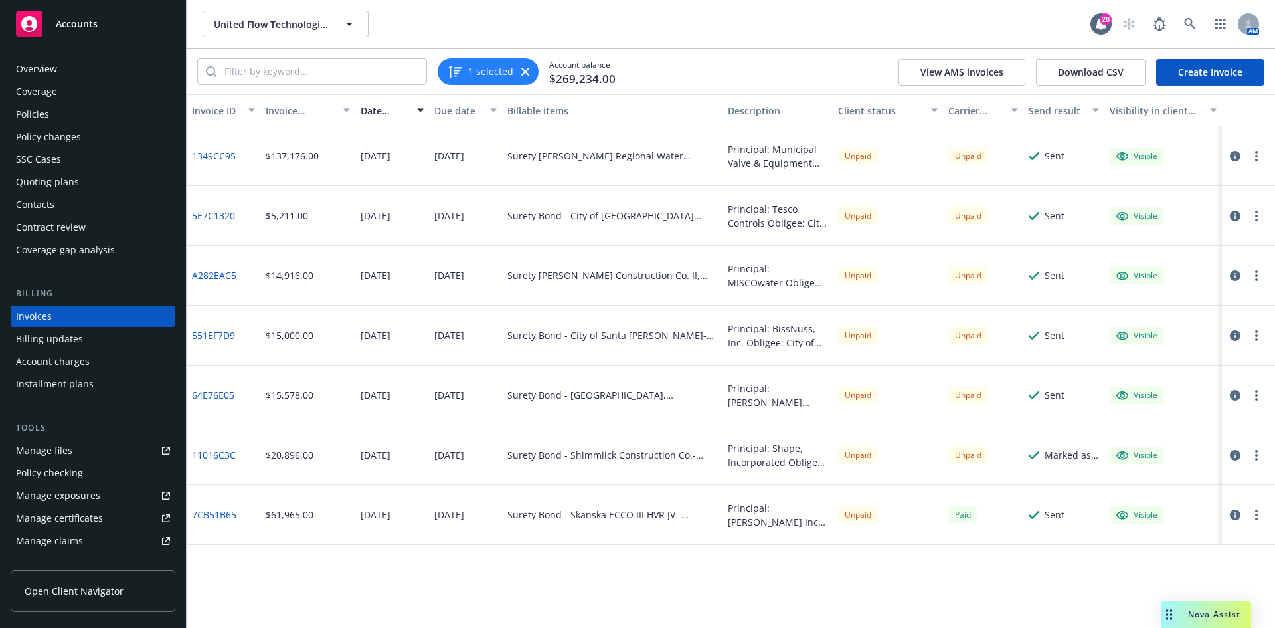
click at [1236, 458] on icon "button" at bounding box center [1235, 455] width 11 height 11
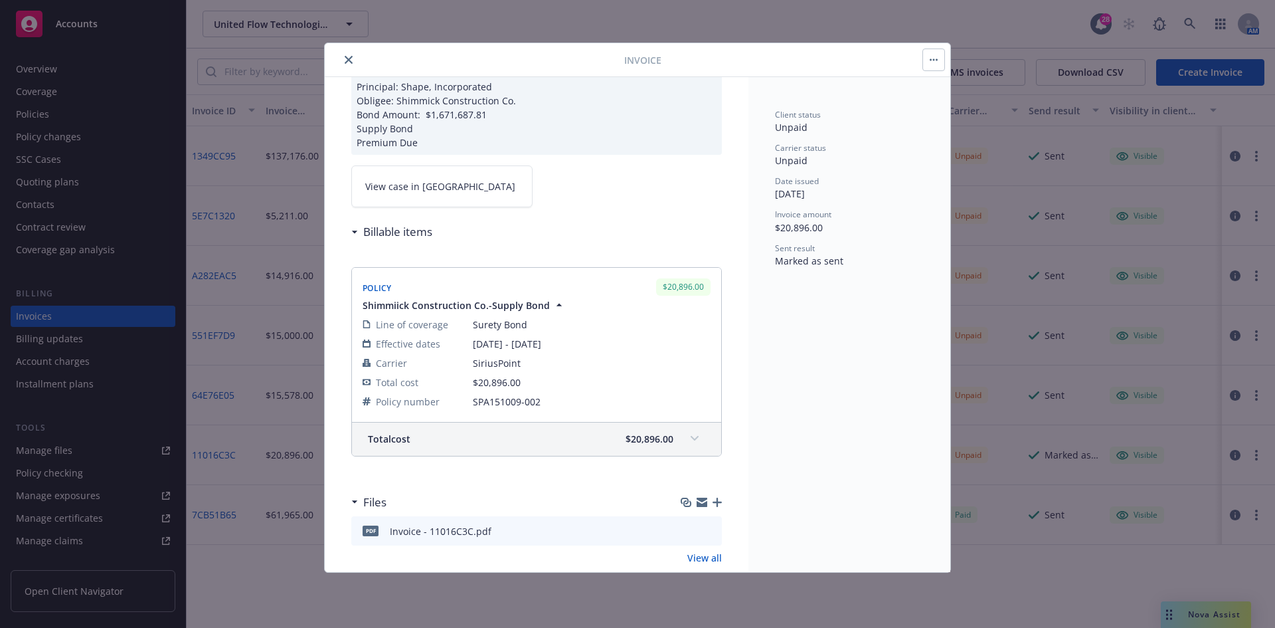
scroll to position [91, 0]
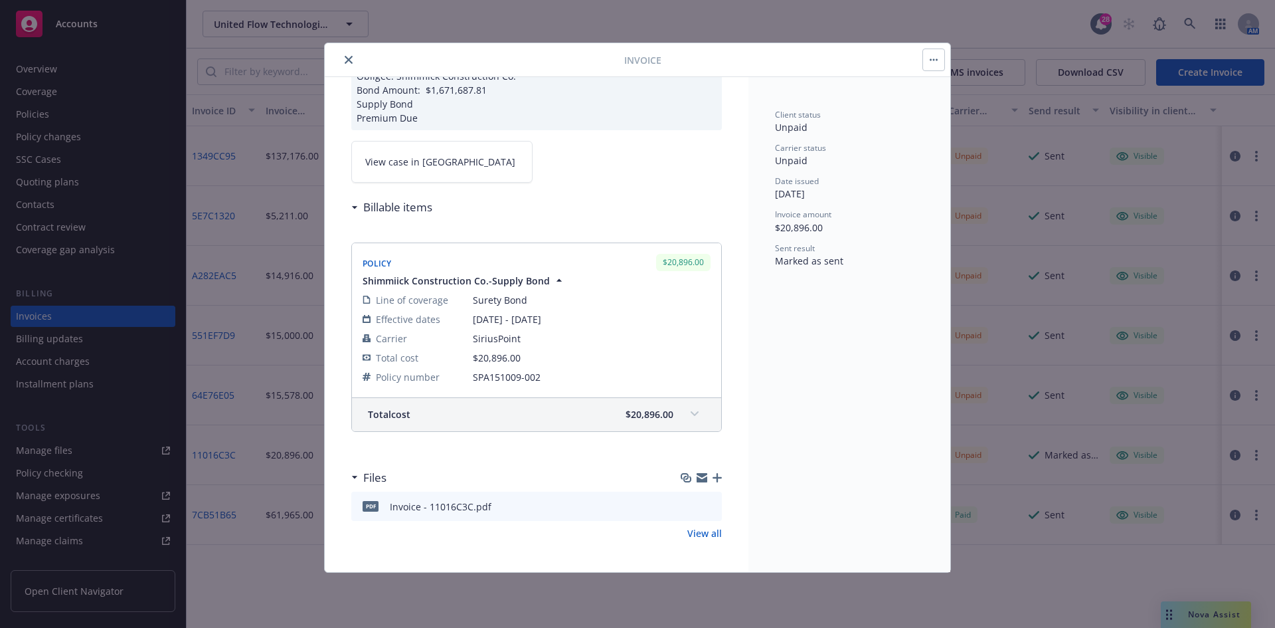
click at [936, 66] on button "button" at bounding box center [933, 59] width 21 height 21
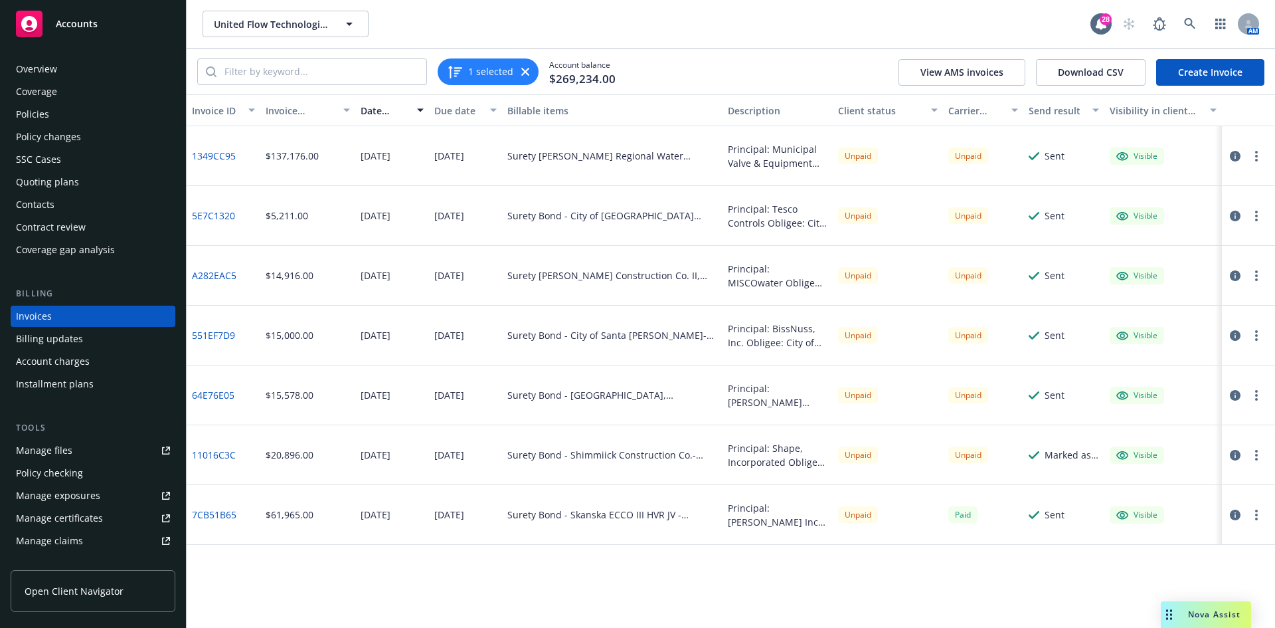
click at [1254, 456] on button "button" at bounding box center [1256, 455] width 16 height 16
click at [1236, 454] on icon "button" at bounding box center [1235, 455] width 11 height 11
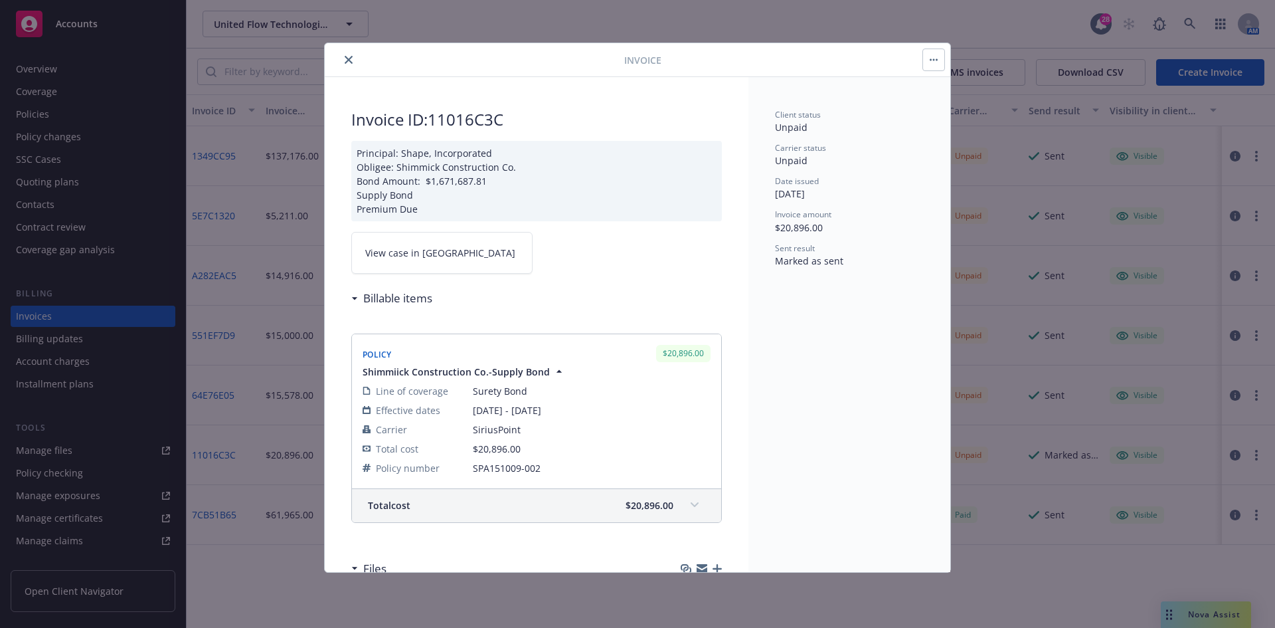
click at [940, 68] on button "button" at bounding box center [933, 59] width 21 height 21
click at [350, 59] on icon "close" at bounding box center [349, 60] width 8 height 8
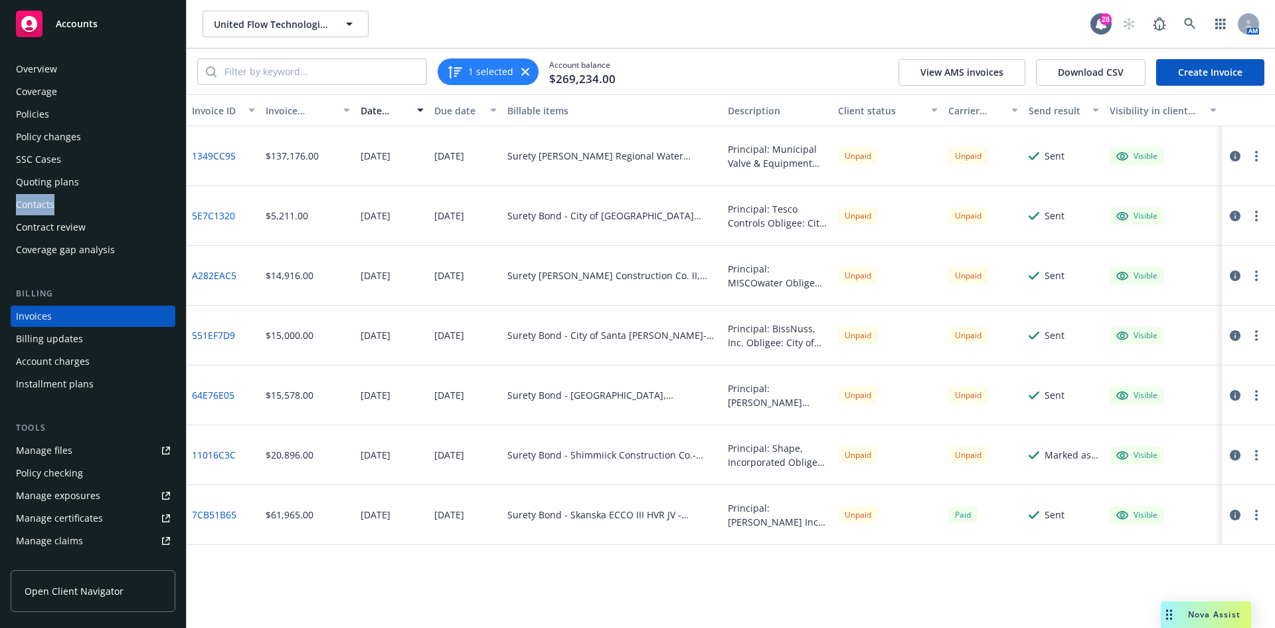
click at [77, 196] on div "Overview Coverage Policies Policy changes SSC Cases Quoting plans Contacts Cont…" at bounding box center [93, 159] width 165 height 202
click at [76, 198] on div "Contacts" at bounding box center [93, 204] width 154 height 21
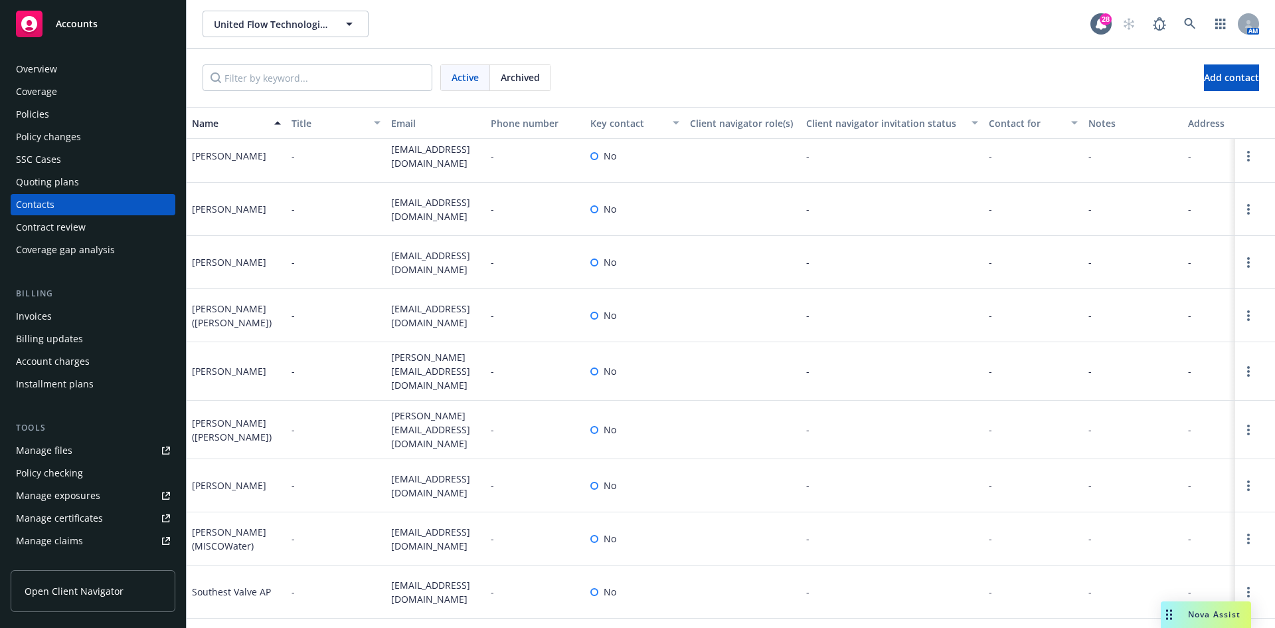
scroll to position [598, 0]
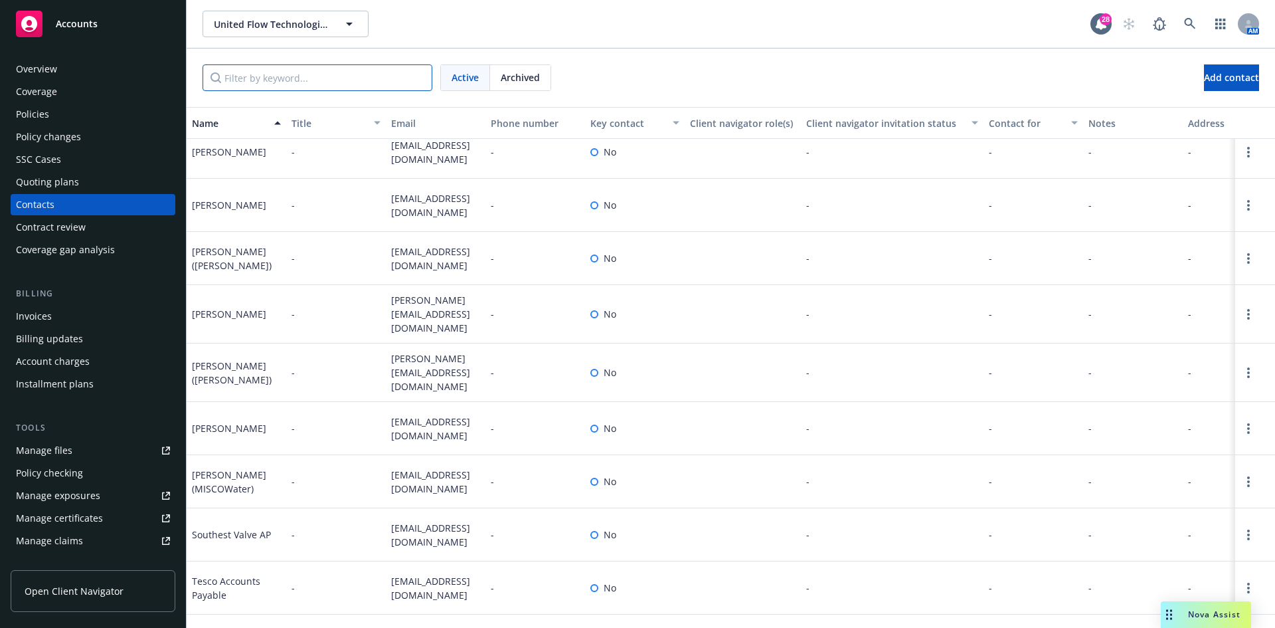
click at [258, 77] on input "Filter by keyword..." at bounding box center [318, 77] width 230 height 27
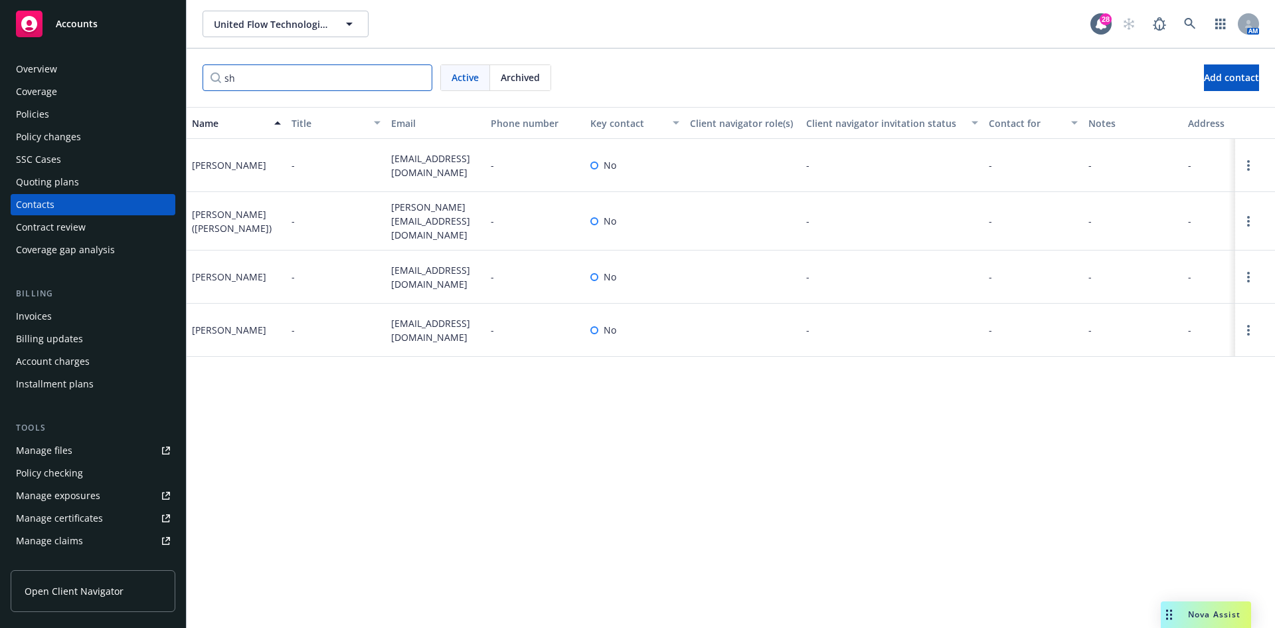
scroll to position [0, 0]
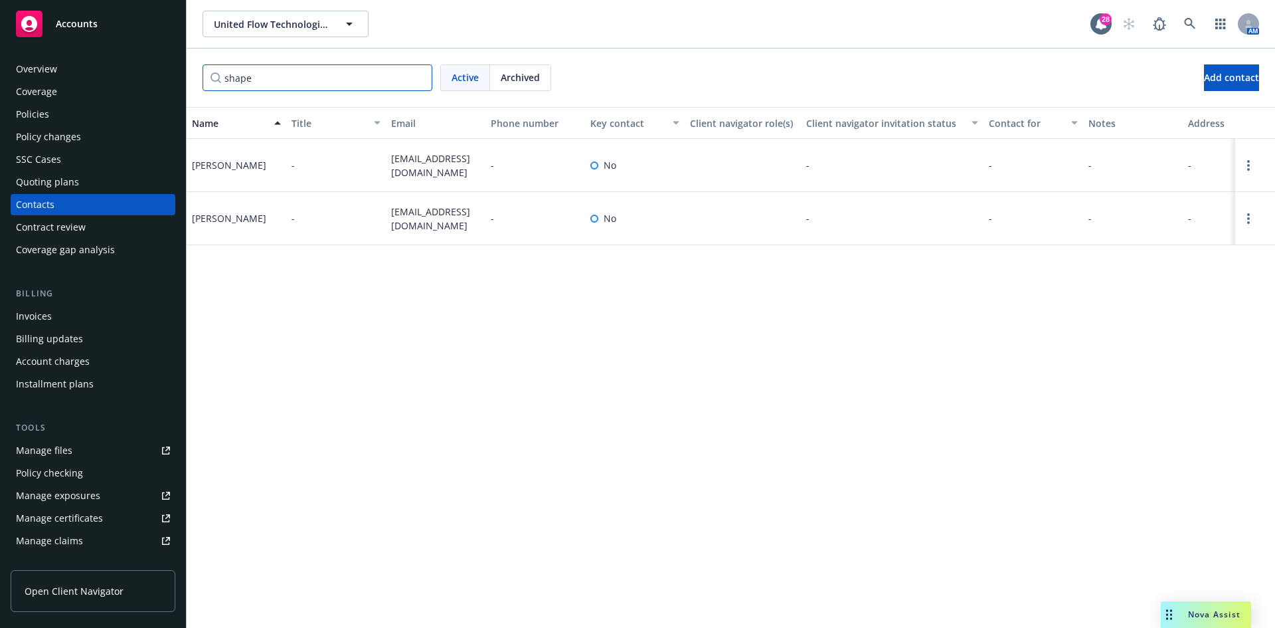
type input "shape"
click at [230, 27] on span "United Flow Technologies" at bounding box center [271, 24] width 115 height 14
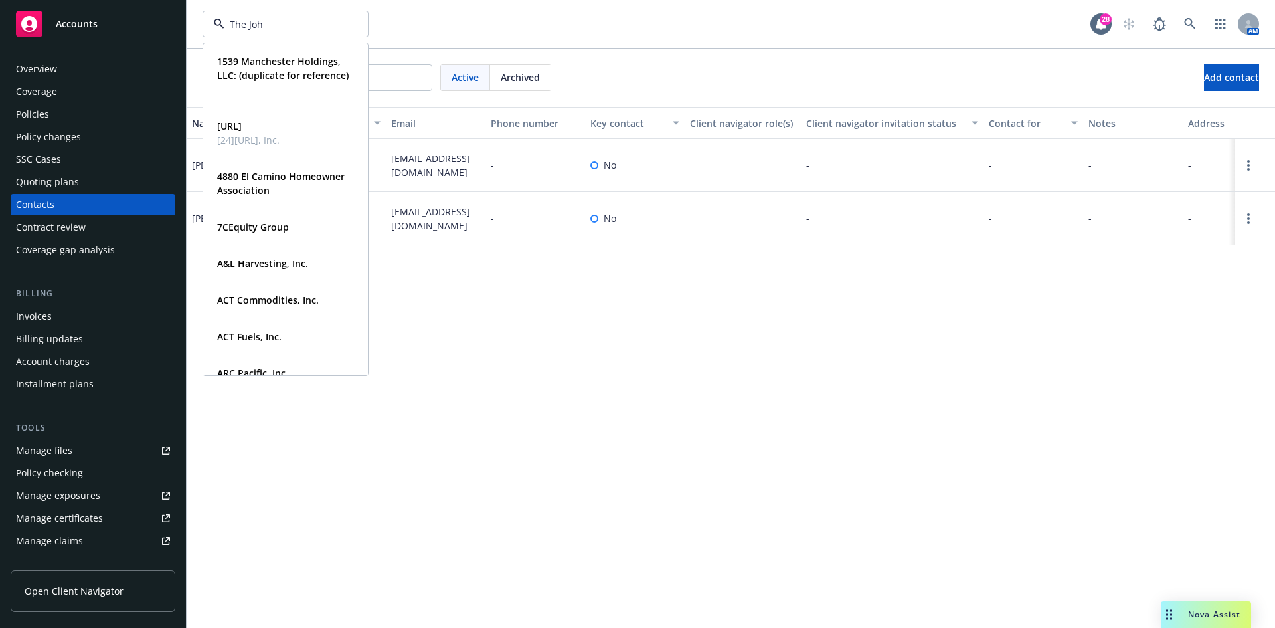
type input "The John"
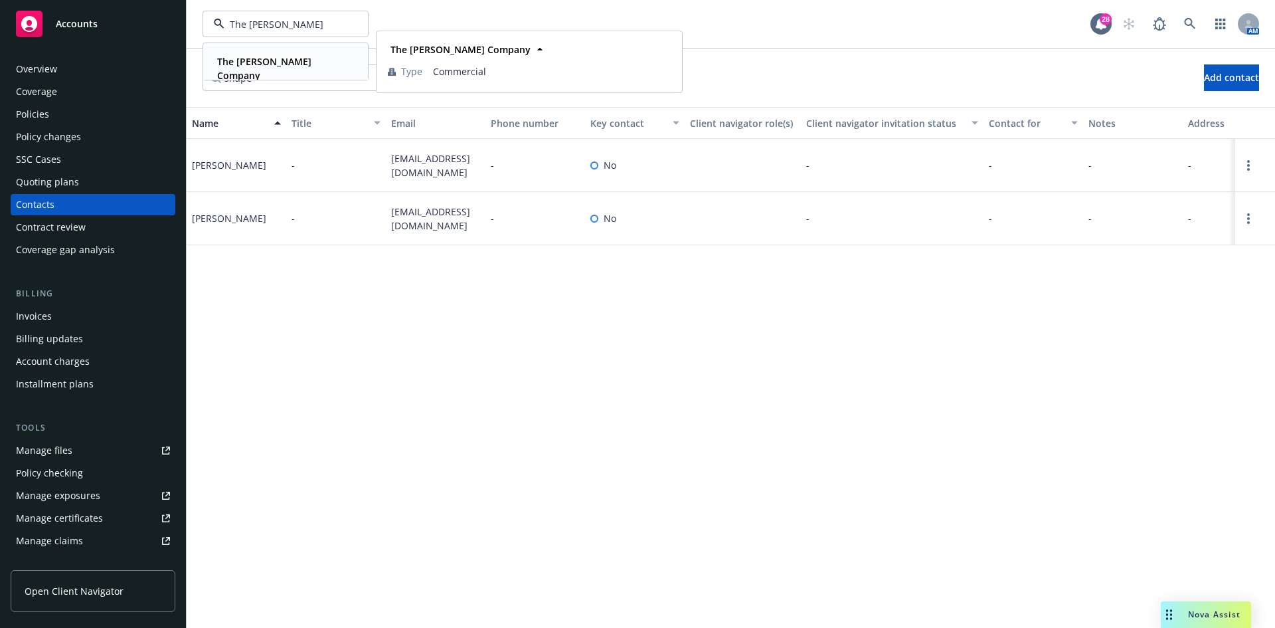
click at [323, 51] on div "The John Stewart Company Type Commercial" at bounding box center [285, 68] width 163 height 49
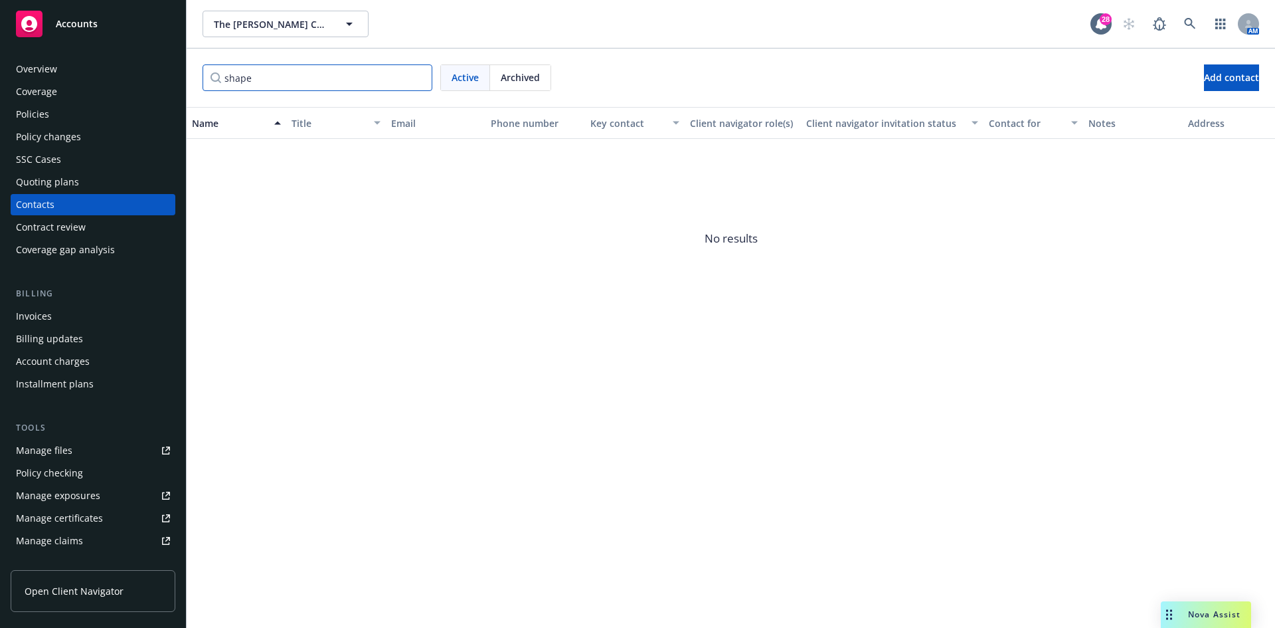
click at [418, 77] on input "shape" at bounding box center [318, 77] width 230 height 27
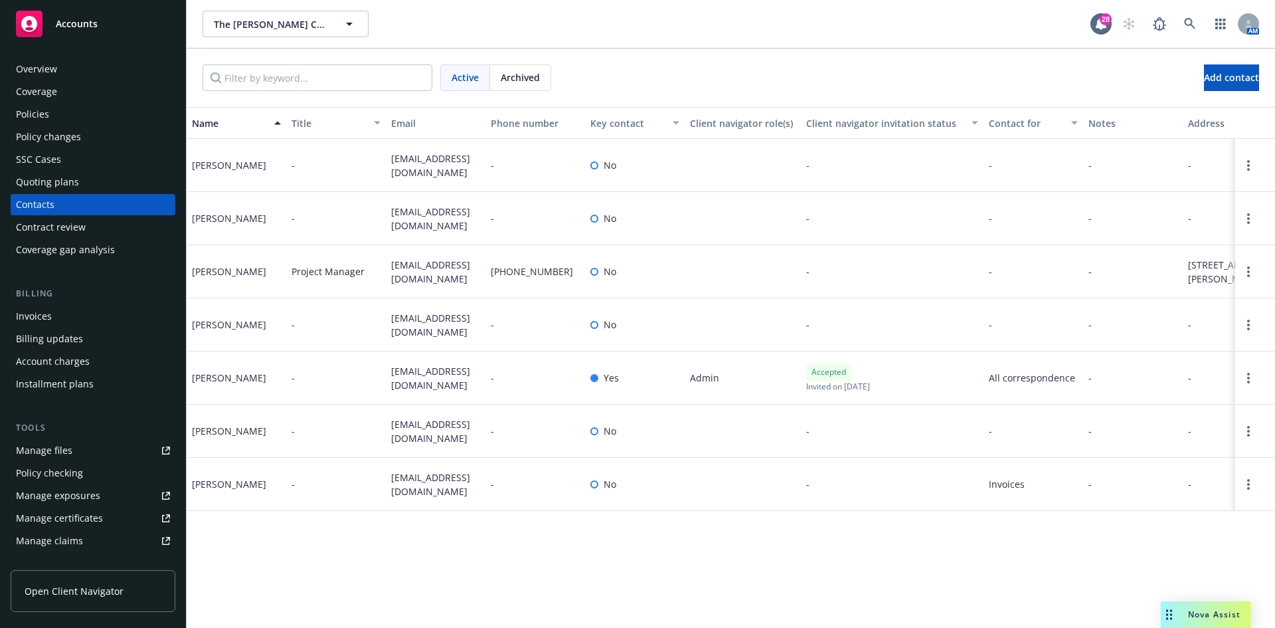
click at [50, 303] on div "Billing Invoices Billing updates Account charges Installment plans" at bounding box center [93, 341] width 165 height 108
click at [49, 317] on div "Invoices" at bounding box center [34, 315] width 36 height 21
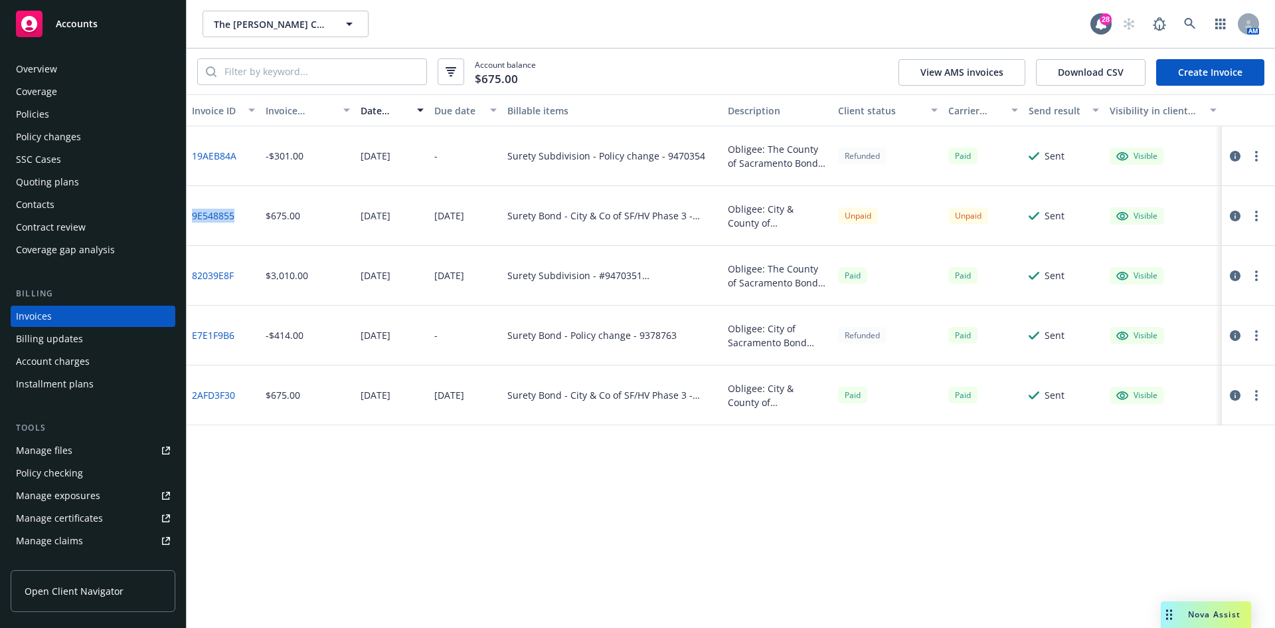
drag, startPoint x: 236, startPoint y: 220, endPoint x: 191, endPoint y: 222, distance: 45.9
click at [191, 222] on div "9E548855" at bounding box center [224, 216] width 74 height 60
copy link "9E548855"
click at [290, 11] on button "The John Stewart Company" at bounding box center [286, 24] width 166 height 27
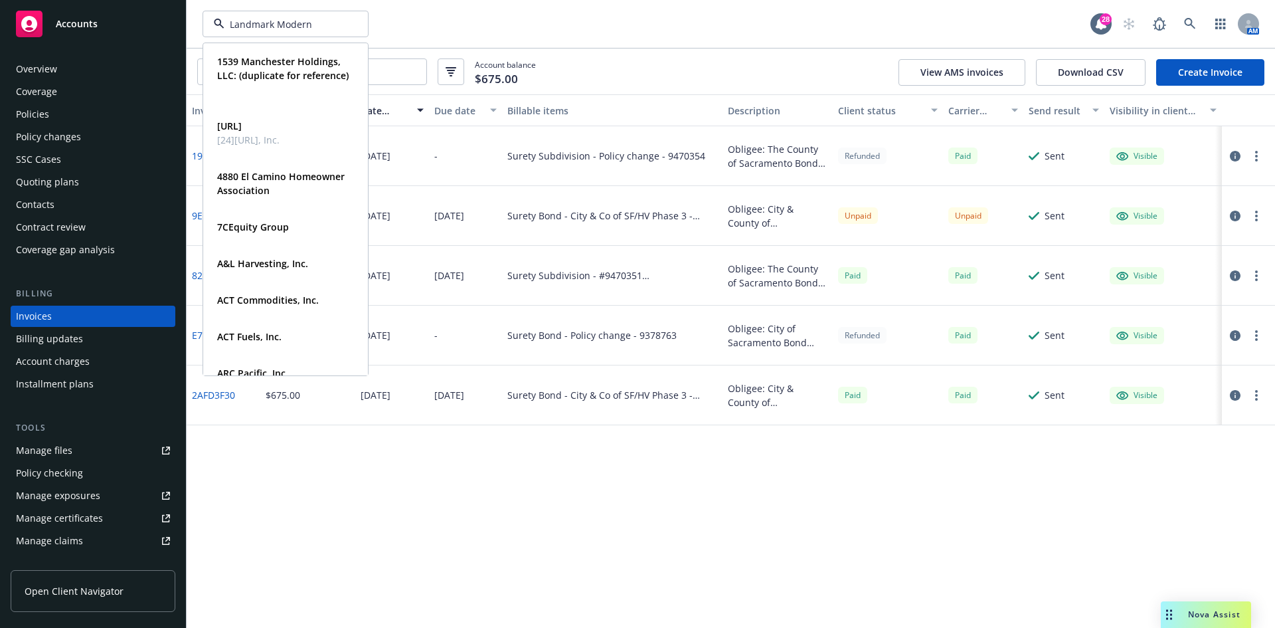
type input "Landmark Moderni"
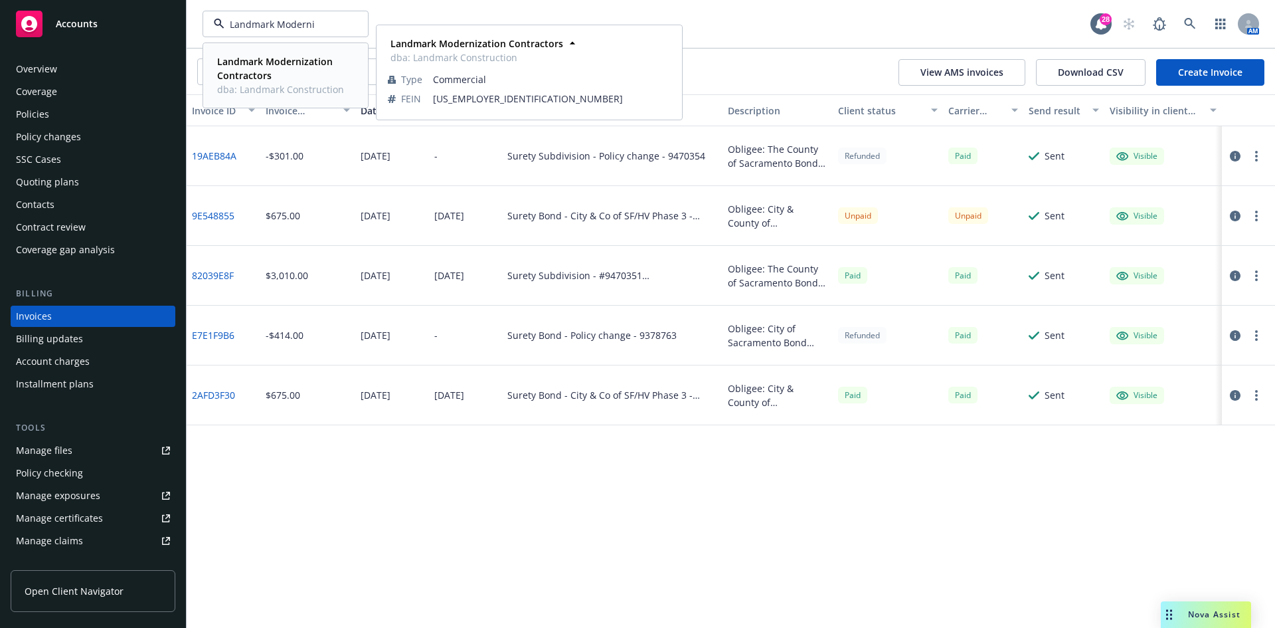
click at [281, 64] on strong "Landmark Modernization Contractors" at bounding box center [275, 68] width 116 height 27
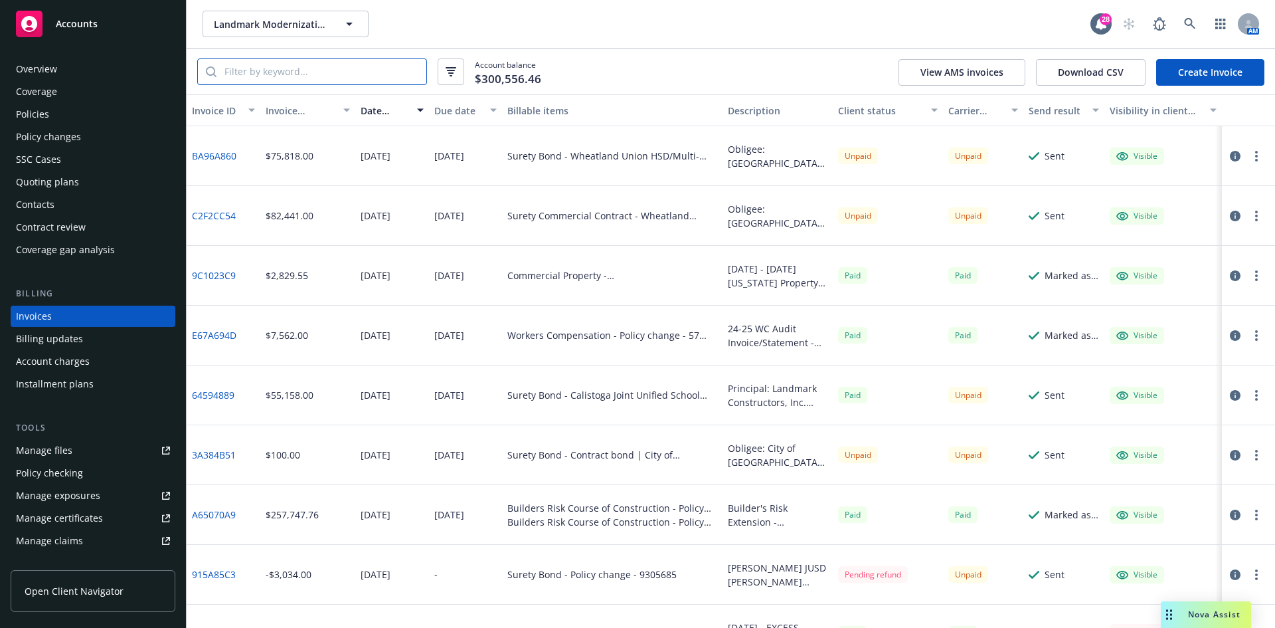
click at [346, 74] on input "search" at bounding box center [321, 71] width 210 height 25
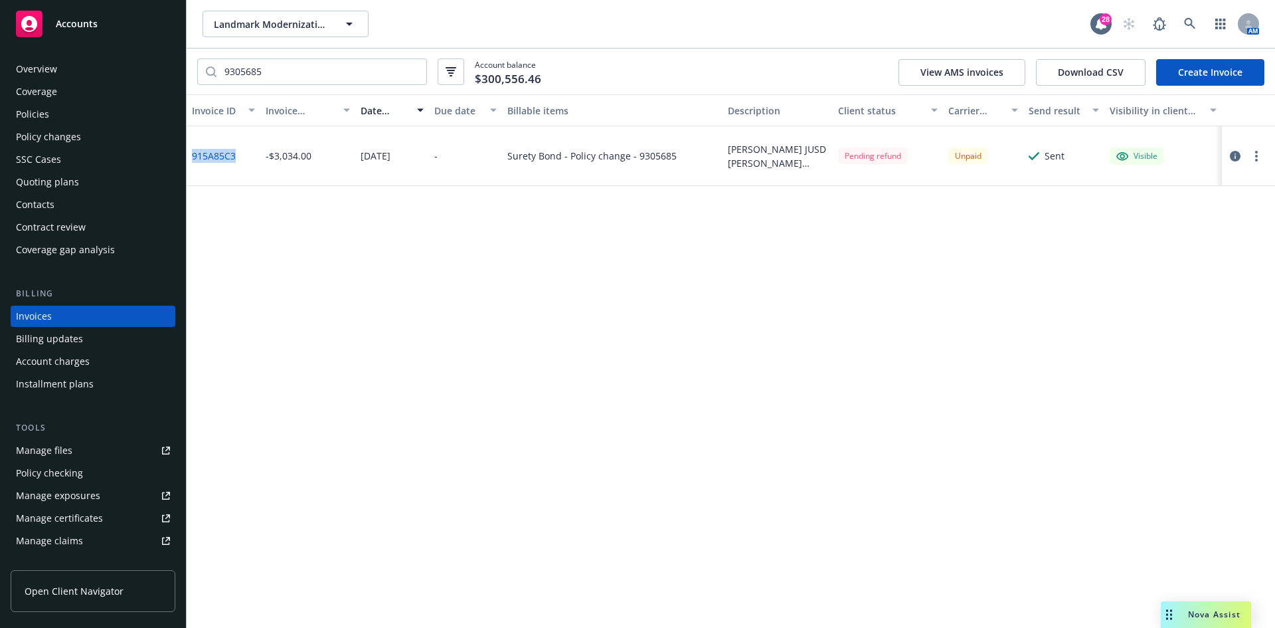
drag, startPoint x: 239, startPoint y: 156, endPoint x: 190, endPoint y: 160, distance: 49.3
click at [190, 160] on div "915A85C3" at bounding box center [224, 156] width 74 height 60
copy link "915A85C3"
click at [361, 78] on input "9305685" at bounding box center [321, 71] width 210 height 25
click at [359, 78] on input "9305685" at bounding box center [321, 71] width 210 height 25
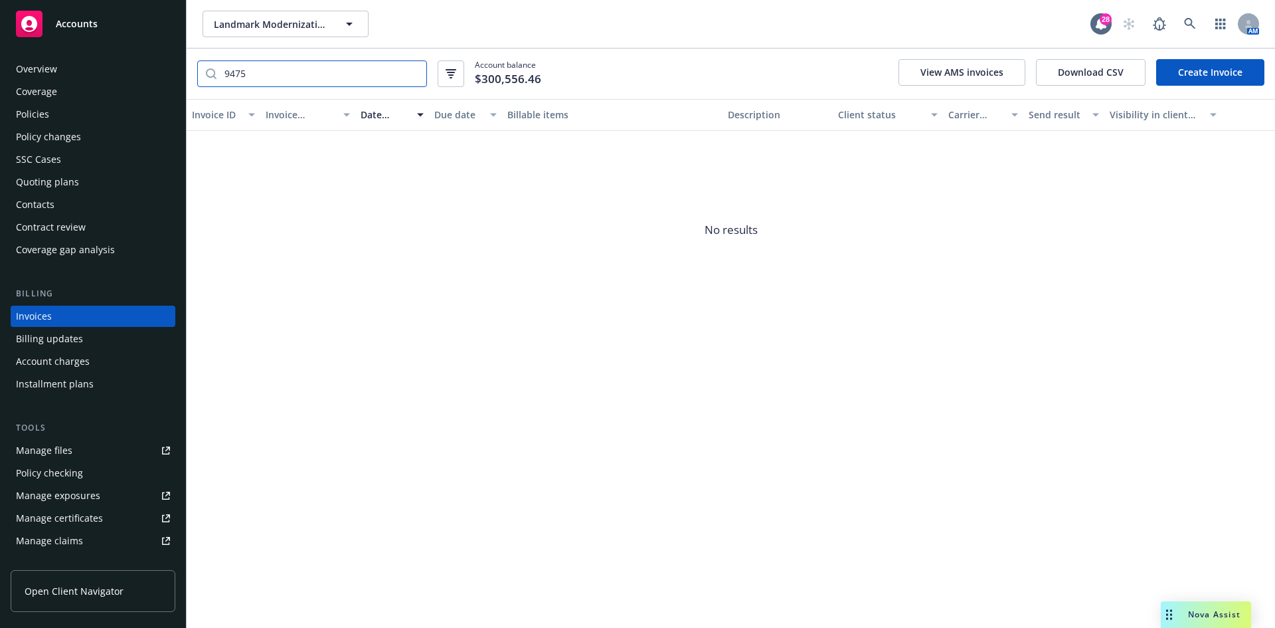
type input "9475"
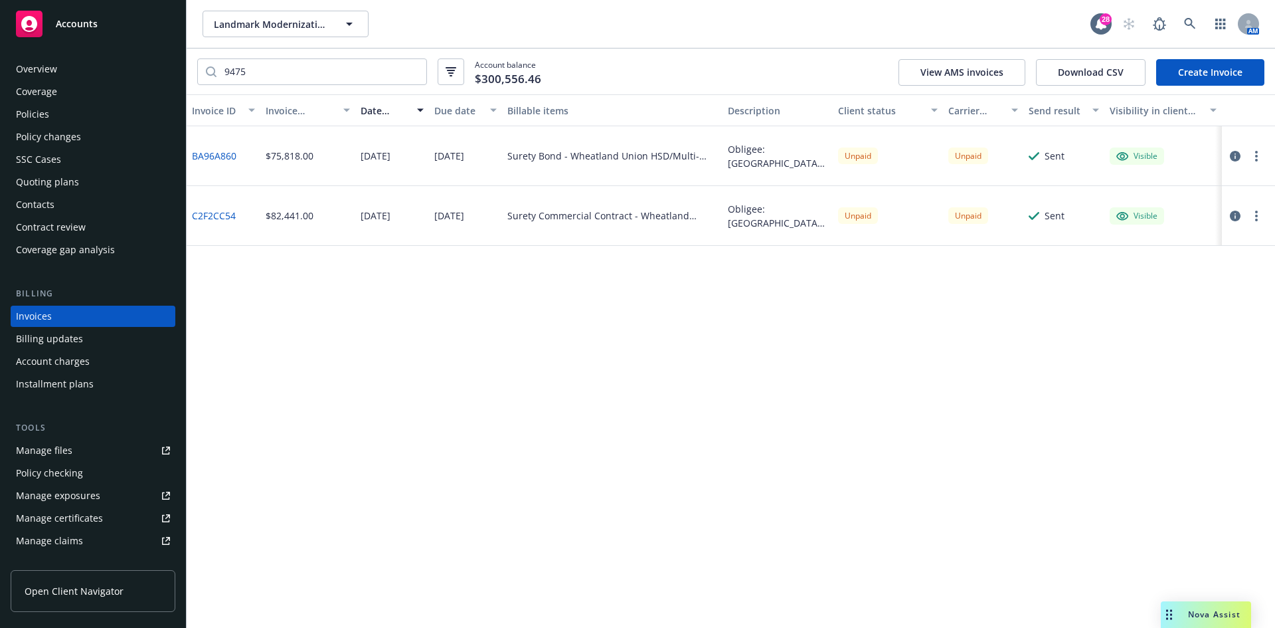
click at [72, 19] on span "Accounts" at bounding box center [77, 24] width 42 height 11
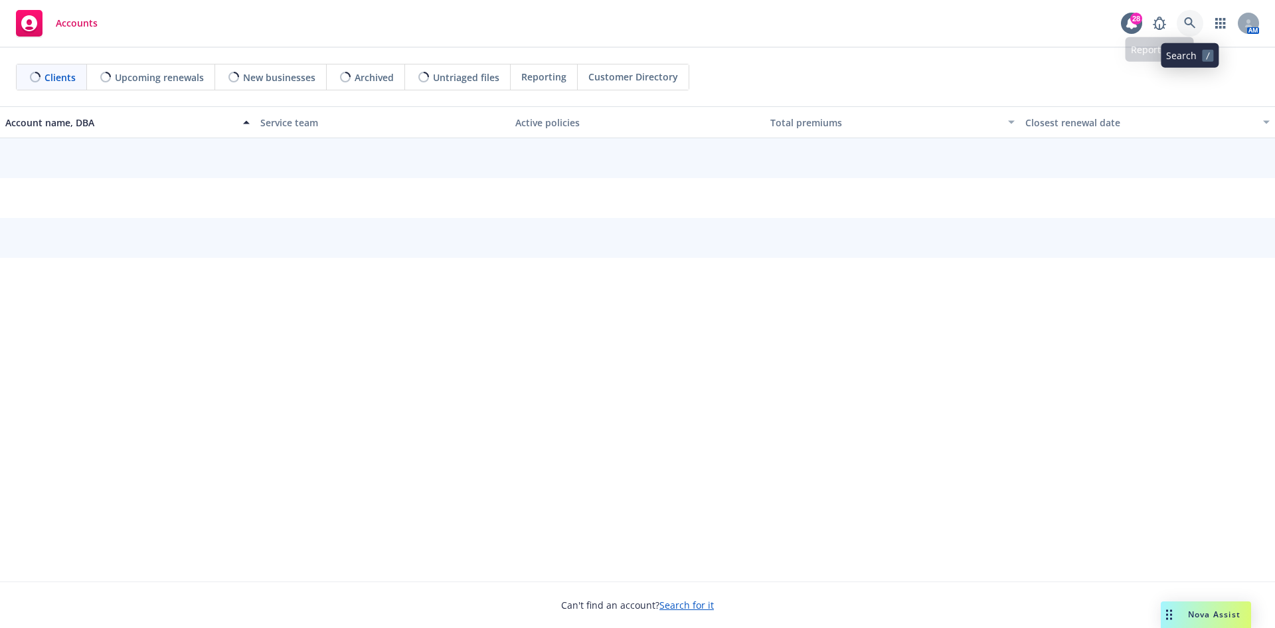
click at [1179, 25] on link at bounding box center [1190, 23] width 27 height 27
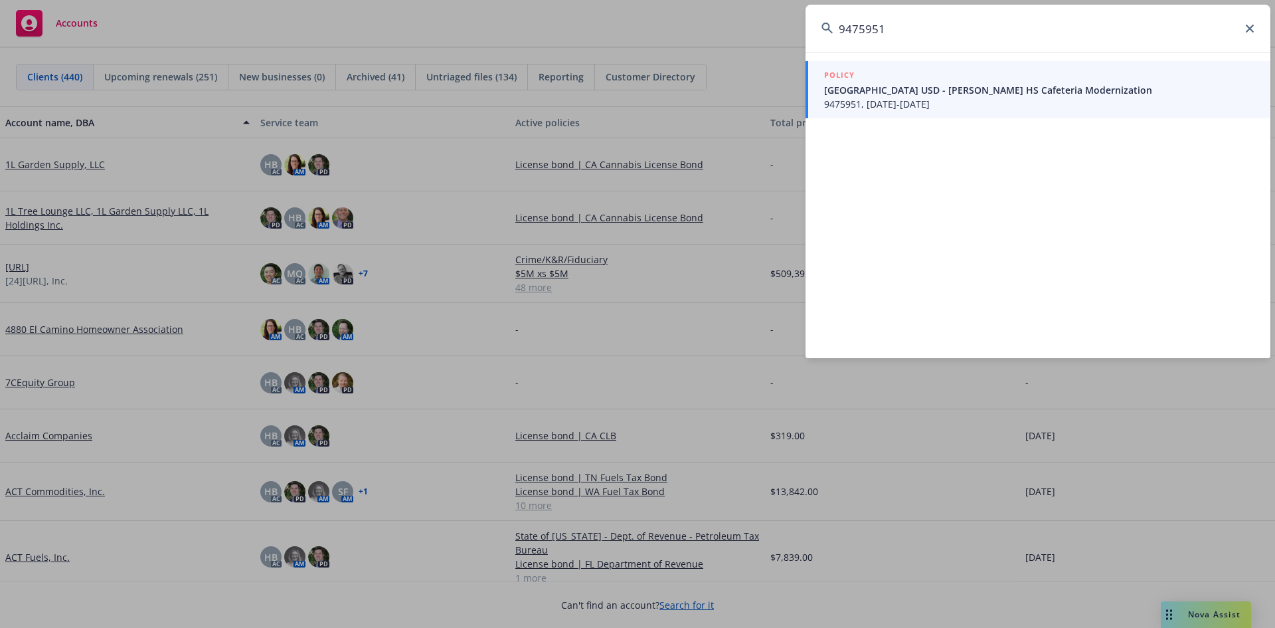
type input "9475951"
click at [1016, 84] on span "Sacramento City USD - Luther Burbank HS Cafeteria Modernization" at bounding box center [1039, 90] width 430 height 14
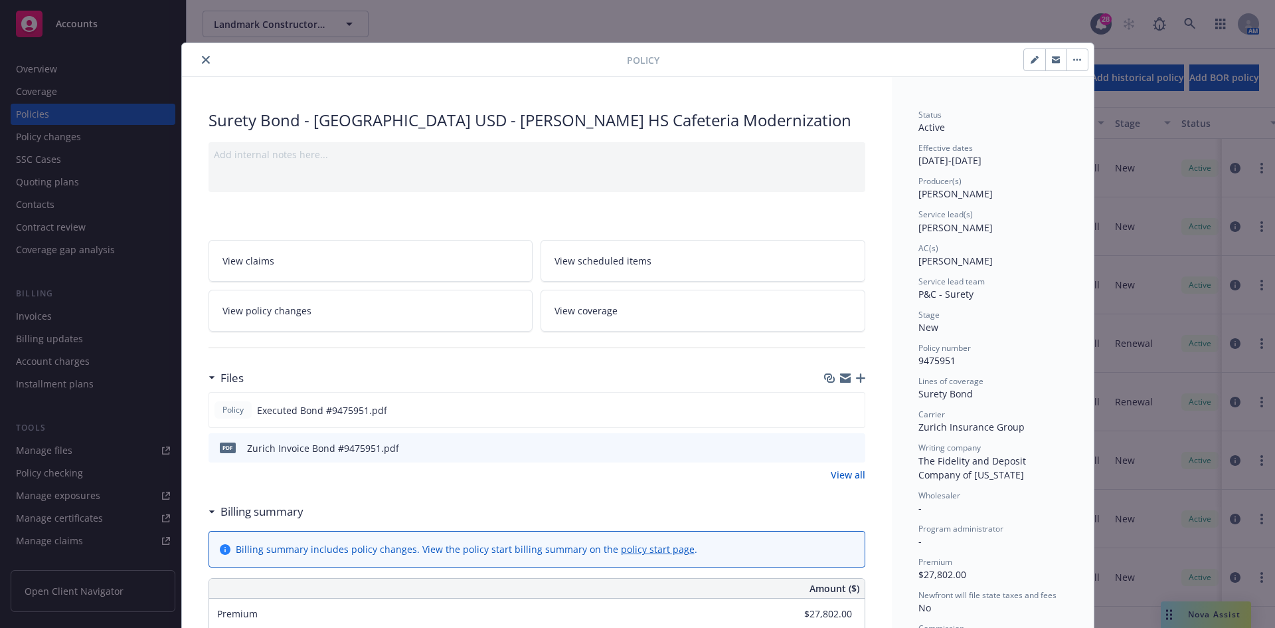
click at [202, 58] on icon "close" at bounding box center [206, 60] width 8 height 8
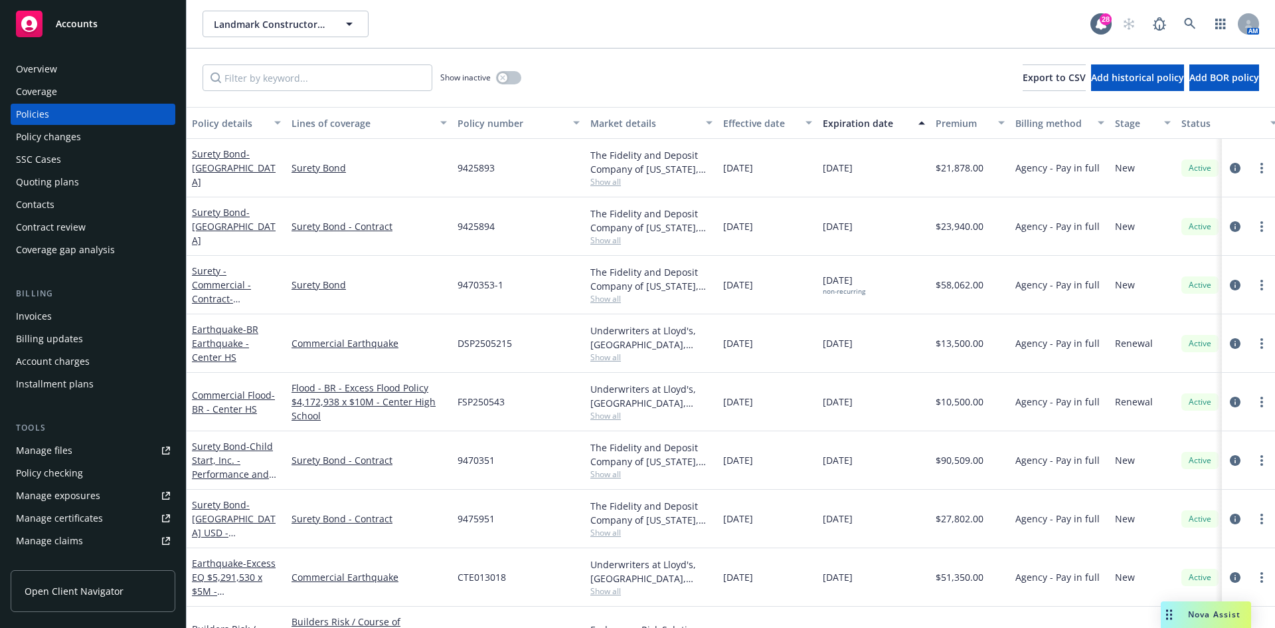
click at [42, 309] on div "Invoices" at bounding box center [34, 315] width 36 height 21
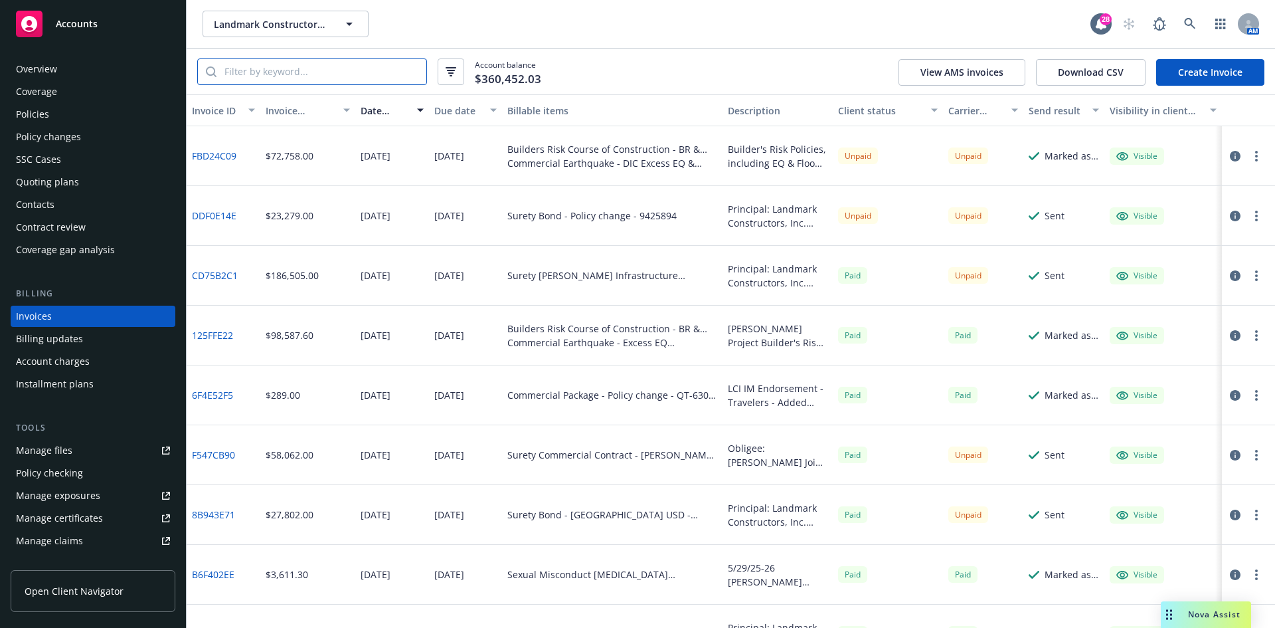
click at [292, 62] on input "search" at bounding box center [321, 71] width 210 height 25
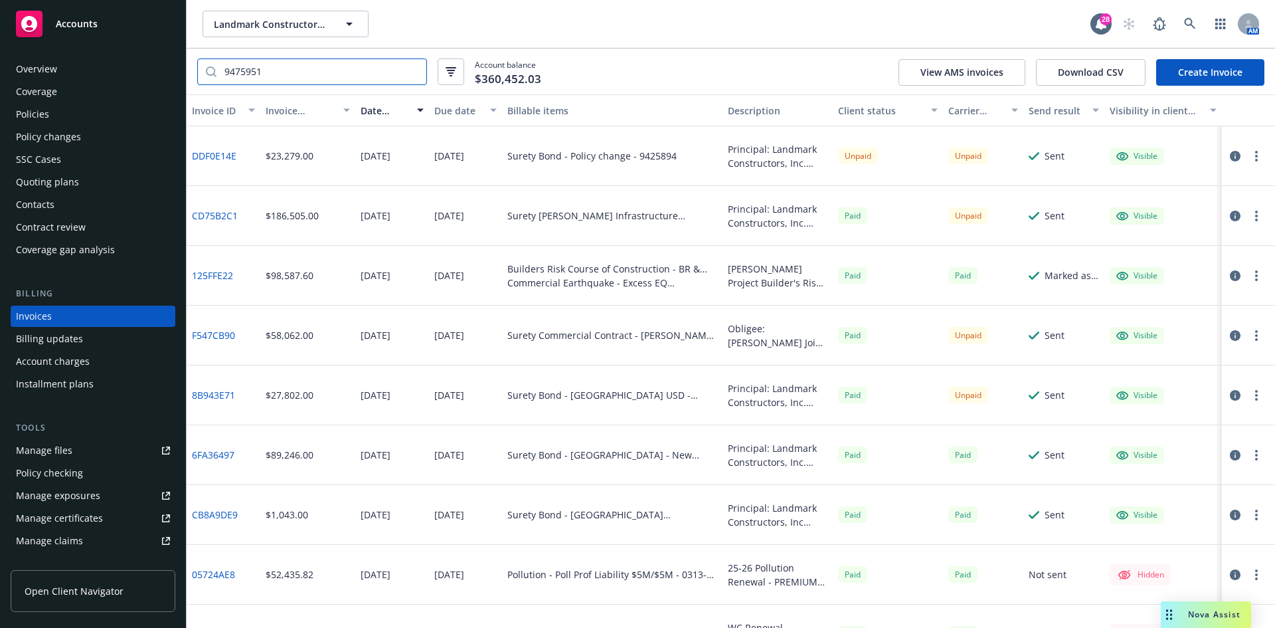
type input "9475951"
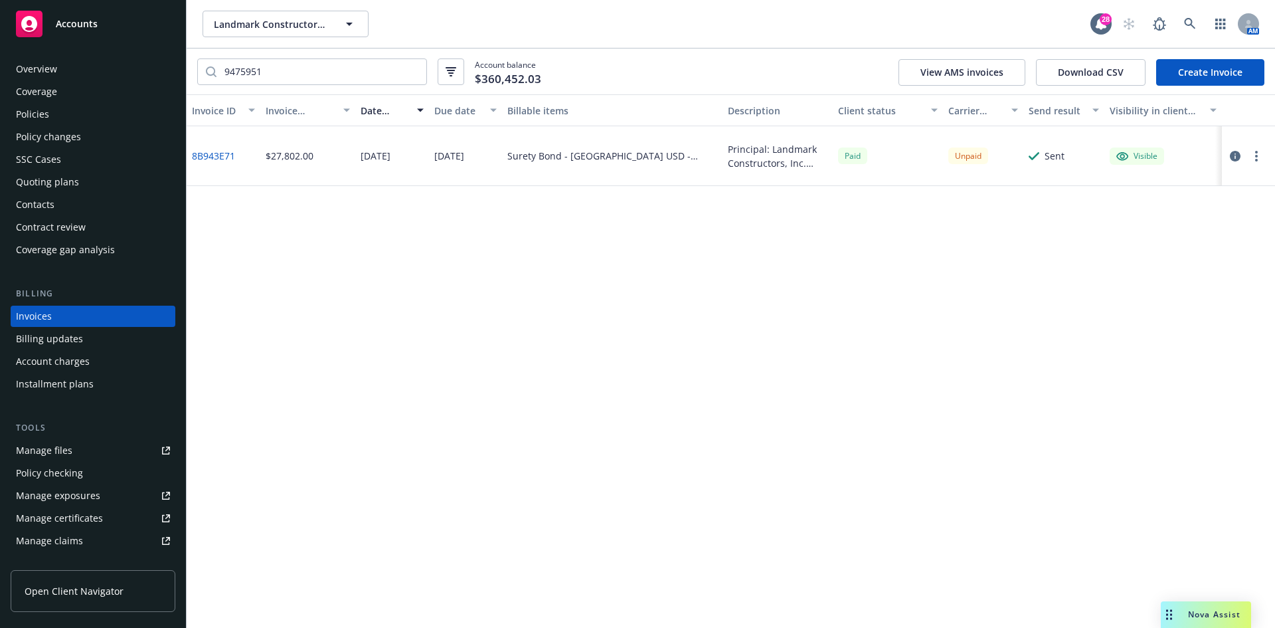
click at [1188, 607] on div "Nova Assist" at bounding box center [1206, 614] width 90 height 27
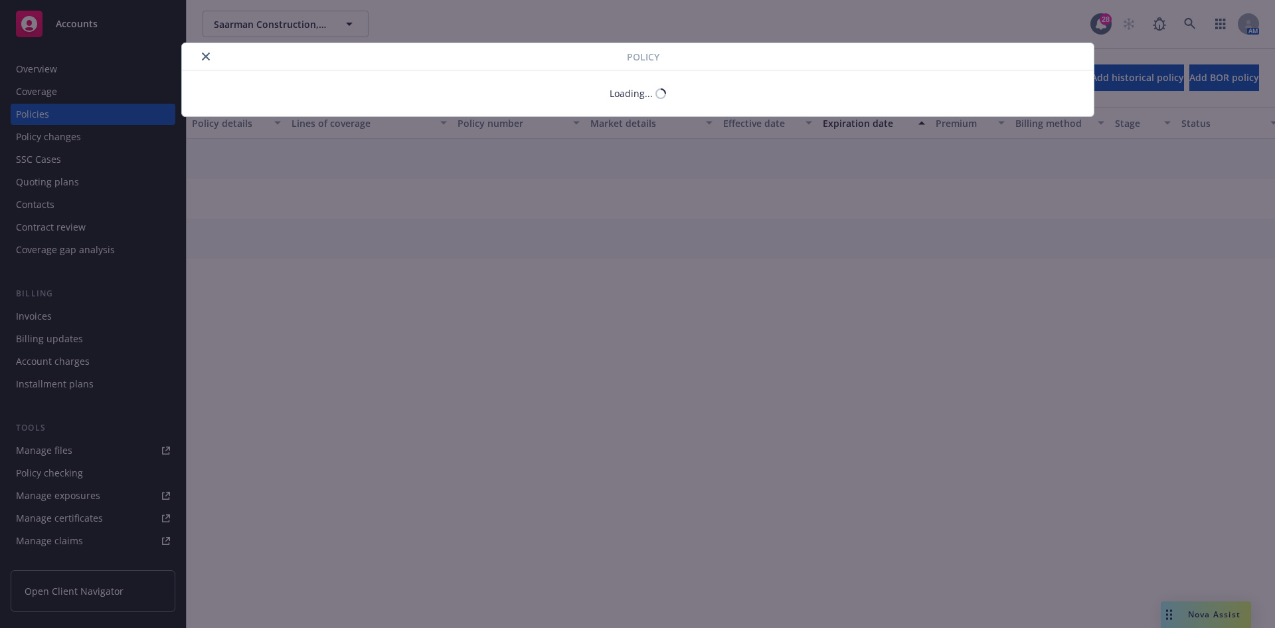
click at [205, 55] on icon "close" at bounding box center [206, 56] width 8 height 8
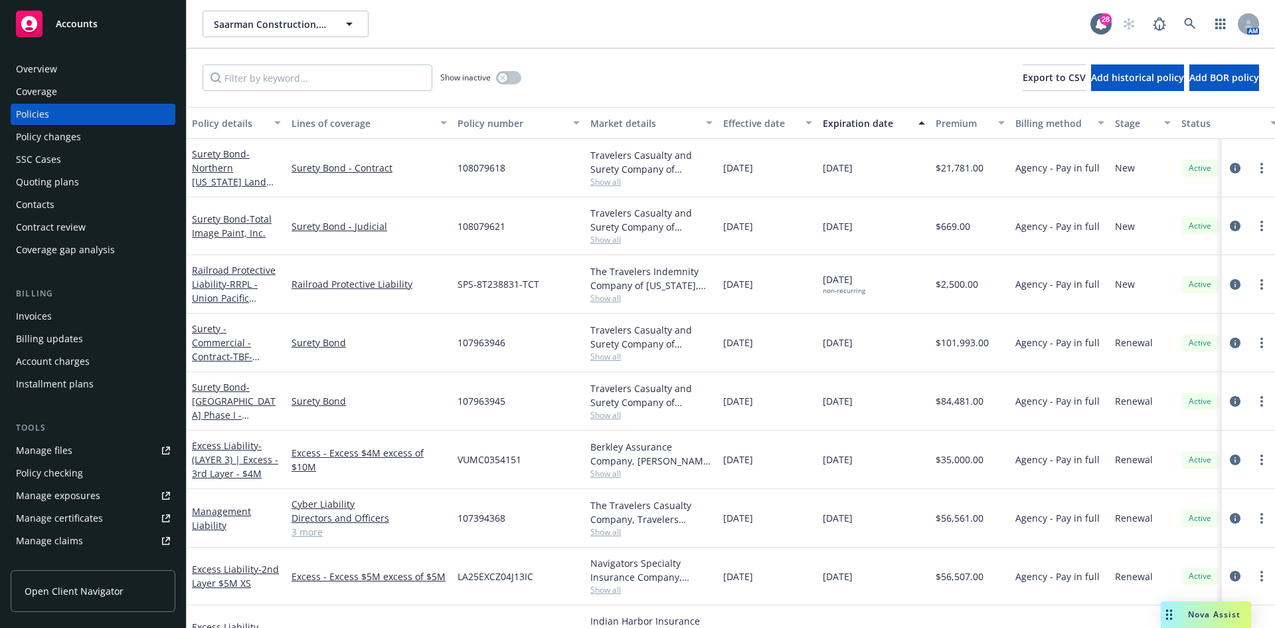
click at [58, 198] on div "Contacts" at bounding box center [93, 204] width 154 height 21
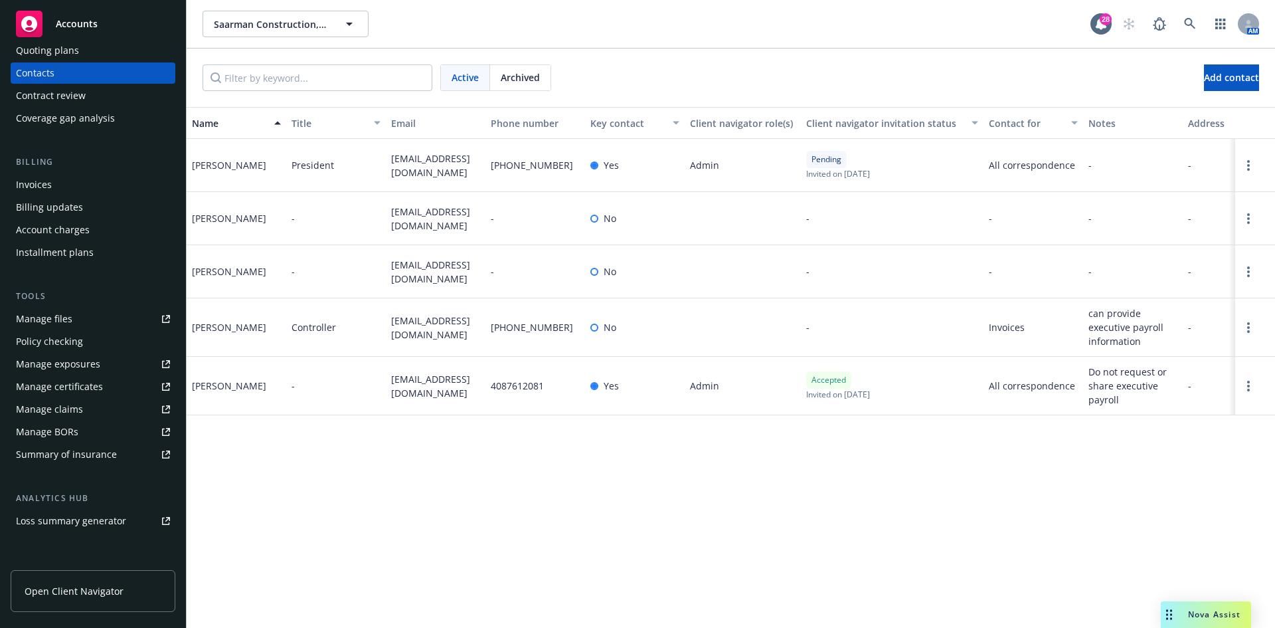
scroll to position [133, 0]
click at [75, 325] on link "Manage files" at bounding box center [93, 317] width 165 height 21
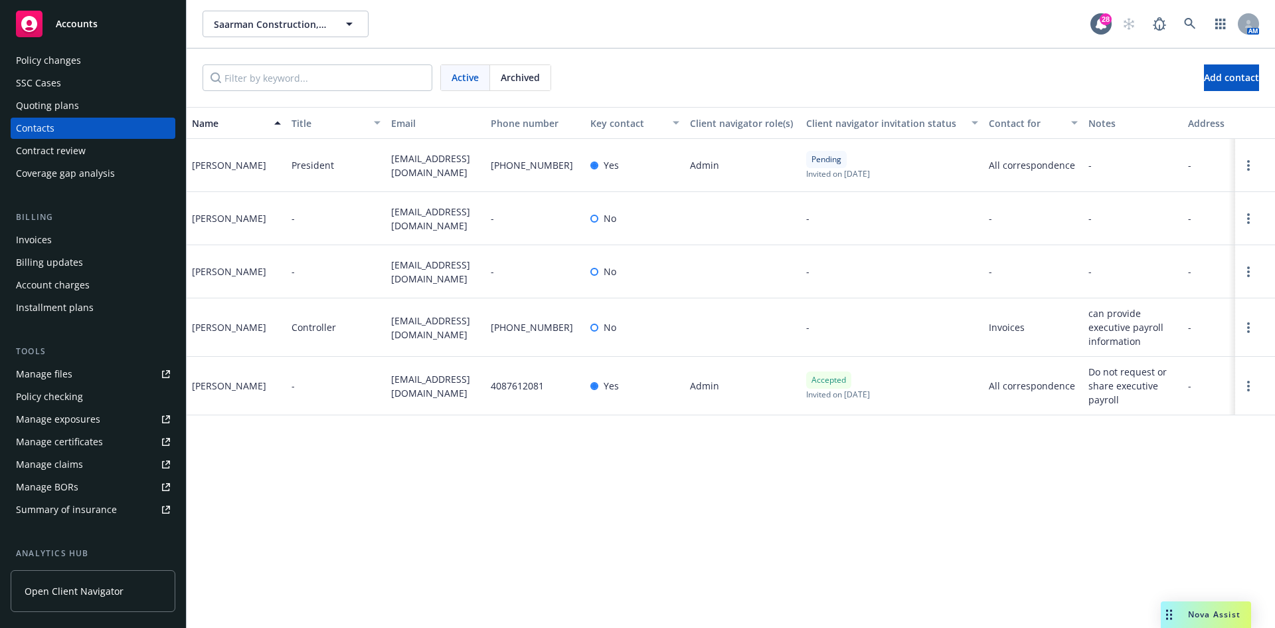
scroll to position [0, 0]
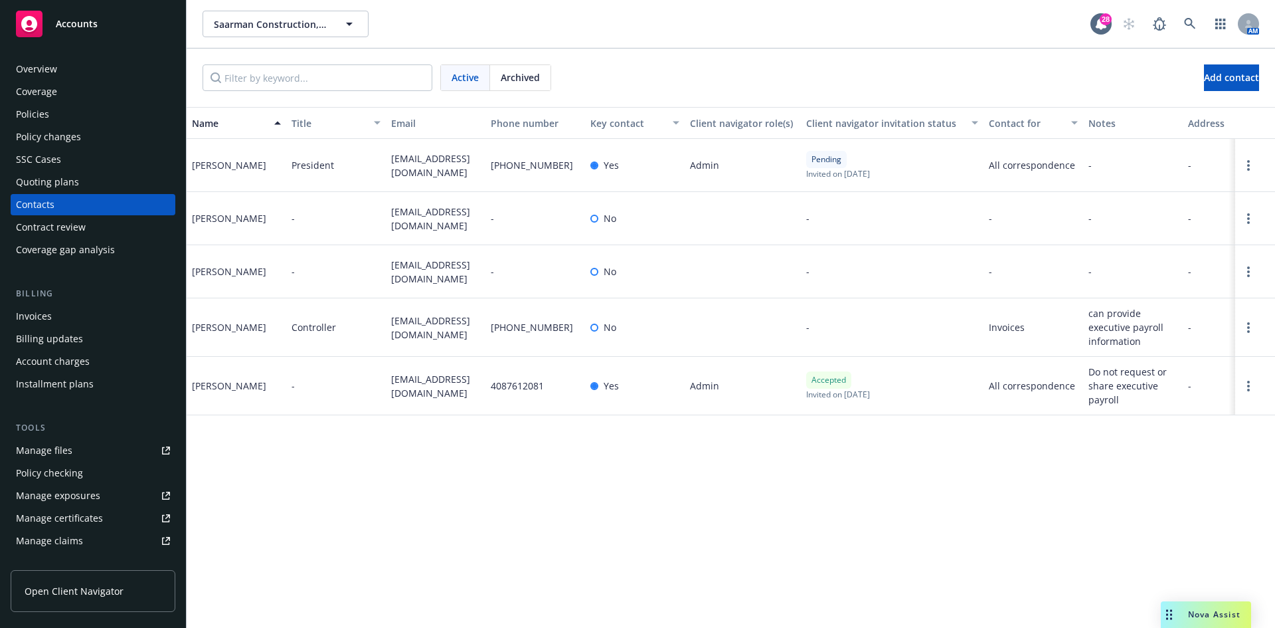
click at [77, 176] on div "Quoting plans" at bounding box center [93, 181] width 154 height 21
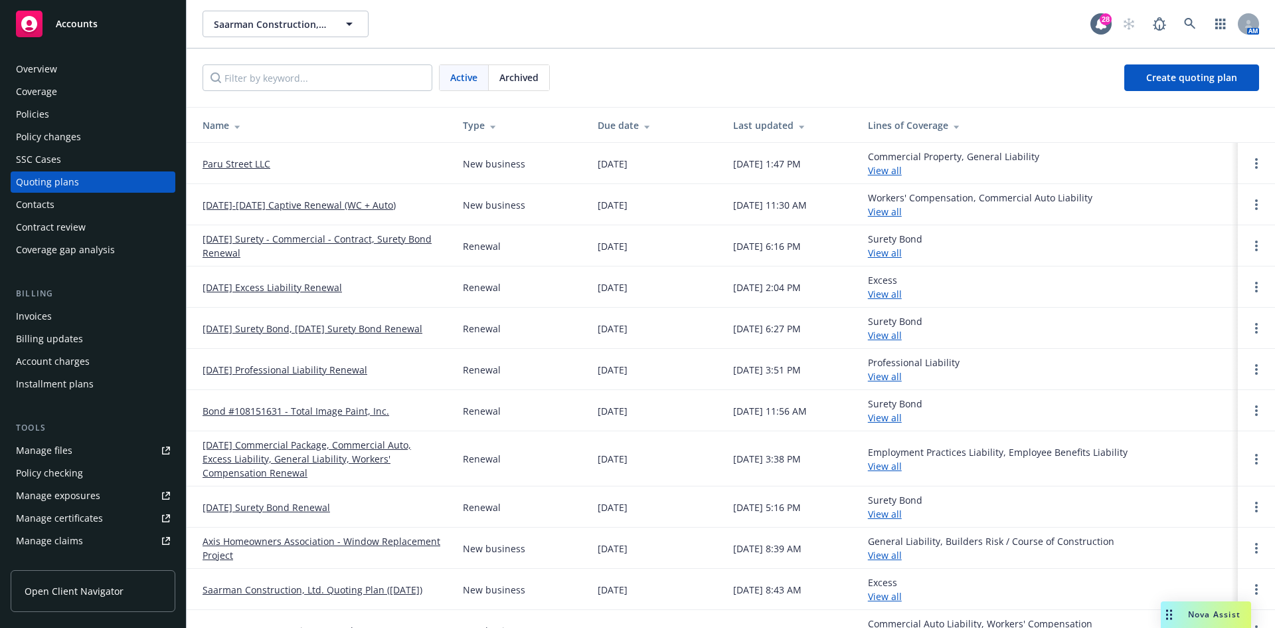
scroll to position [66, 0]
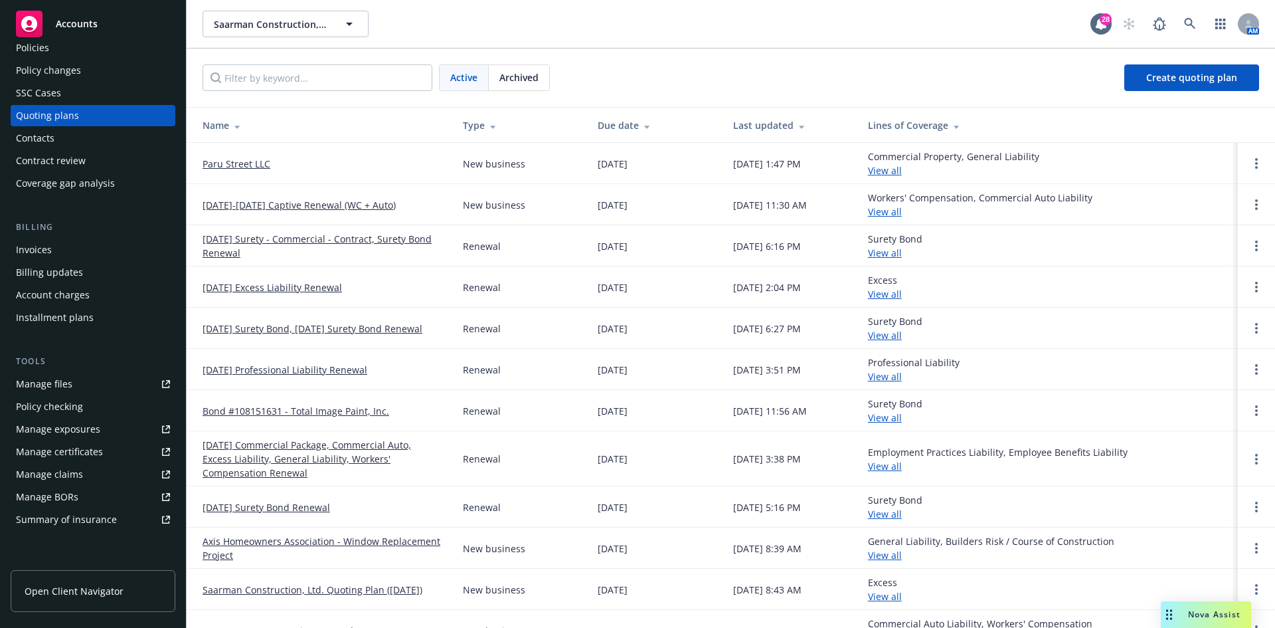
click at [58, 388] on div "Manage files" at bounding box center [44, 383] width 56 height 21
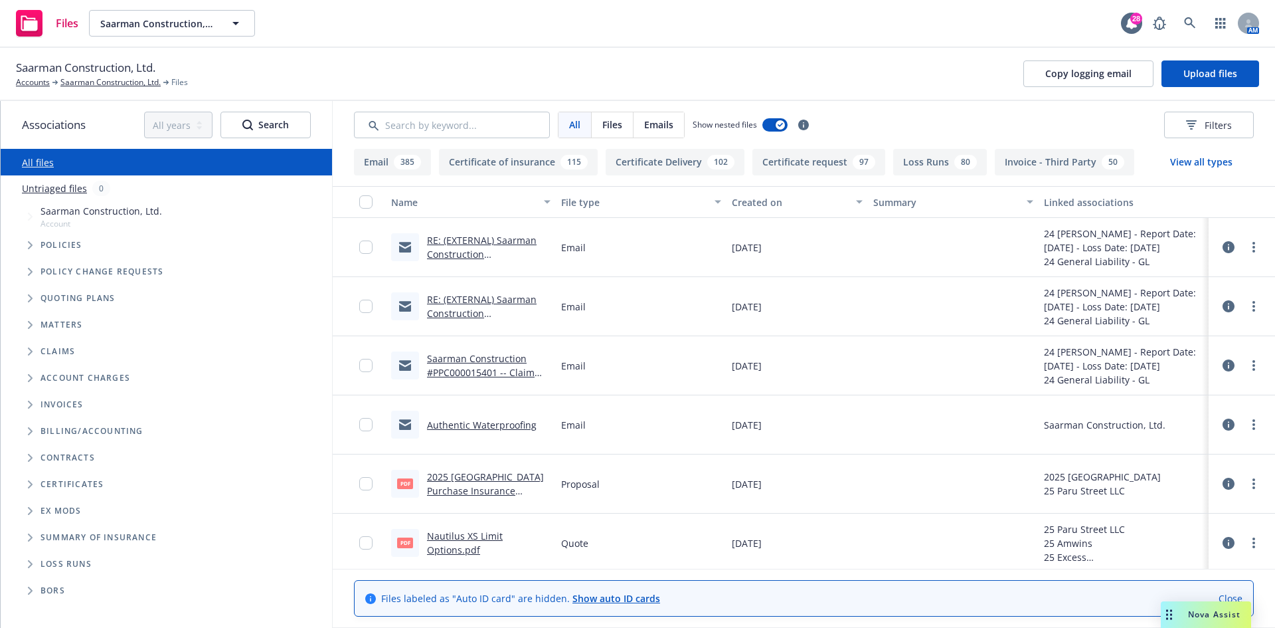
click at [99, 72] on span "Saarman Construction, Ltd." at bounding box center [85, 67] width 139 height 17
click at [108, 86] on link "Saarman Construction, Ltd." at bounding box center [110, 82] width 100 height 12
click at [600, 128] on div "Files" at bounding box center [613, 124] width 42 height 25
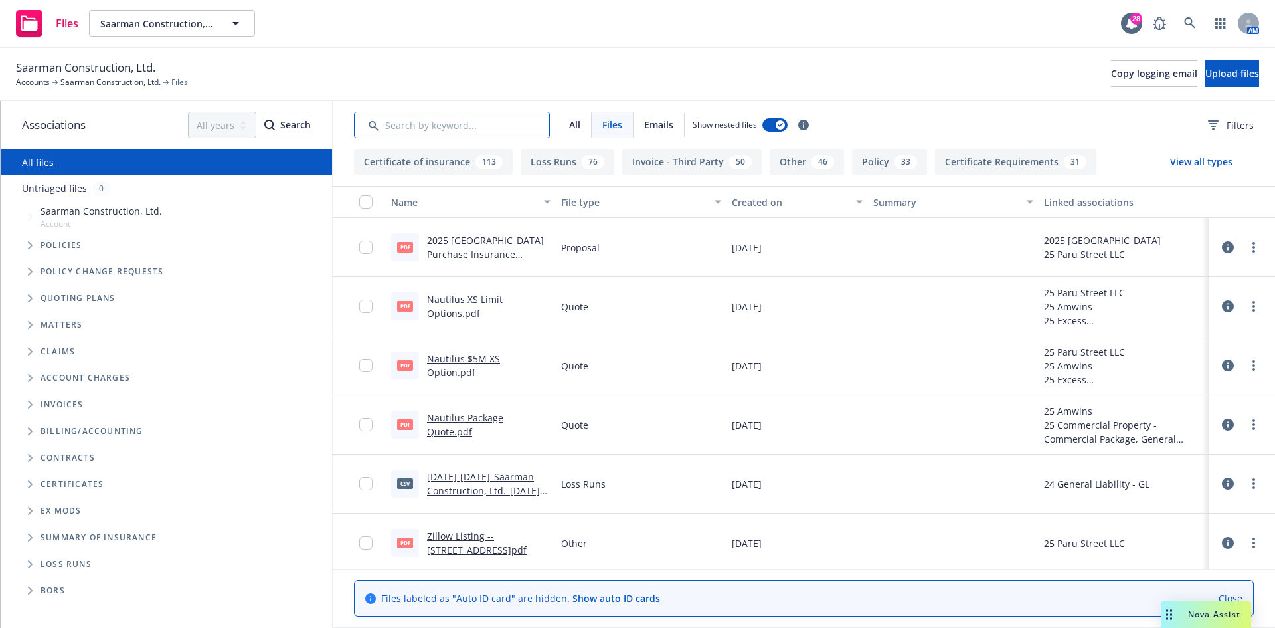
click at [464, 126] on input "Search by keyword..." at bounding box center [452, 125] width 196 height 27
paste input "sdeng@saarman.com"
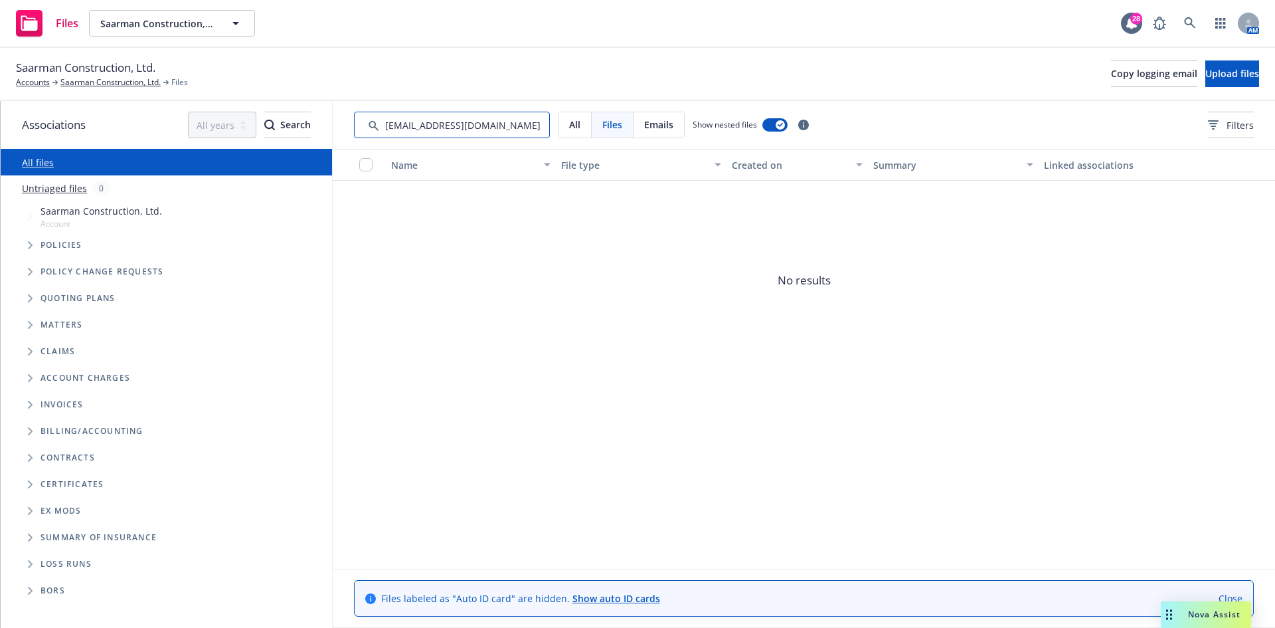
click at [464, 126] on input "Search by keyword..." at bounding box center [452, 125] width 196 height 27
type input "1062"
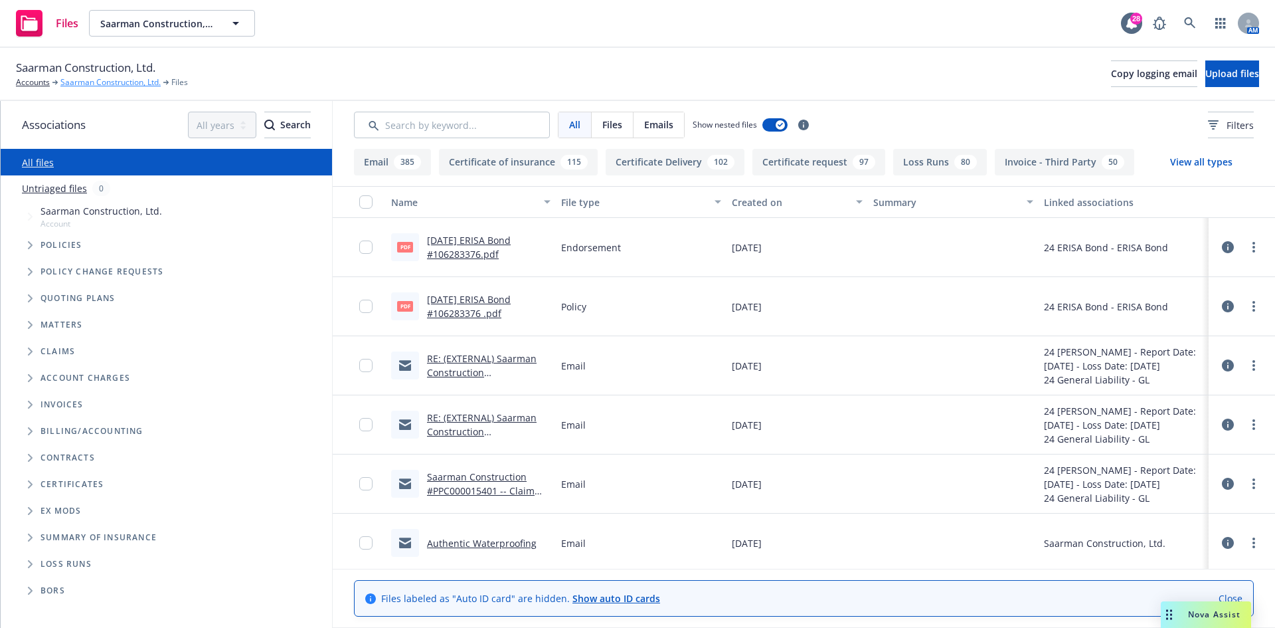
click at [72, 80] on link "Saarman Construction, Ltd." at bounding box center [110, 82] width 100 height 12
